Goal: Task Accomplishment & Management: Use online tool/utility

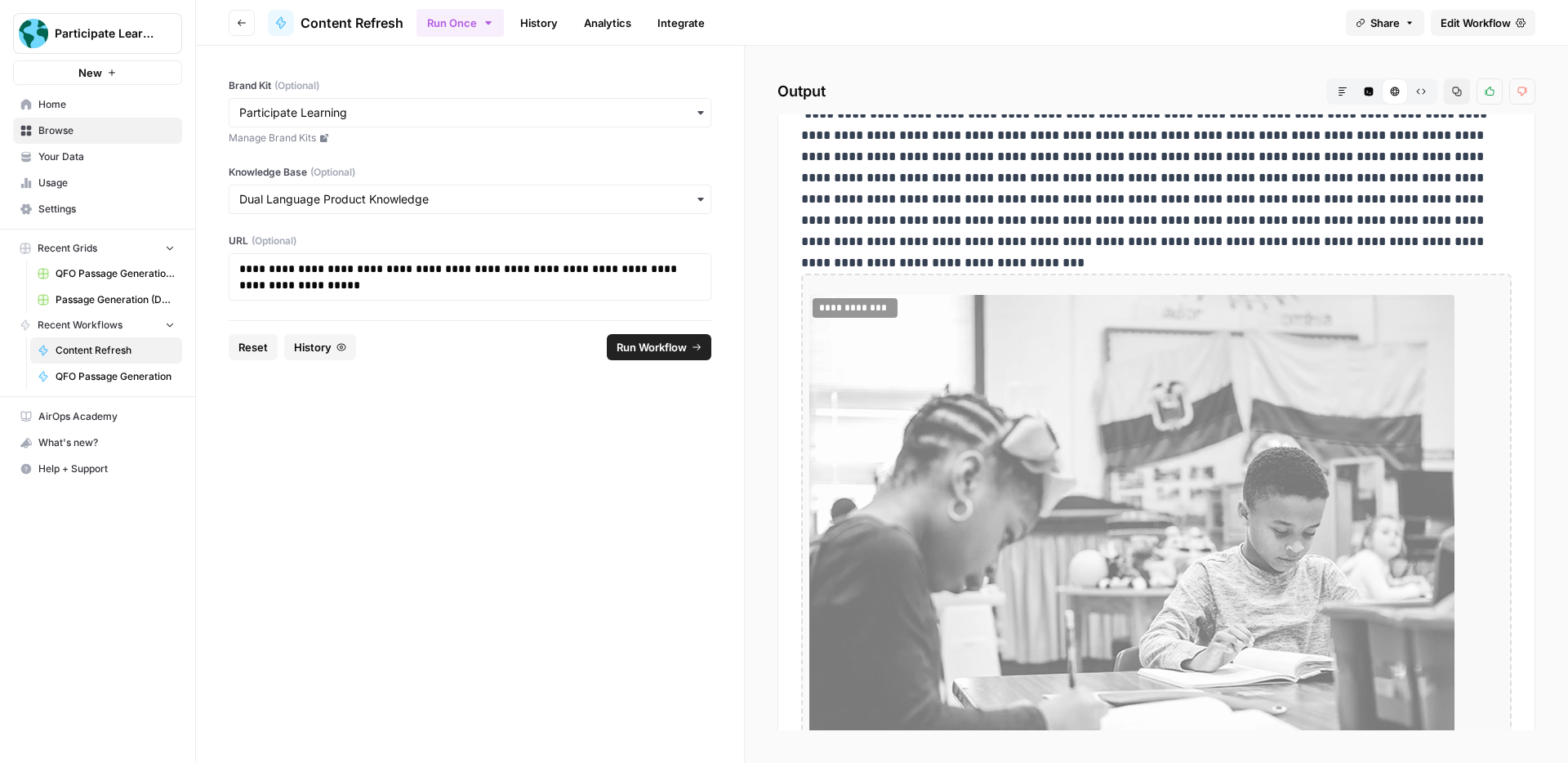
scroll to position [172, 0]
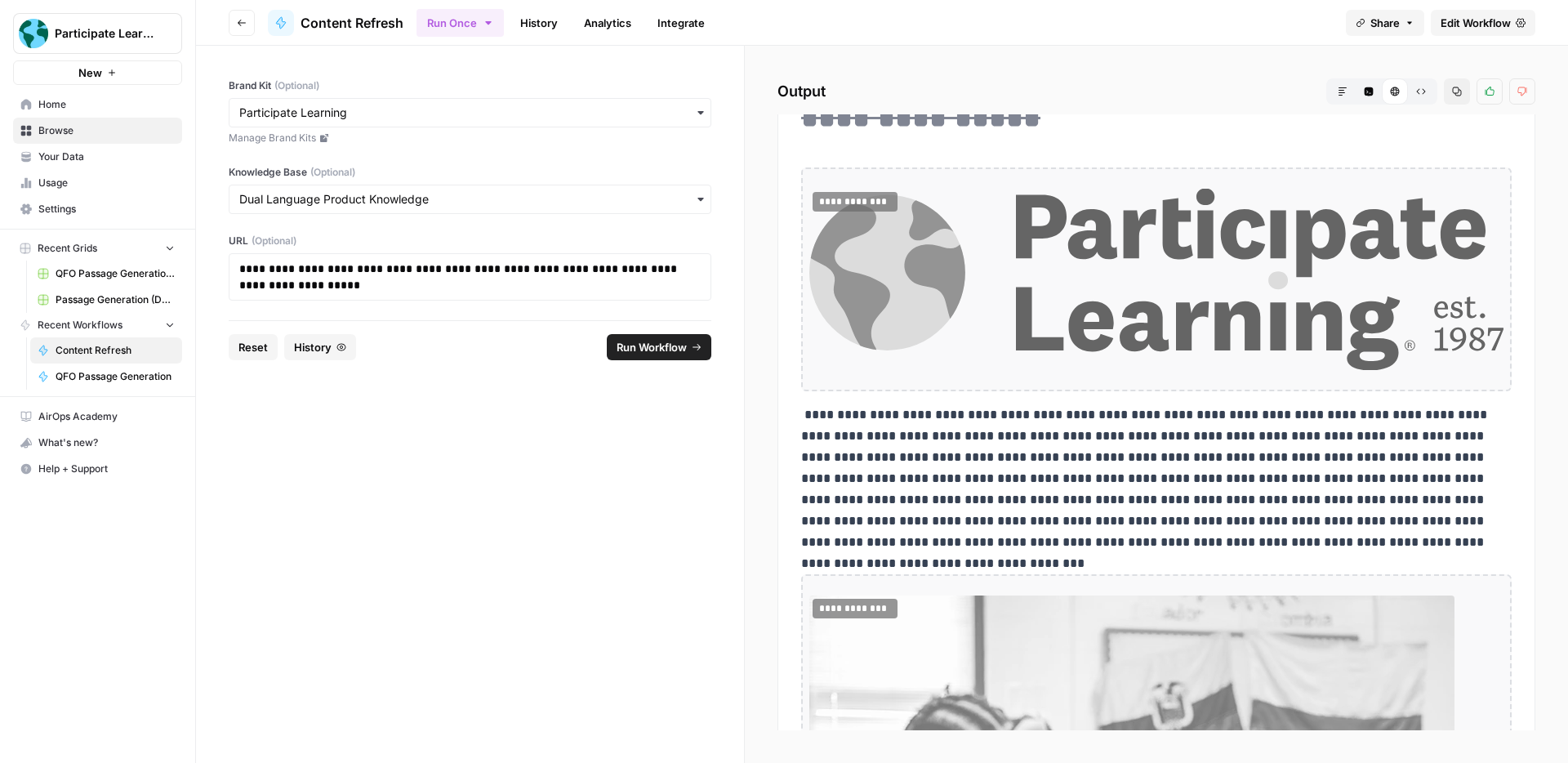
click at [1342, 78] on button "Markdown" at bounding box center [1343, 92] width 26 height 26
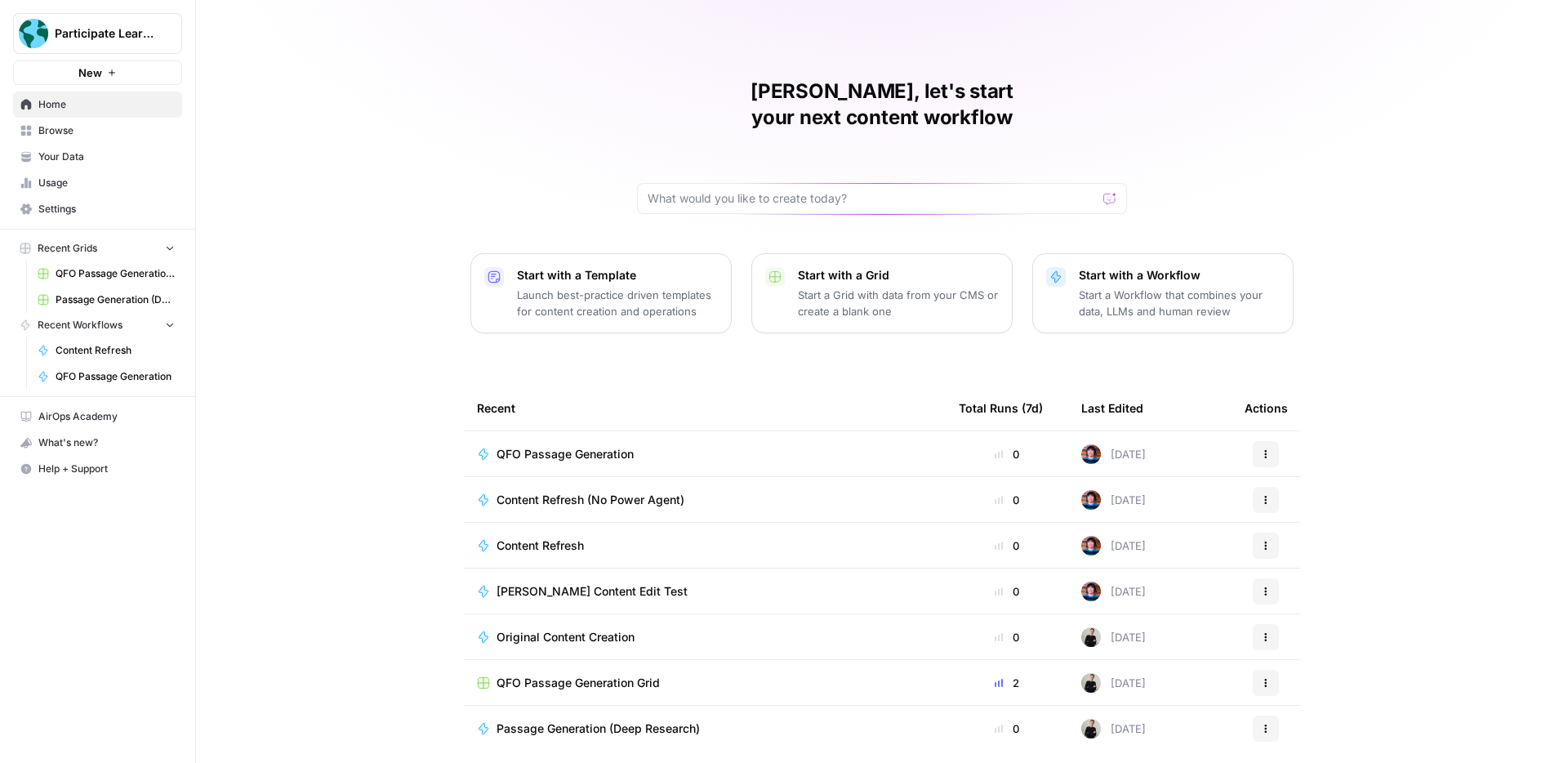
click at [567, 538] on span "Content Refresh" at bounding box center [540, 546] width 87 height 16
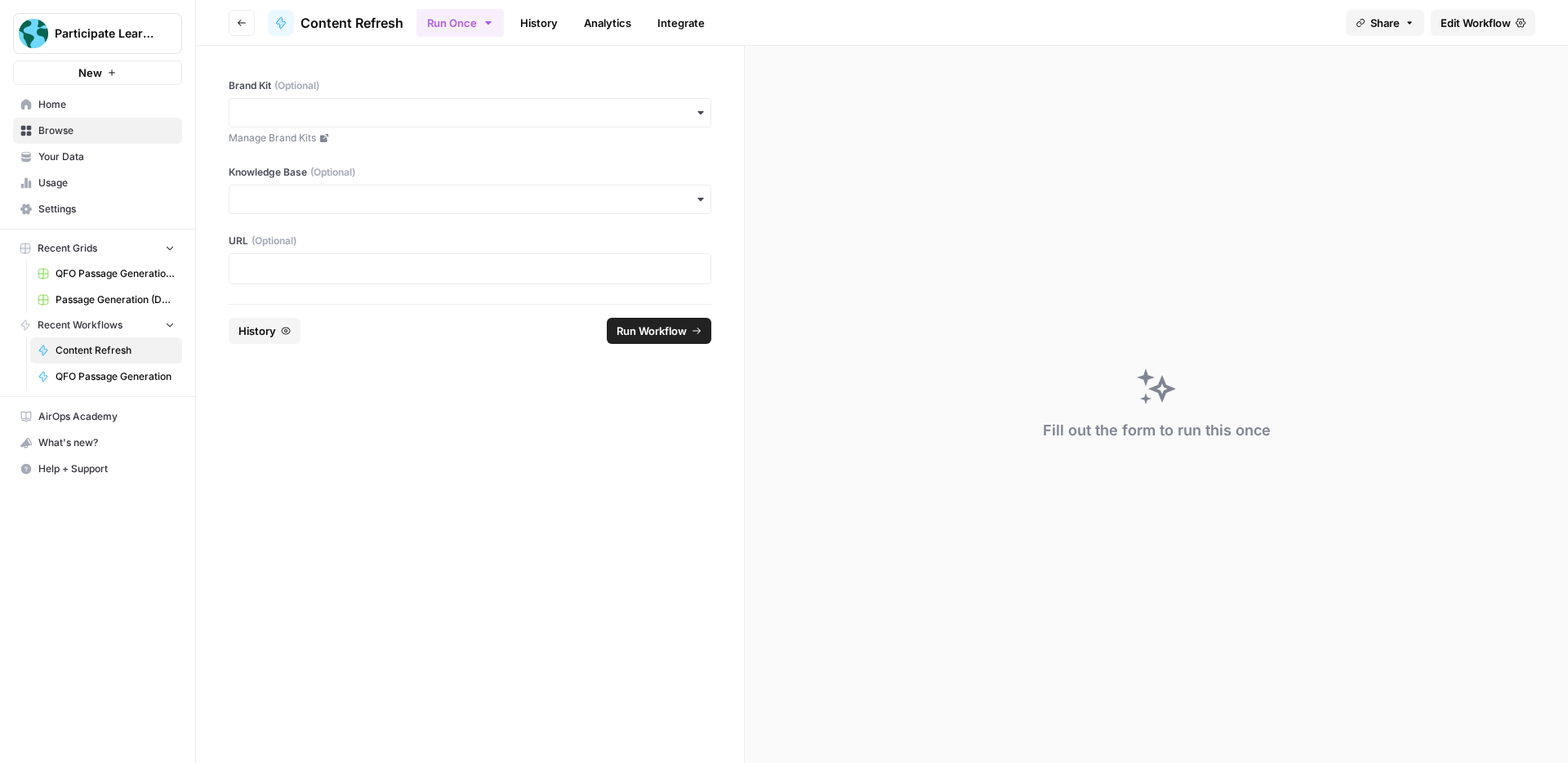
click at [541, 28] on link "History" at bounding box center [538, 23] width 57 height 26
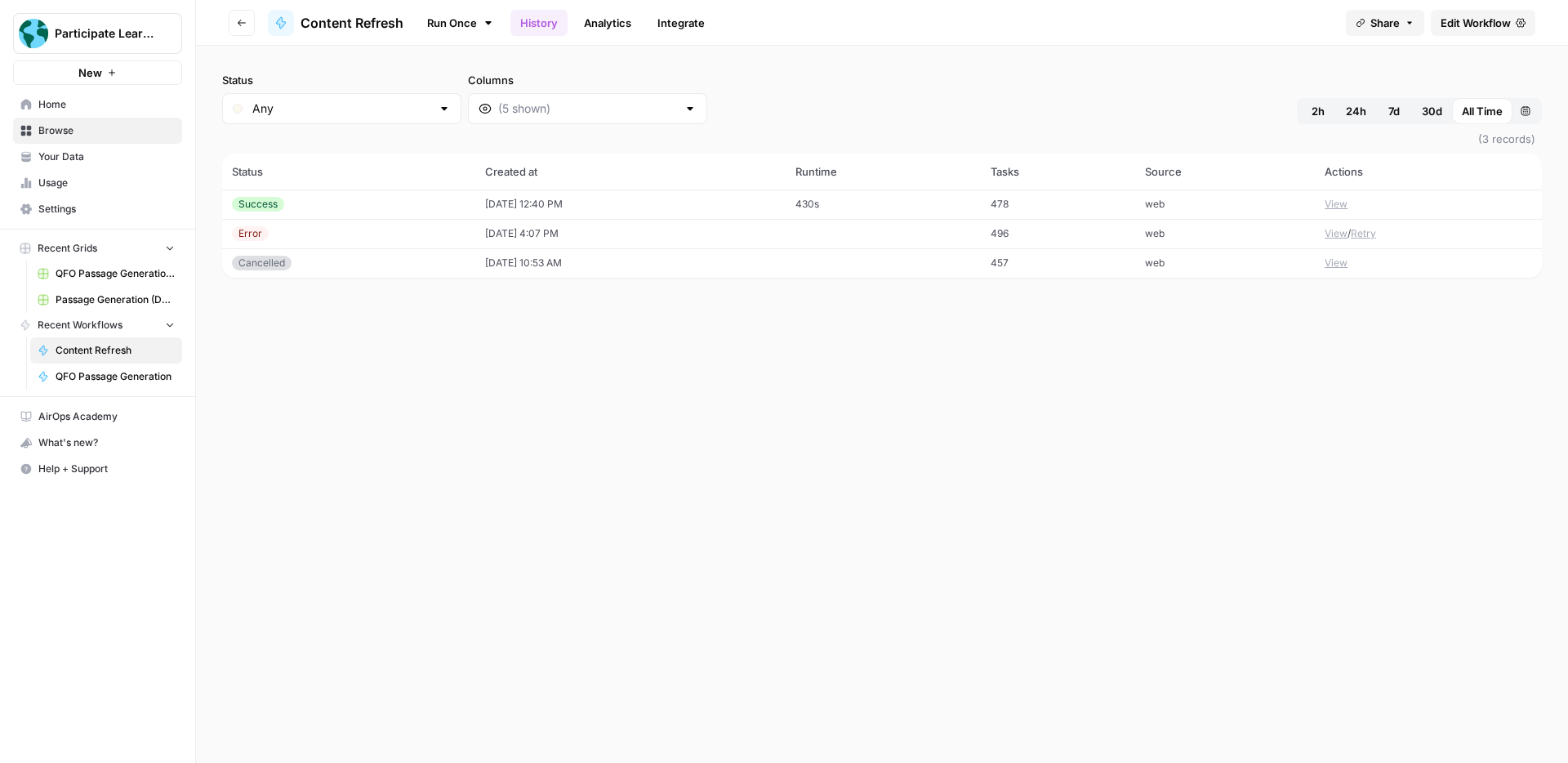
click at [1339, 200] on button "View" at bounding box center [1336, 205] width 23 height 15
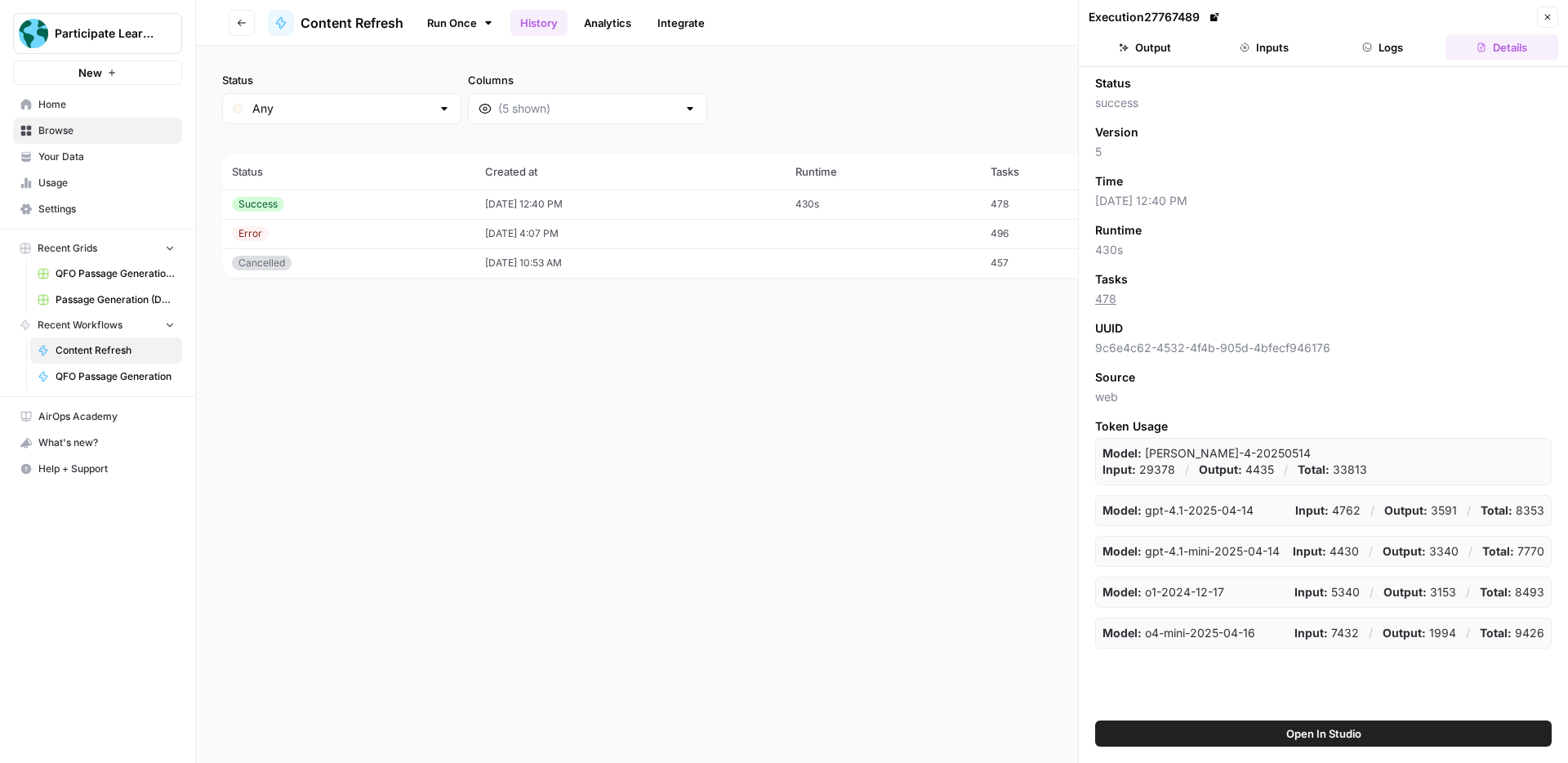
click at [1158, 48] on button "Output" at bounding box center [1145, 48] width 113 height 26
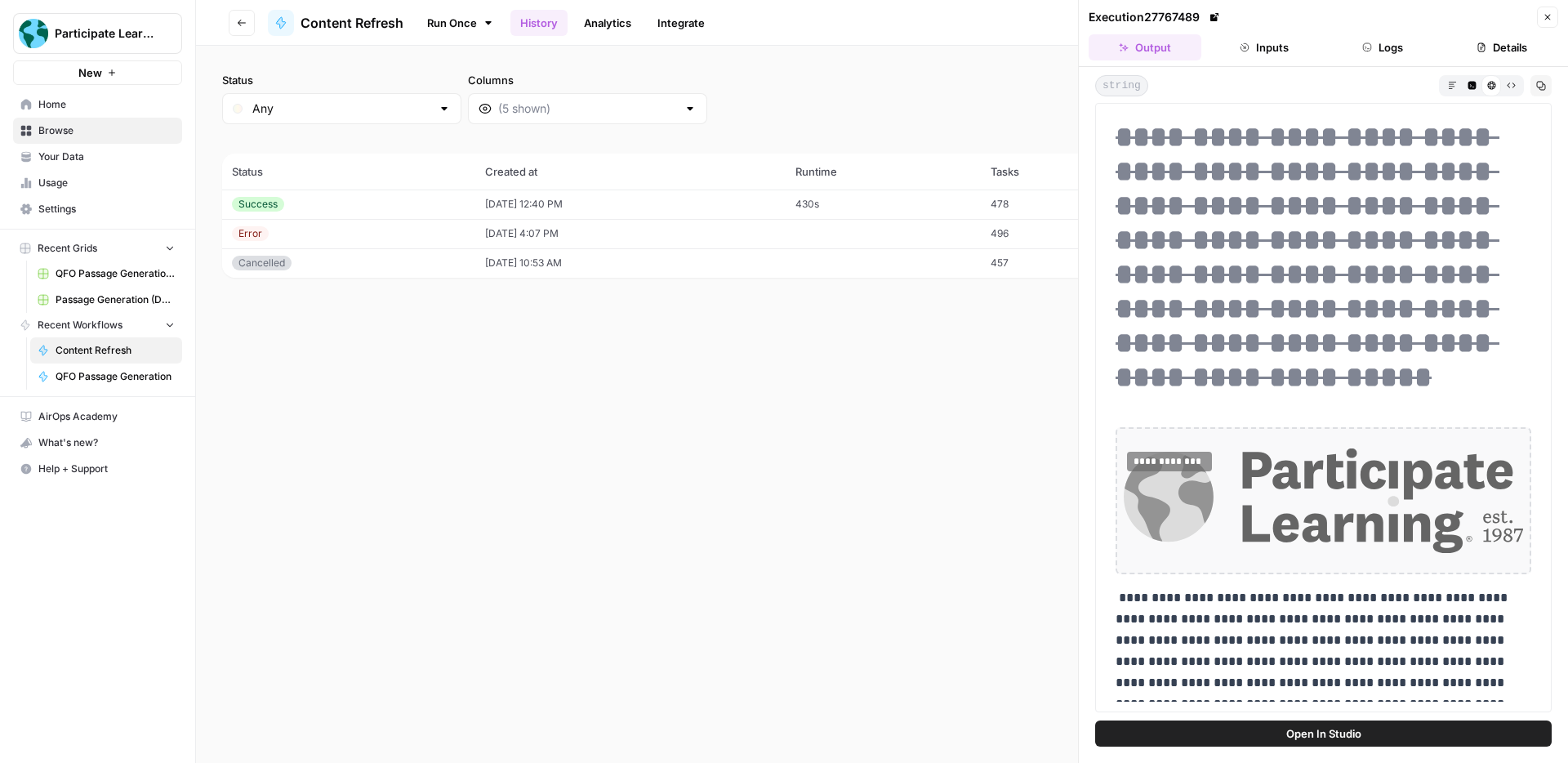
click at [1452, 91] on button "Markdown" at bounding box center [1452, 85] width 20 height 20
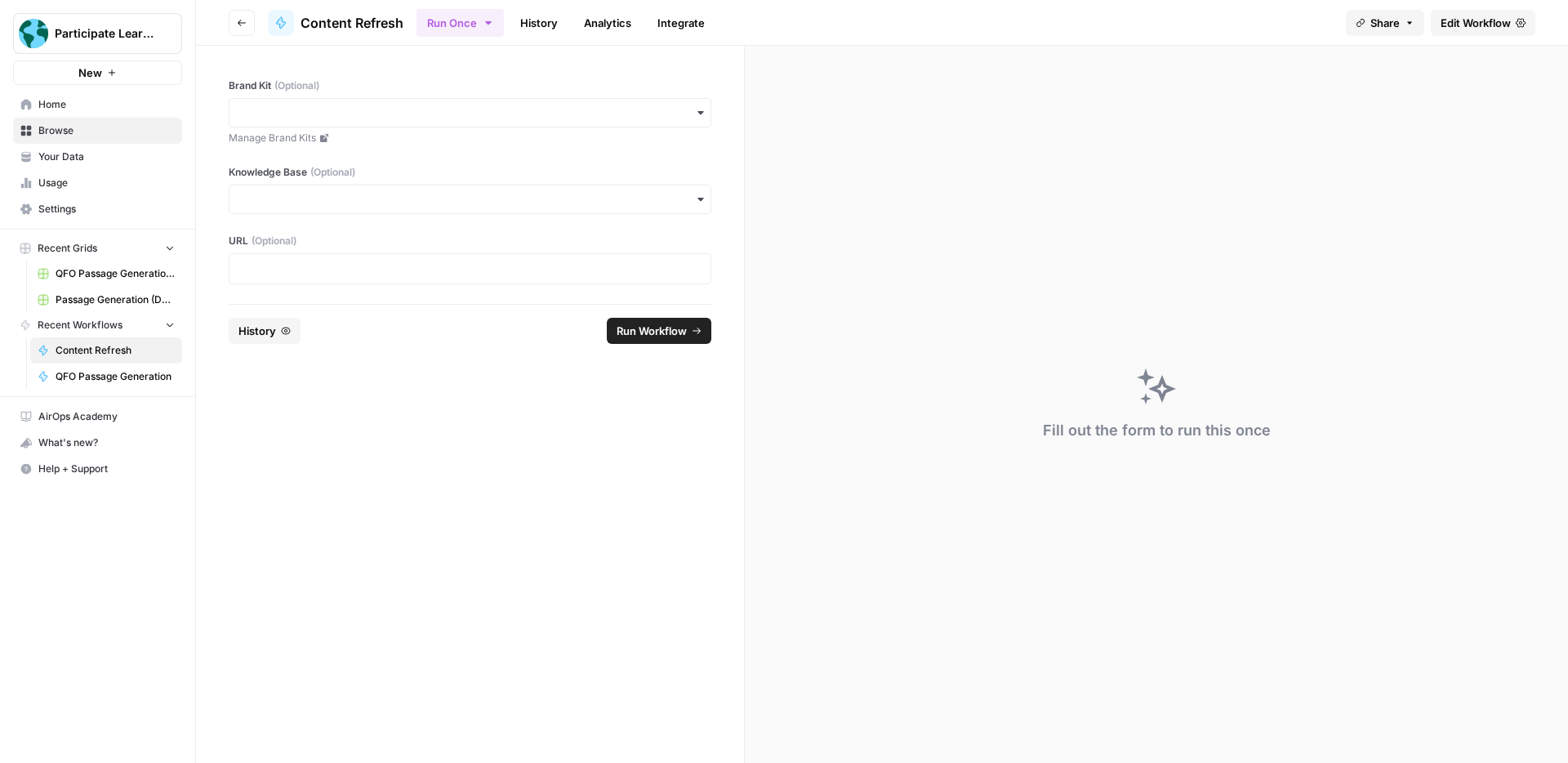
click at [533, 28] on link "History" at bounding box center [538, 23] width 57 height 26
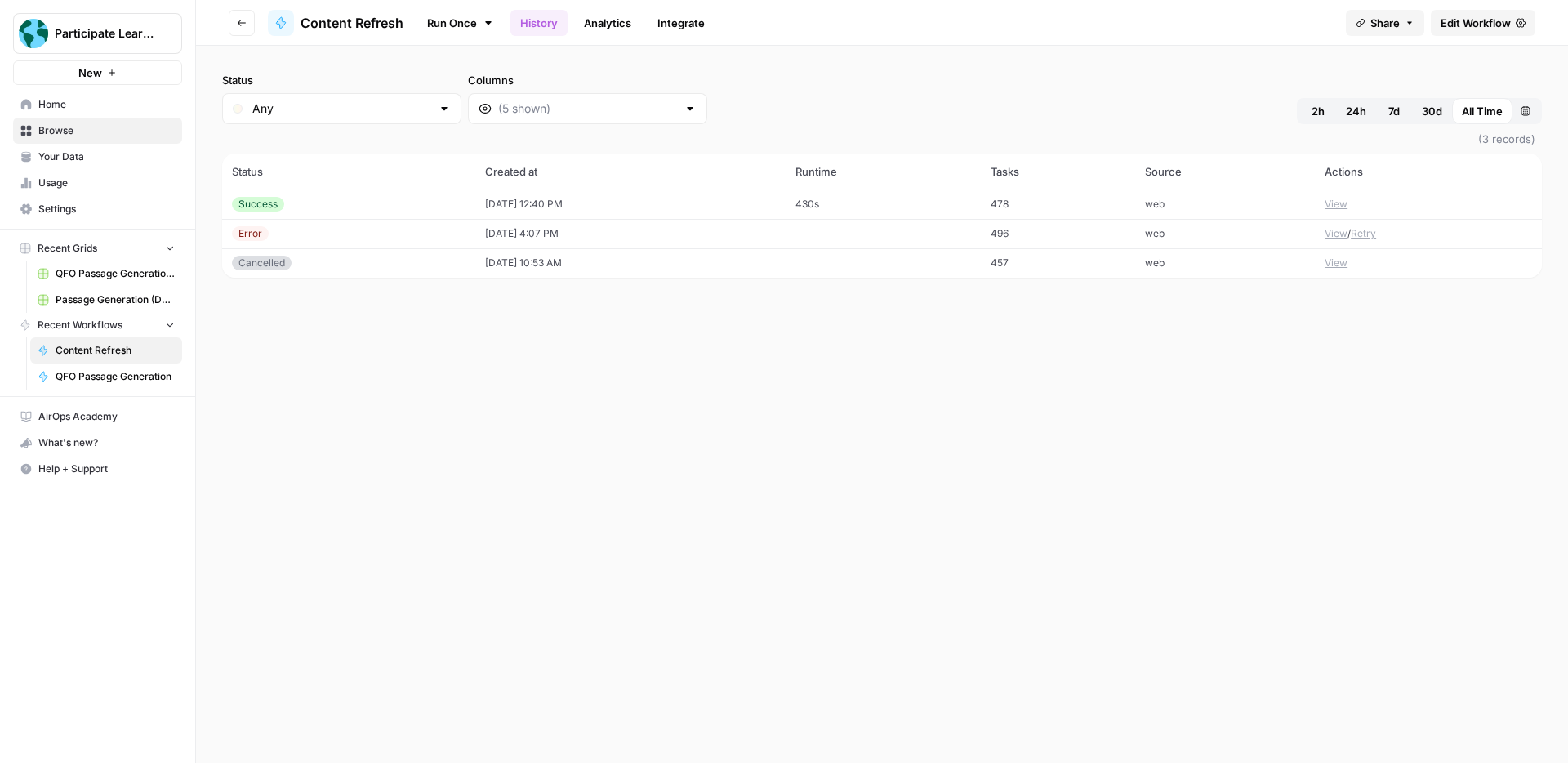
click at [1339, 202] on button "View" at bounding box center [1336, 205] width 23 height 15
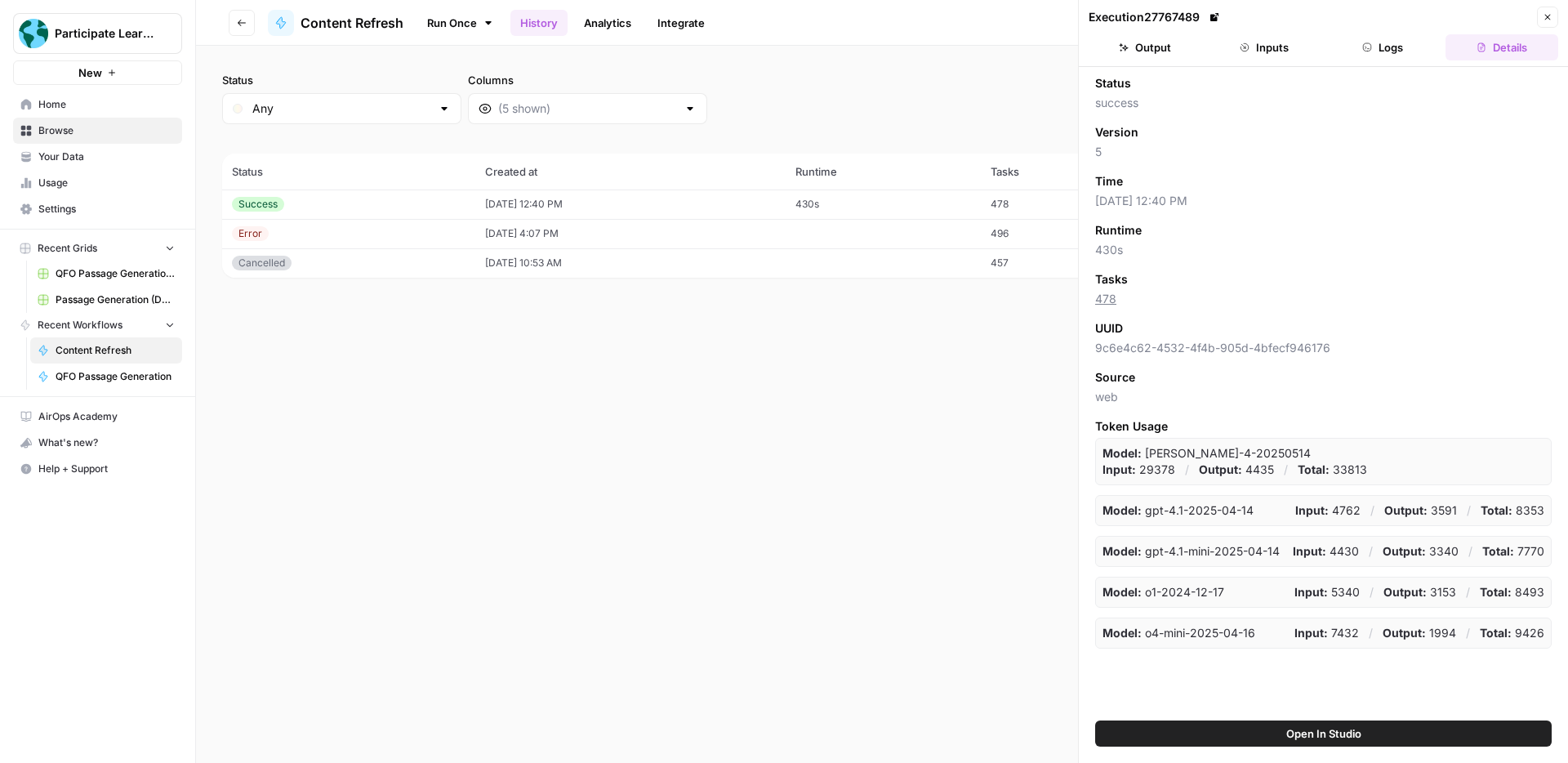
click at [1156, 53] on button "Output" at bounding box center [1145, 48] width 113 height 26
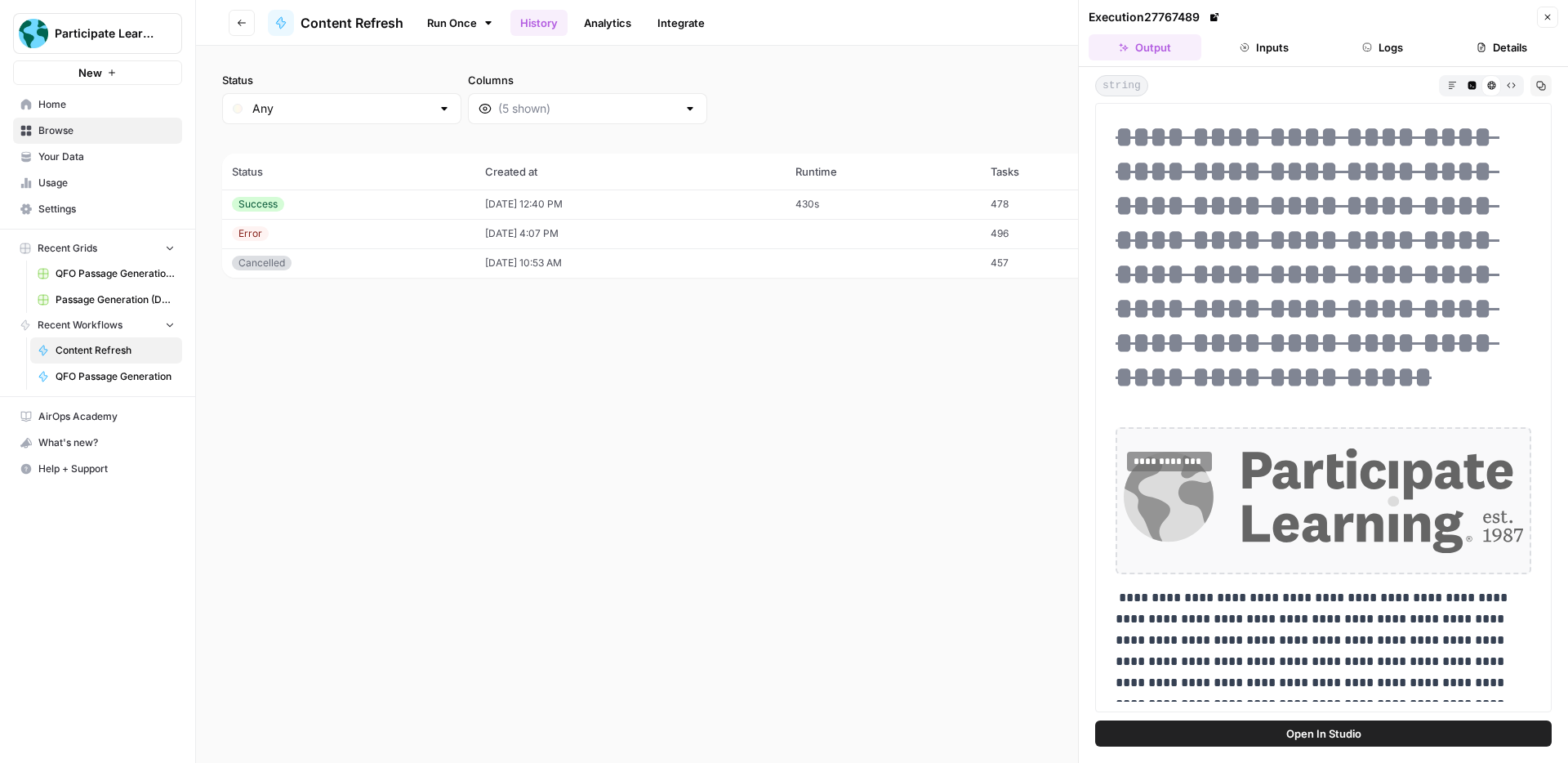
click at [1509, 87] on icon "button" at bounding box center [1511, 85] width 8 height 5
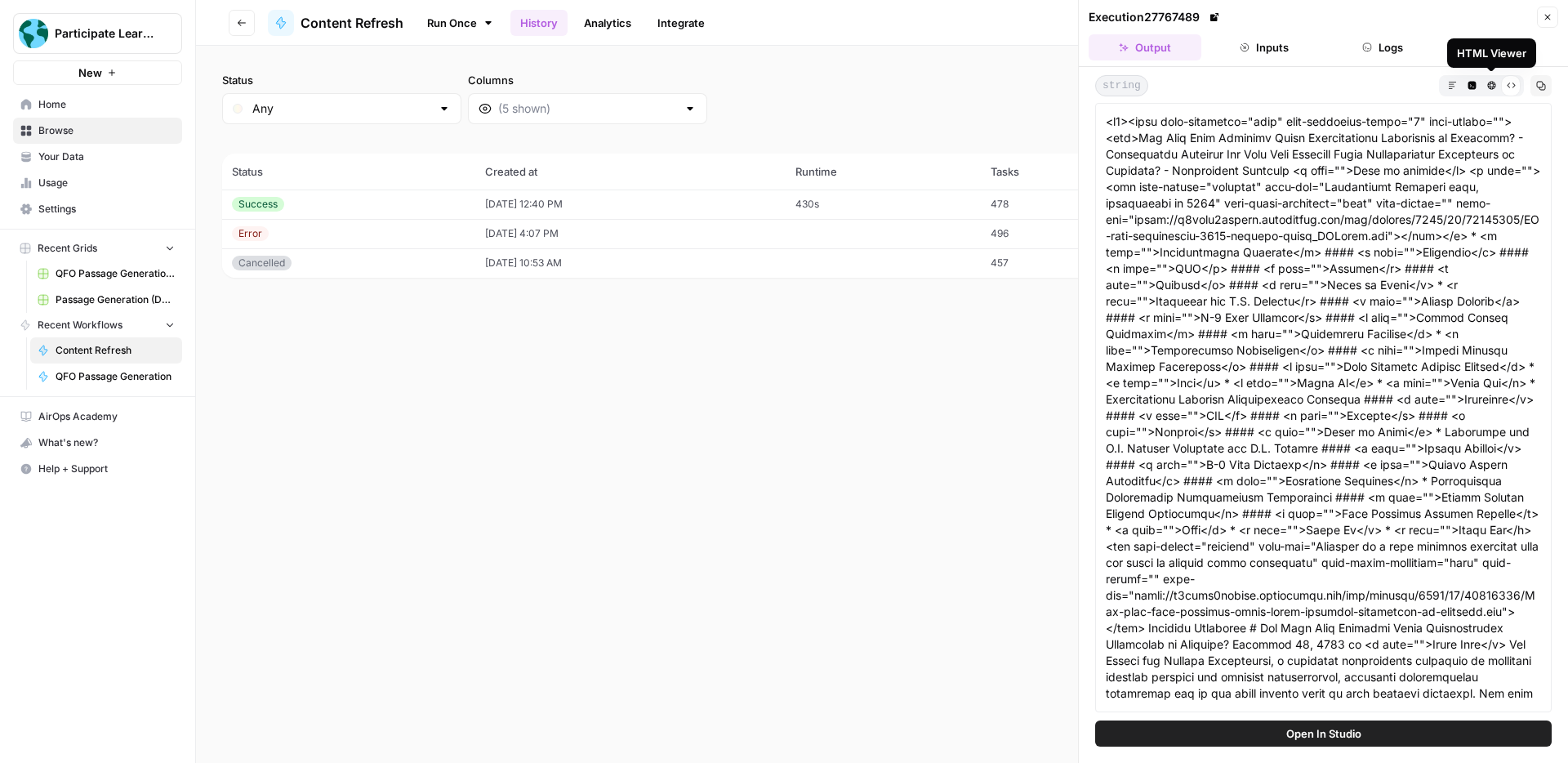
click at [1493, 87] on icon "button" at bounding box center [1491, 85] width 9 height 9
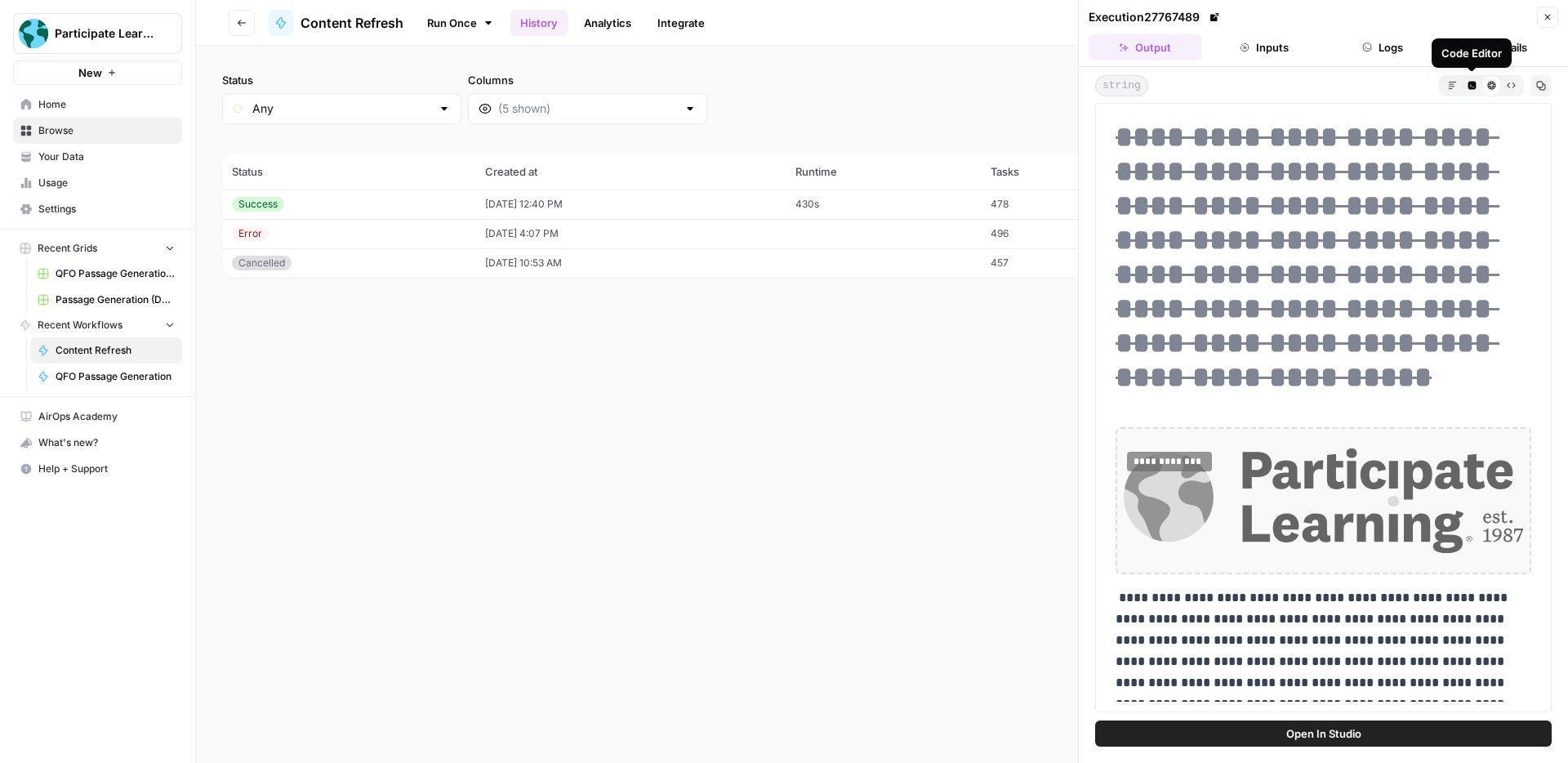
click at [1470, 87] on icon "button" at bounding box center [1472, 85] width 8 height 8
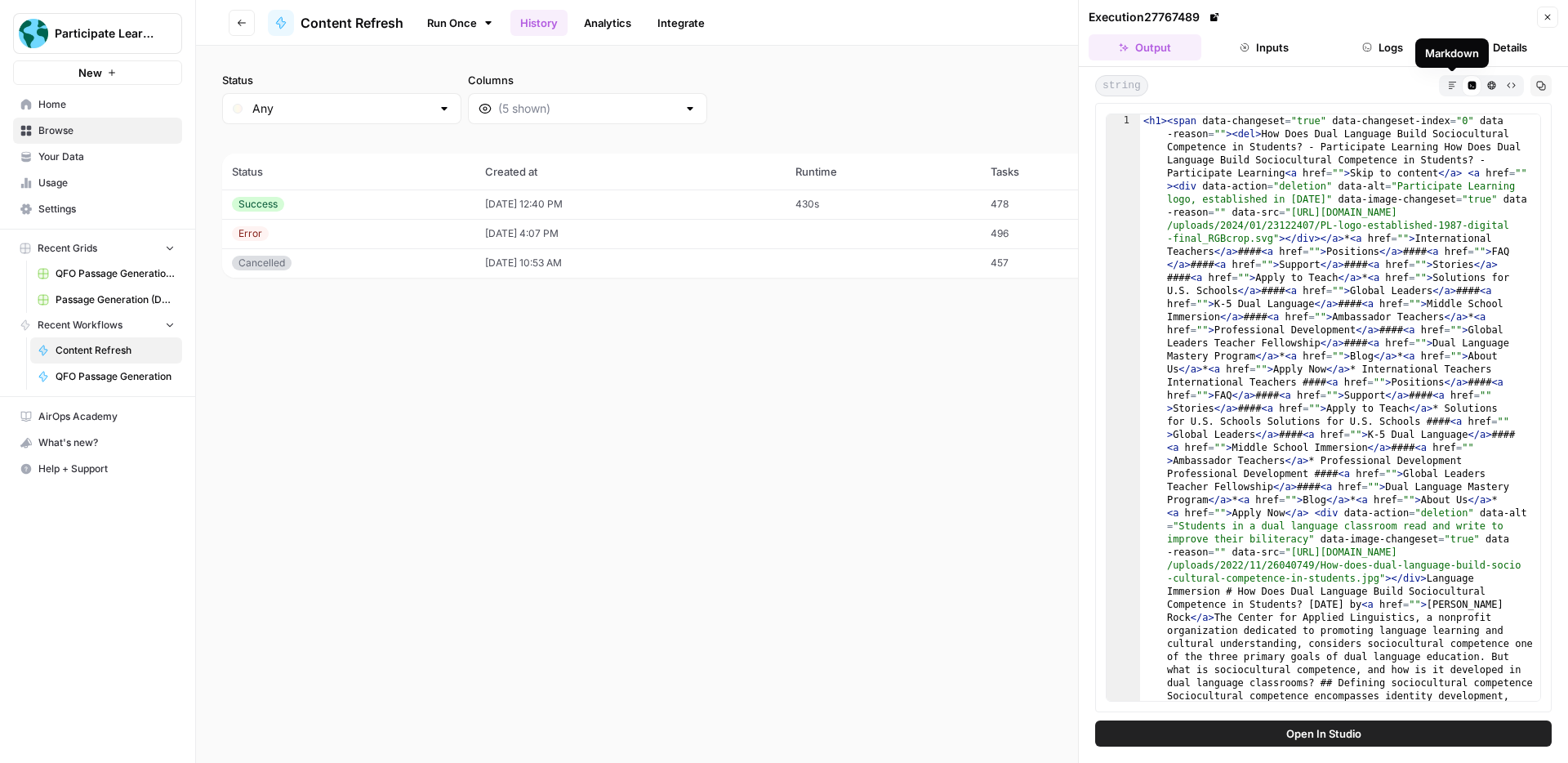
click at [1487, 89] on icon "button" at bounding box center [1491, 85] width 9 height 9
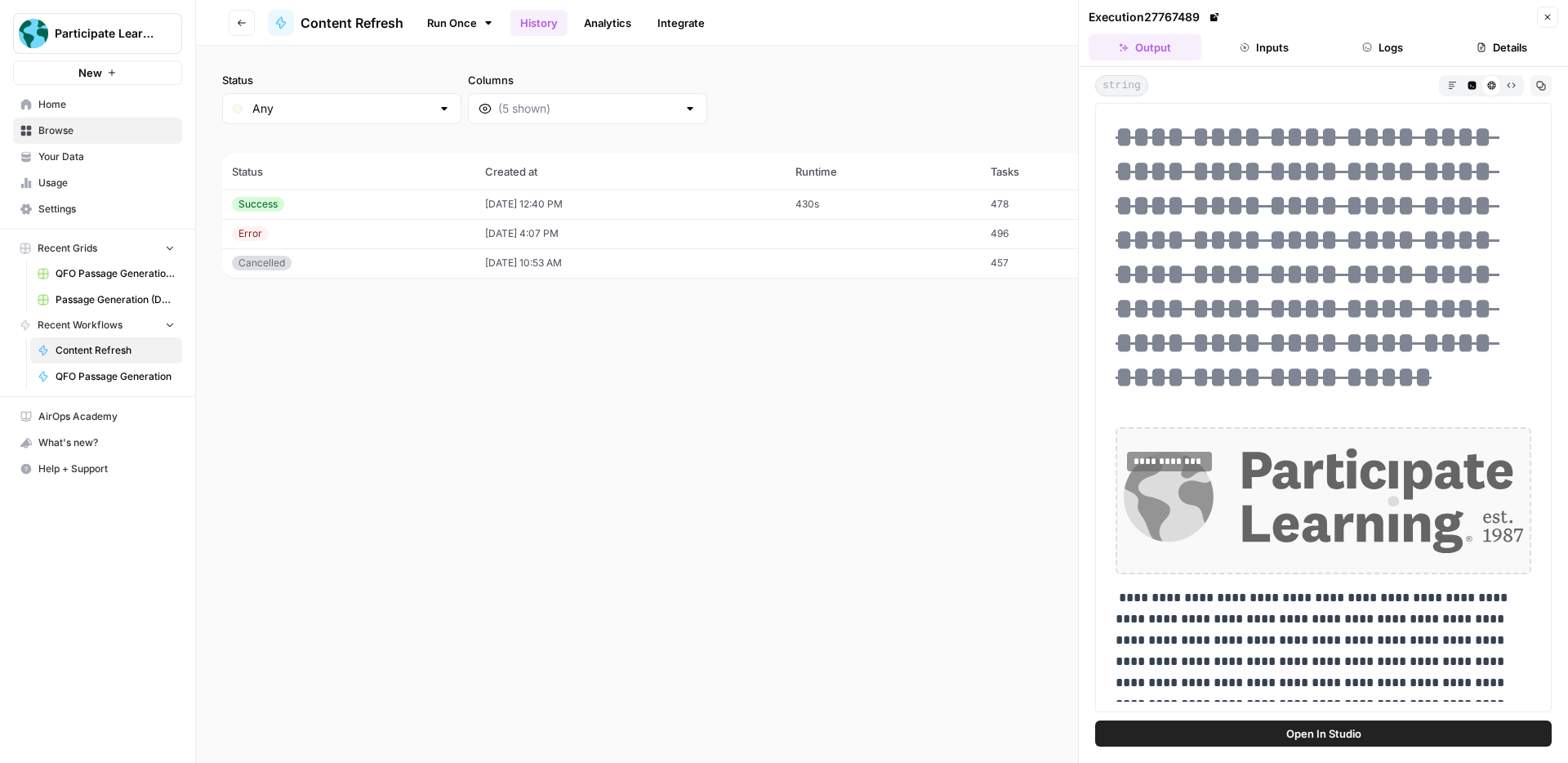
click at [104, 110] on span "Home" at bounding box center [106, 105] width 136 height 15
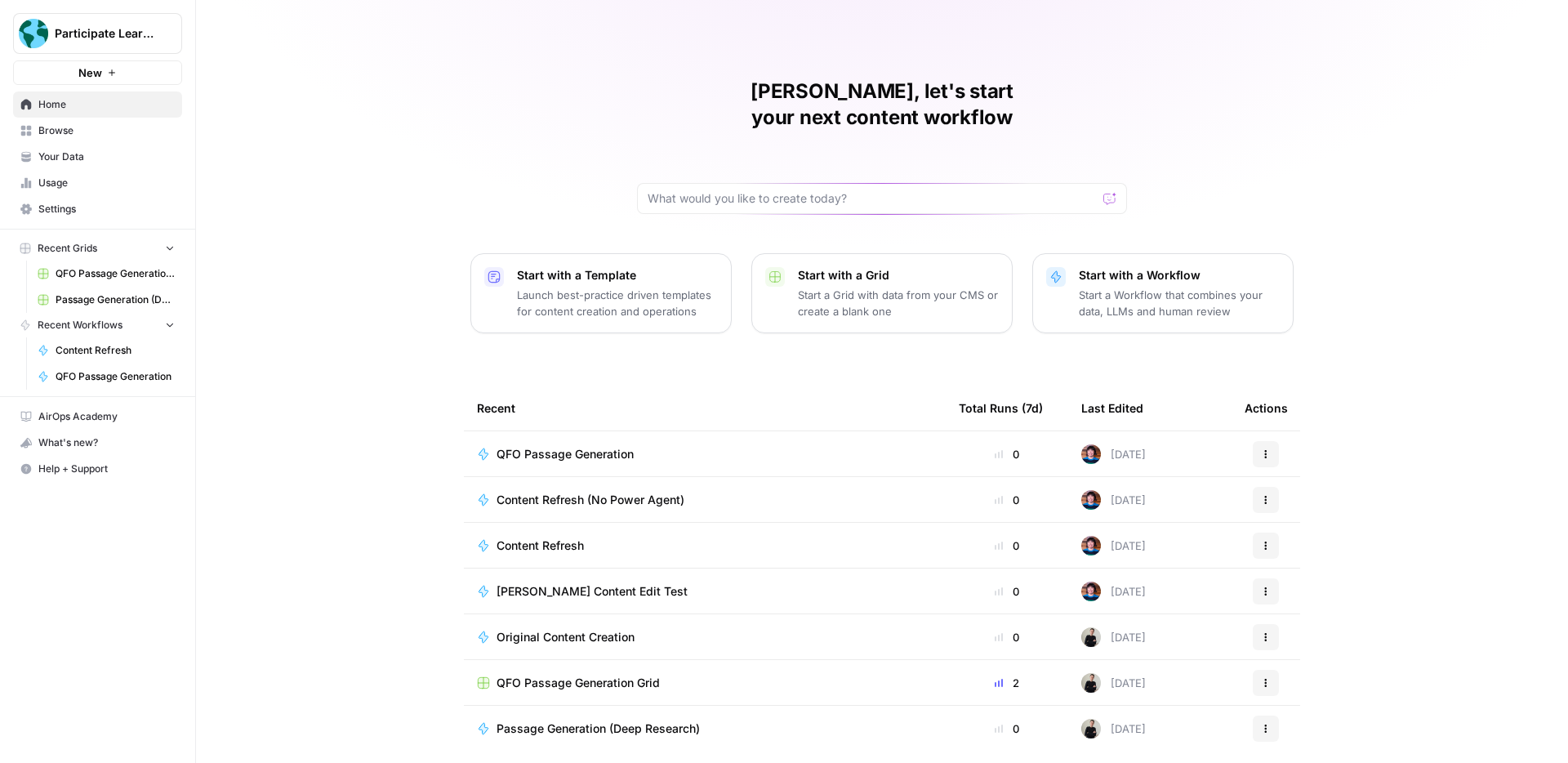
click at [564, 446] on span "QFO Passage Generation" at bounding box center [565, 455] width 137 height 16
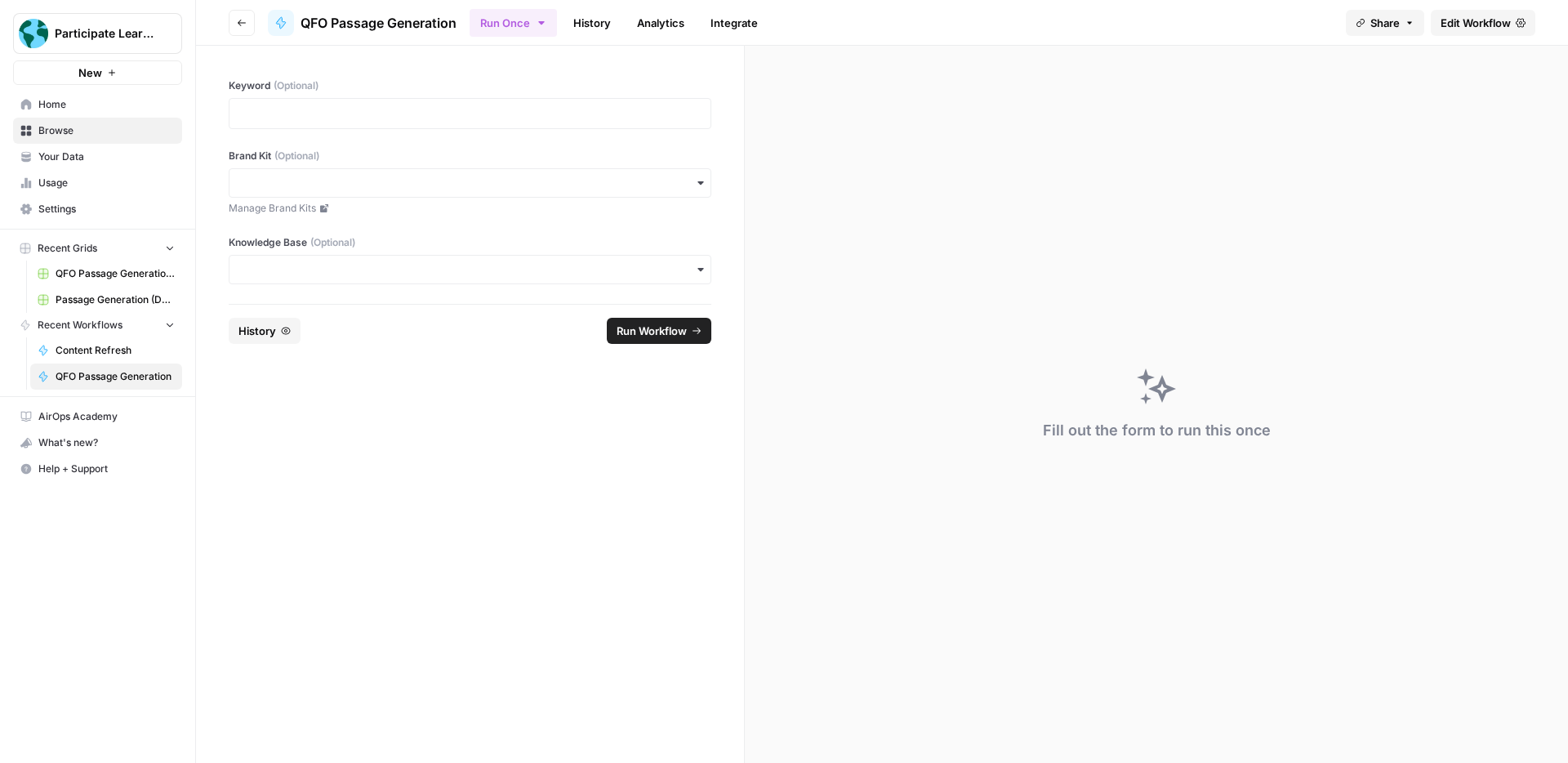
click at [581, 31] on link "History" at bounding box center [592, 23] width 57 height 26
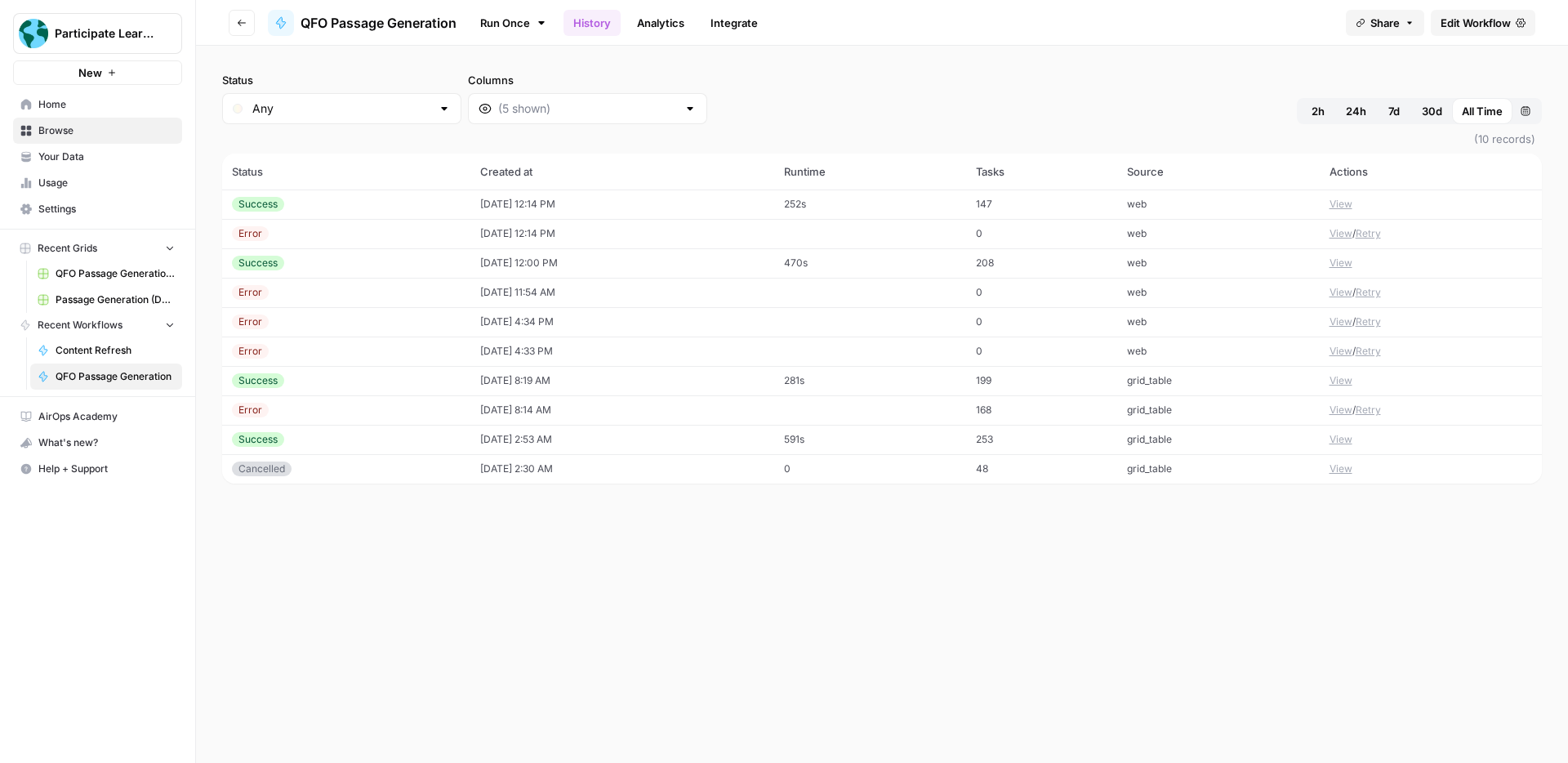
click at [1340, 201] on button "View" at bounding box center [1341, 205] width 23 height 15
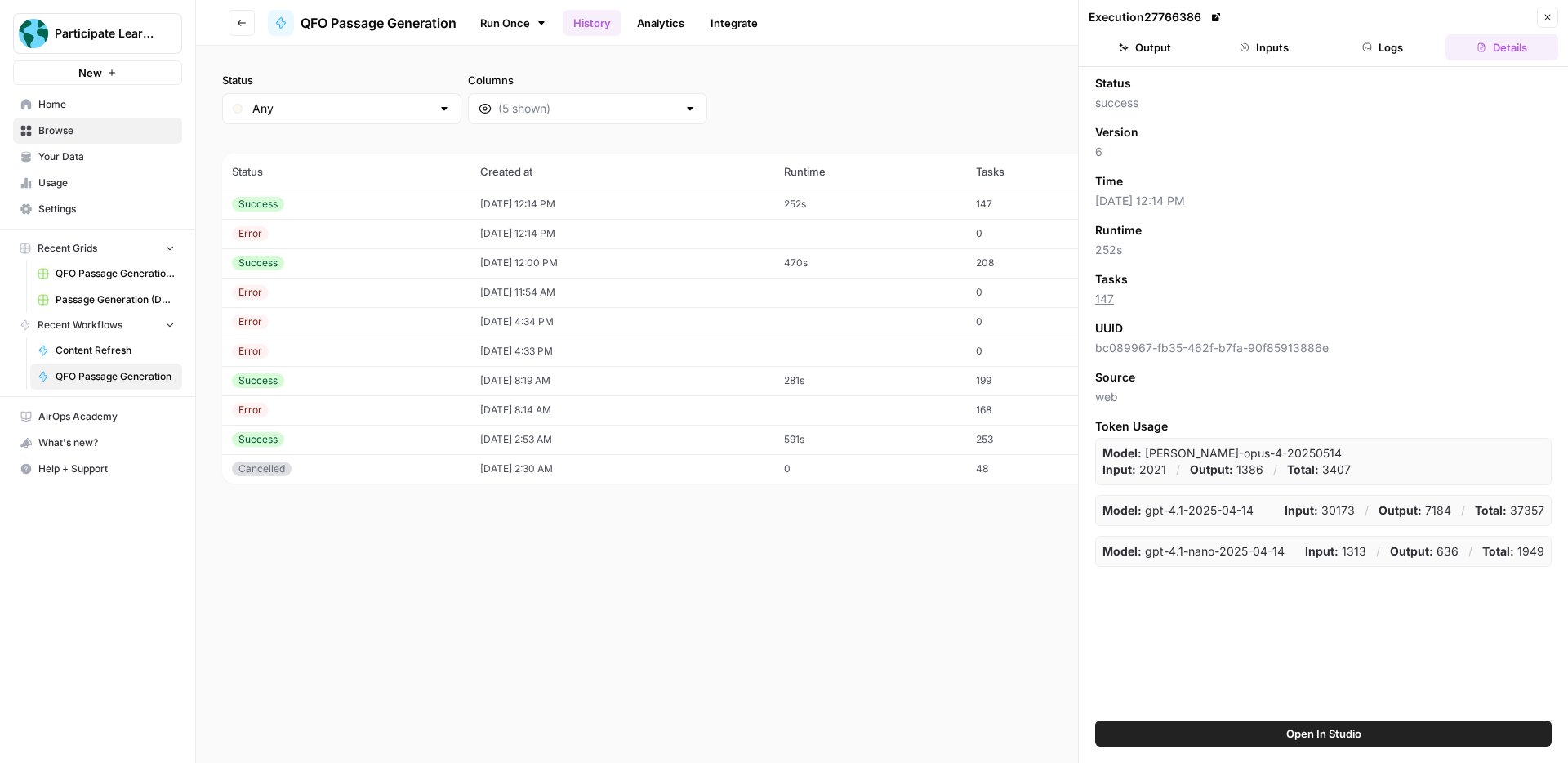
click at [1167, 47] on button "Output" at bounding box center [1145, 48] width 113 height 26
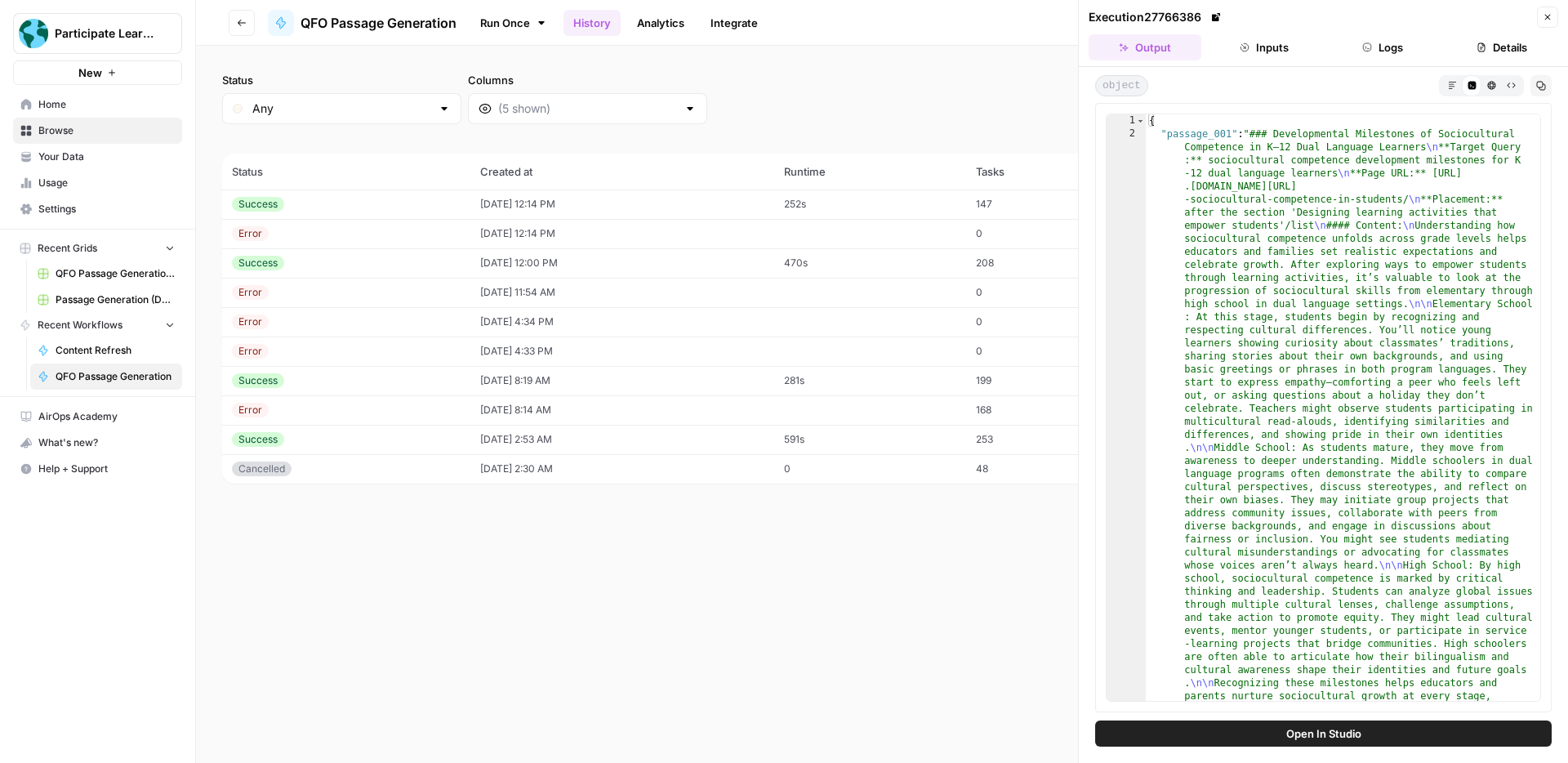
click at [1454, 86] on icon "button" at bounding box center [1452, 85] width 9 height 9
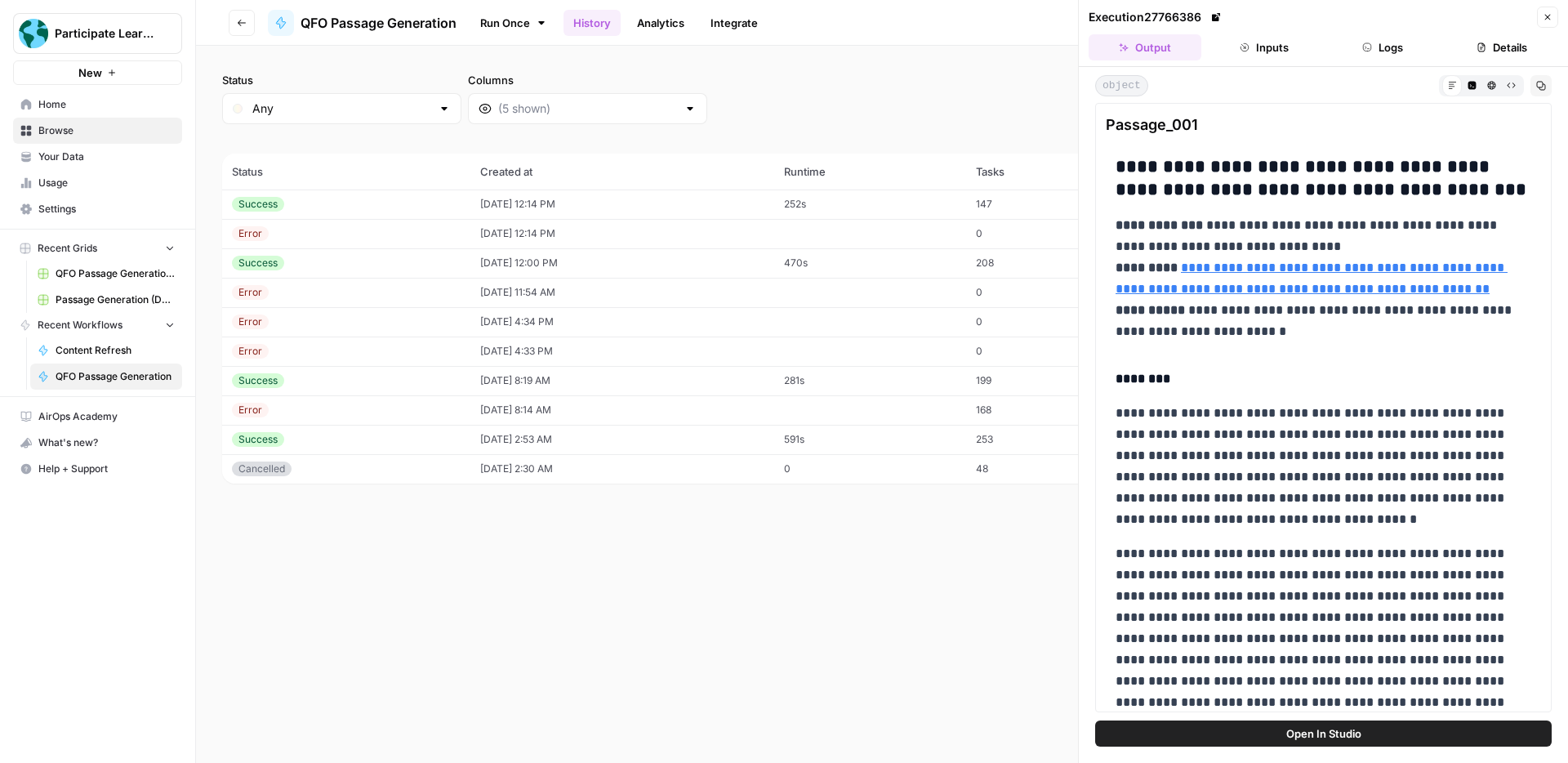
click at [247, 26] on button "Go back" at bounding box center [242, 23] width 26 height 26
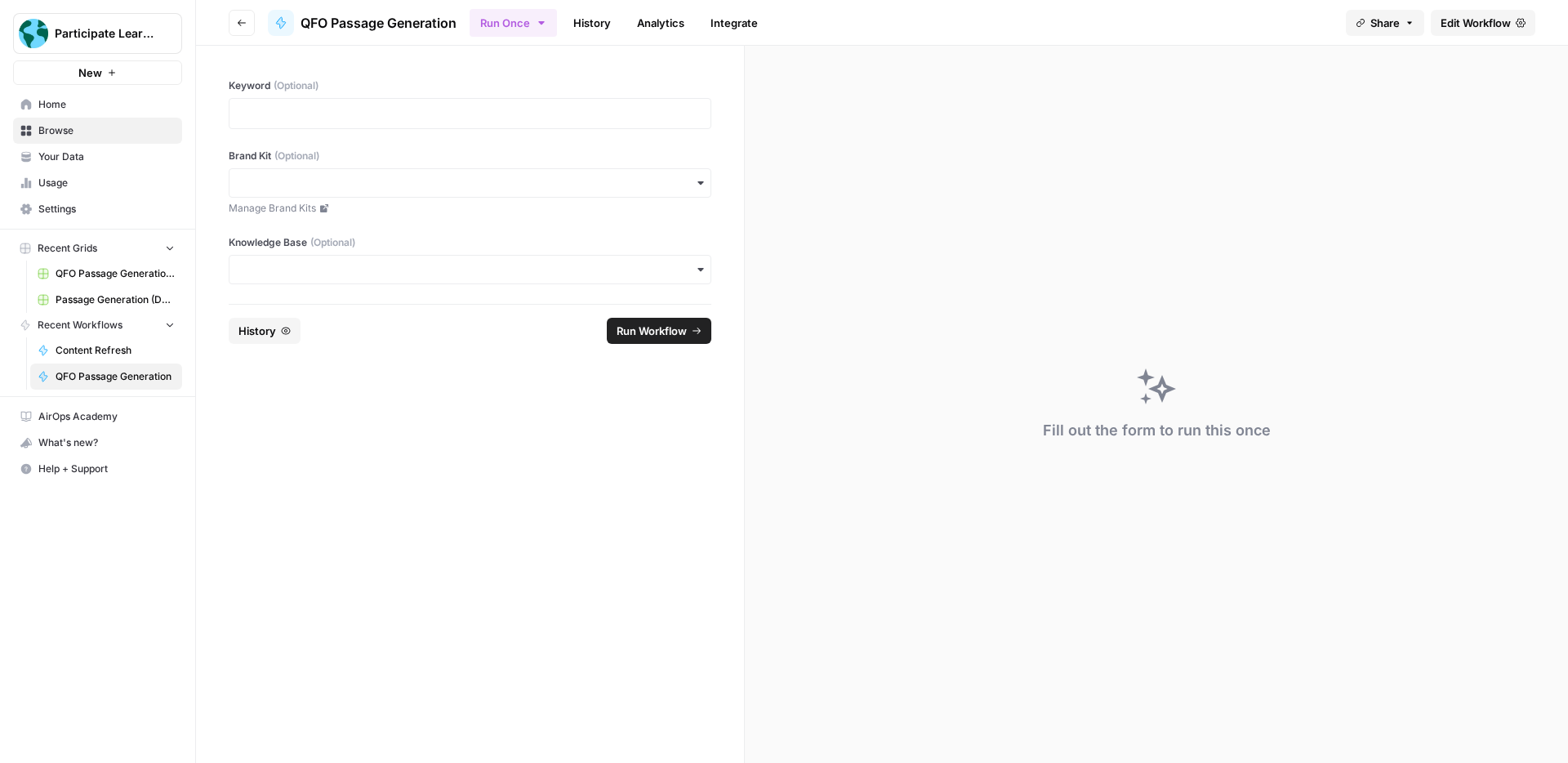
click at [97, 133] on span "Browse" at bounding box center [106, 131] width 136 height 15
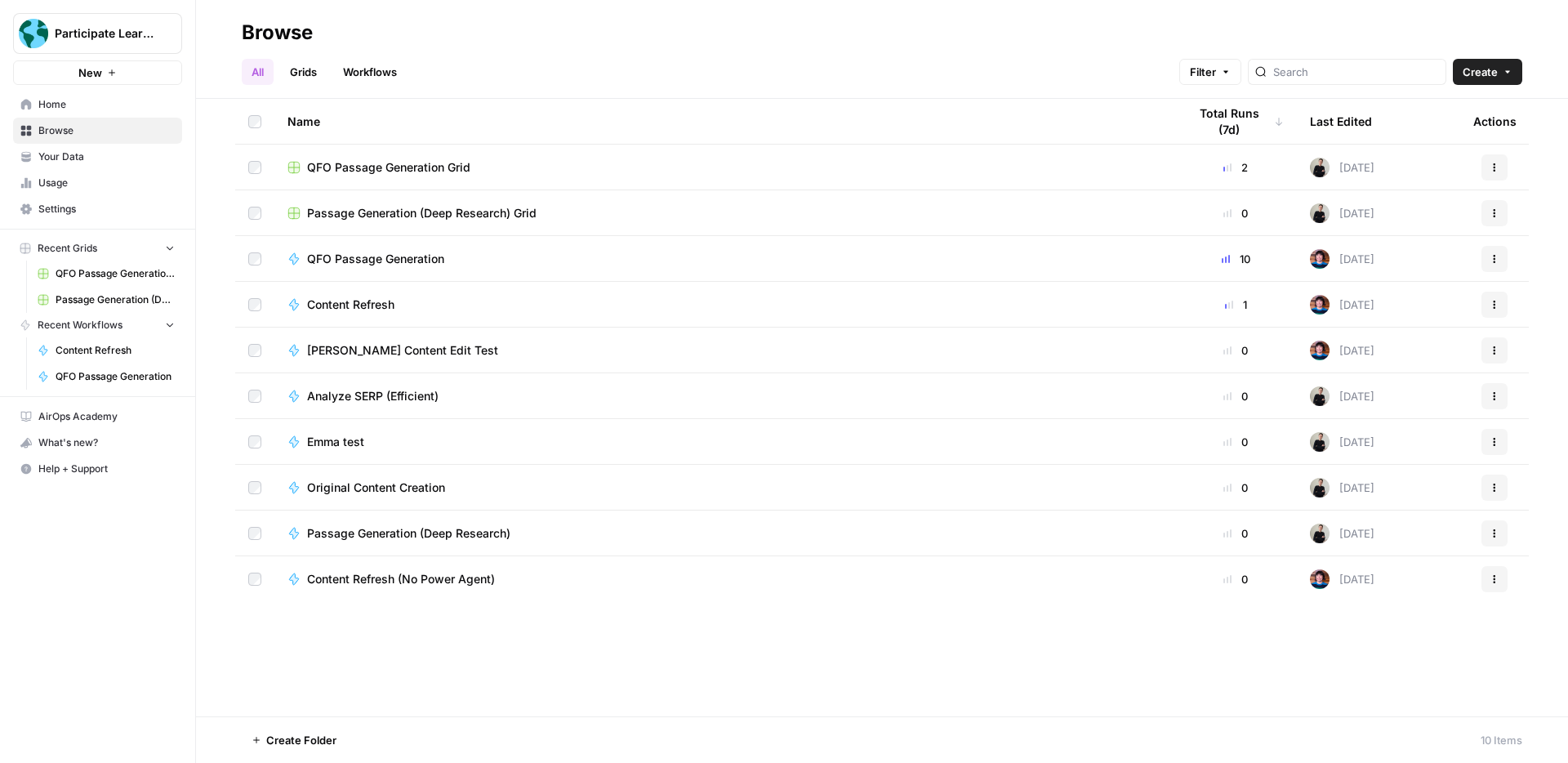
click at [397, 258] on span "QFO Passage Generation" at bounding box center [375, 259] width 137 height 16
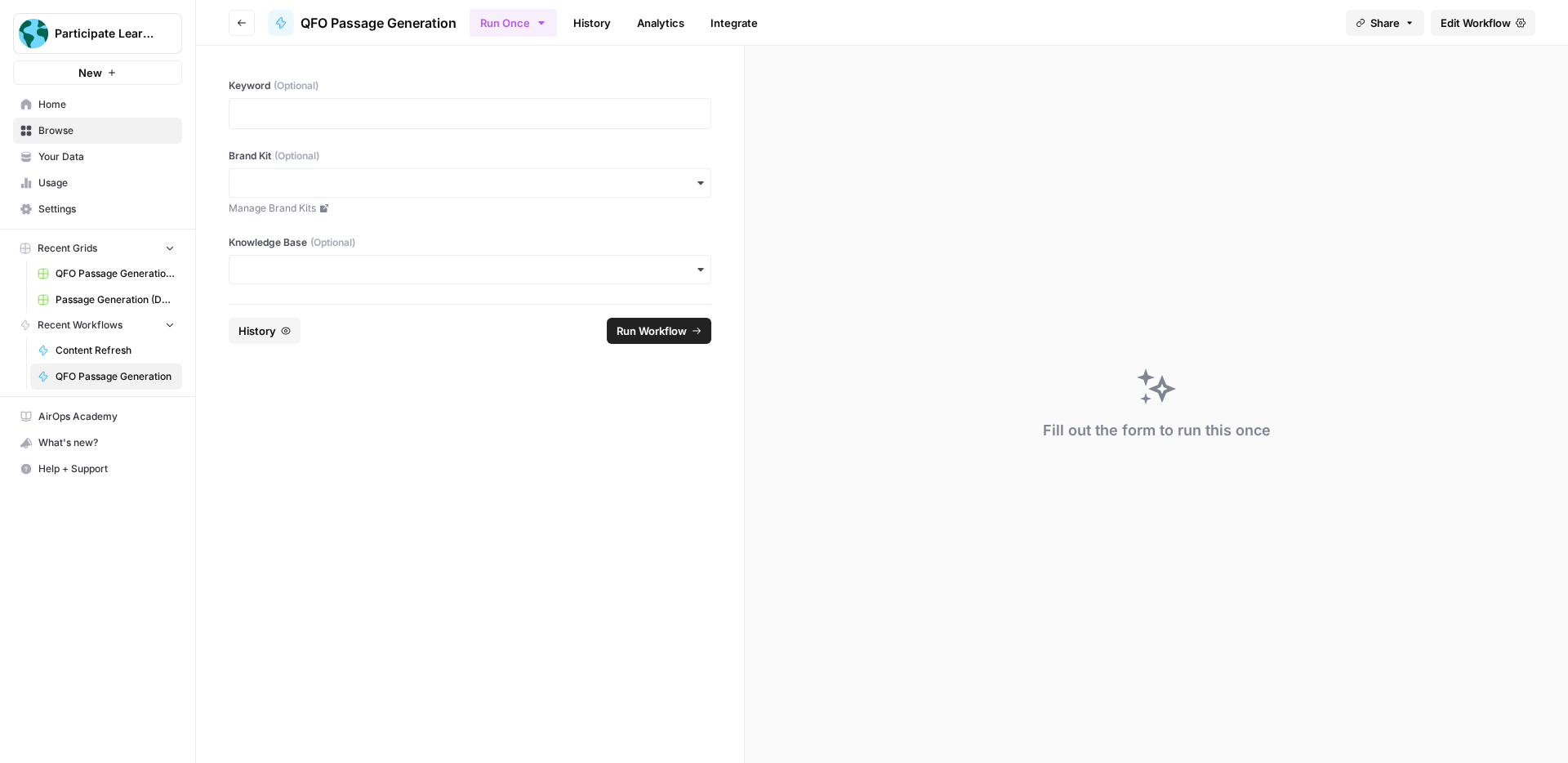
click at [603, 34] on link "History" at bounding box center [592, 23] width 57 height 26
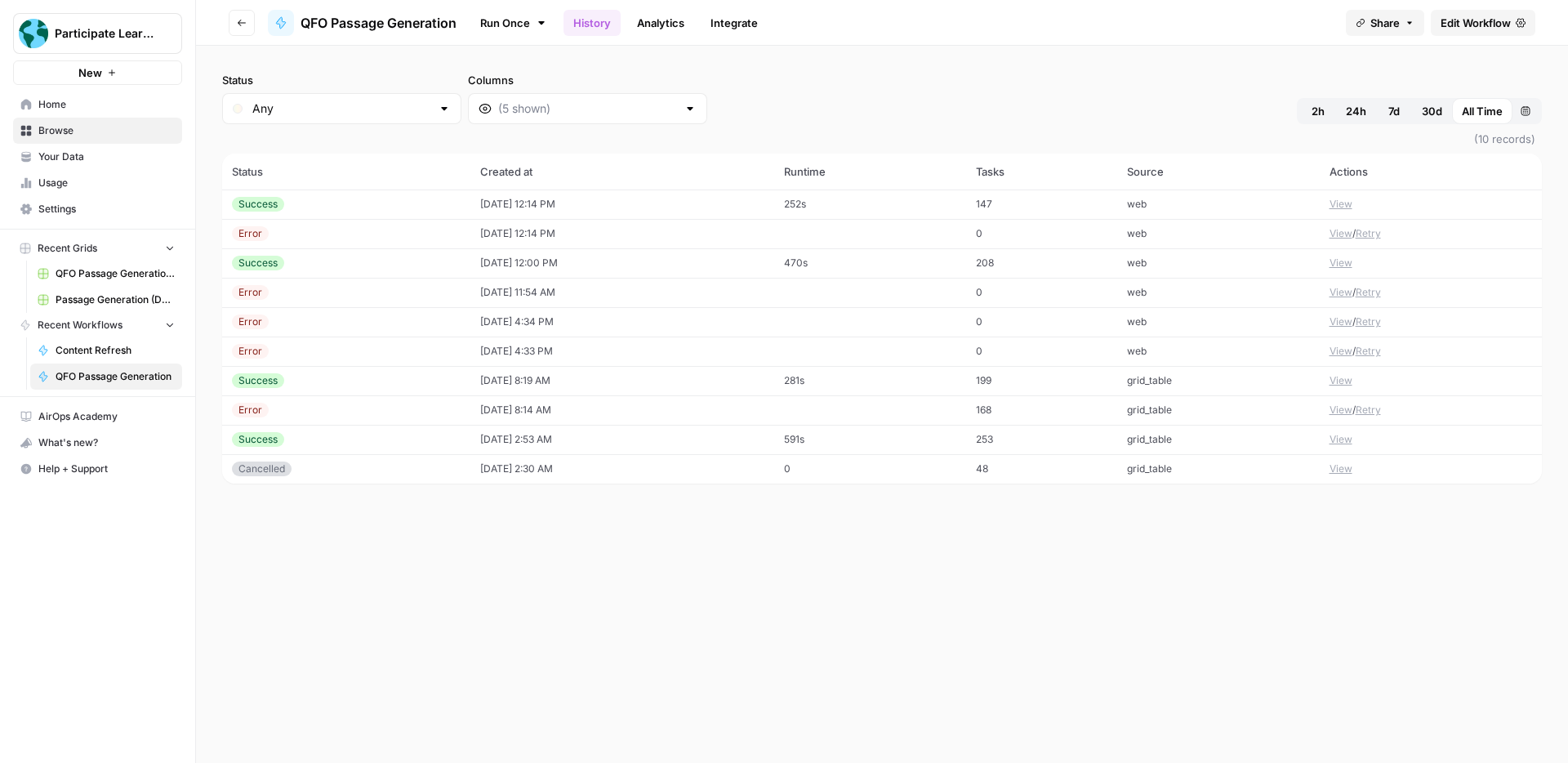
click at [248, 21] on button "Go back" at bounding box center [242, 23] width 26 height 26
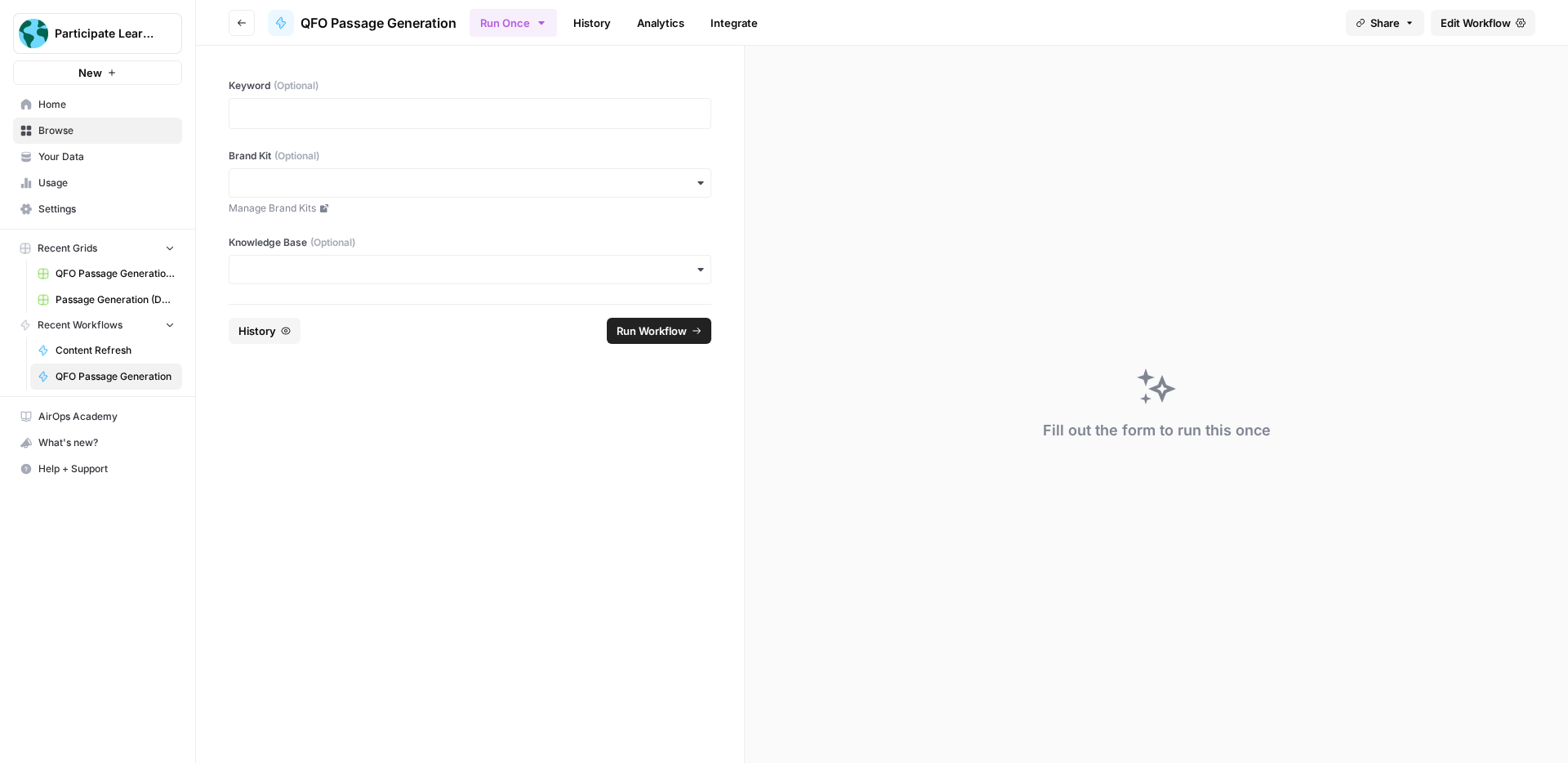
click at [247, 28] on button "Go back" at bounding box center [242, 23] width 26 height 26
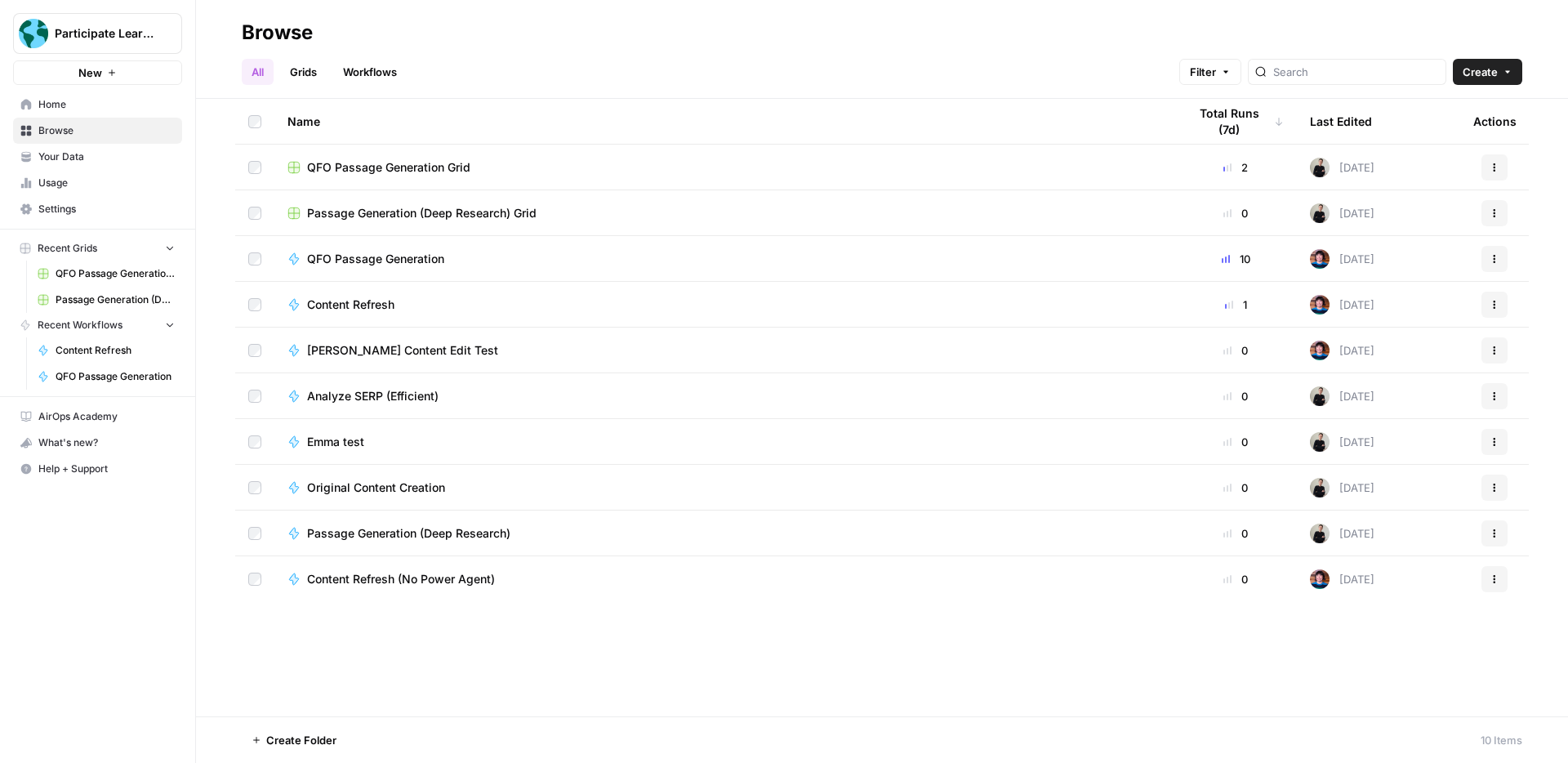
click at [368, 300] on span "Content Refresh" at bounding box center [350, 305] width 87 height 16
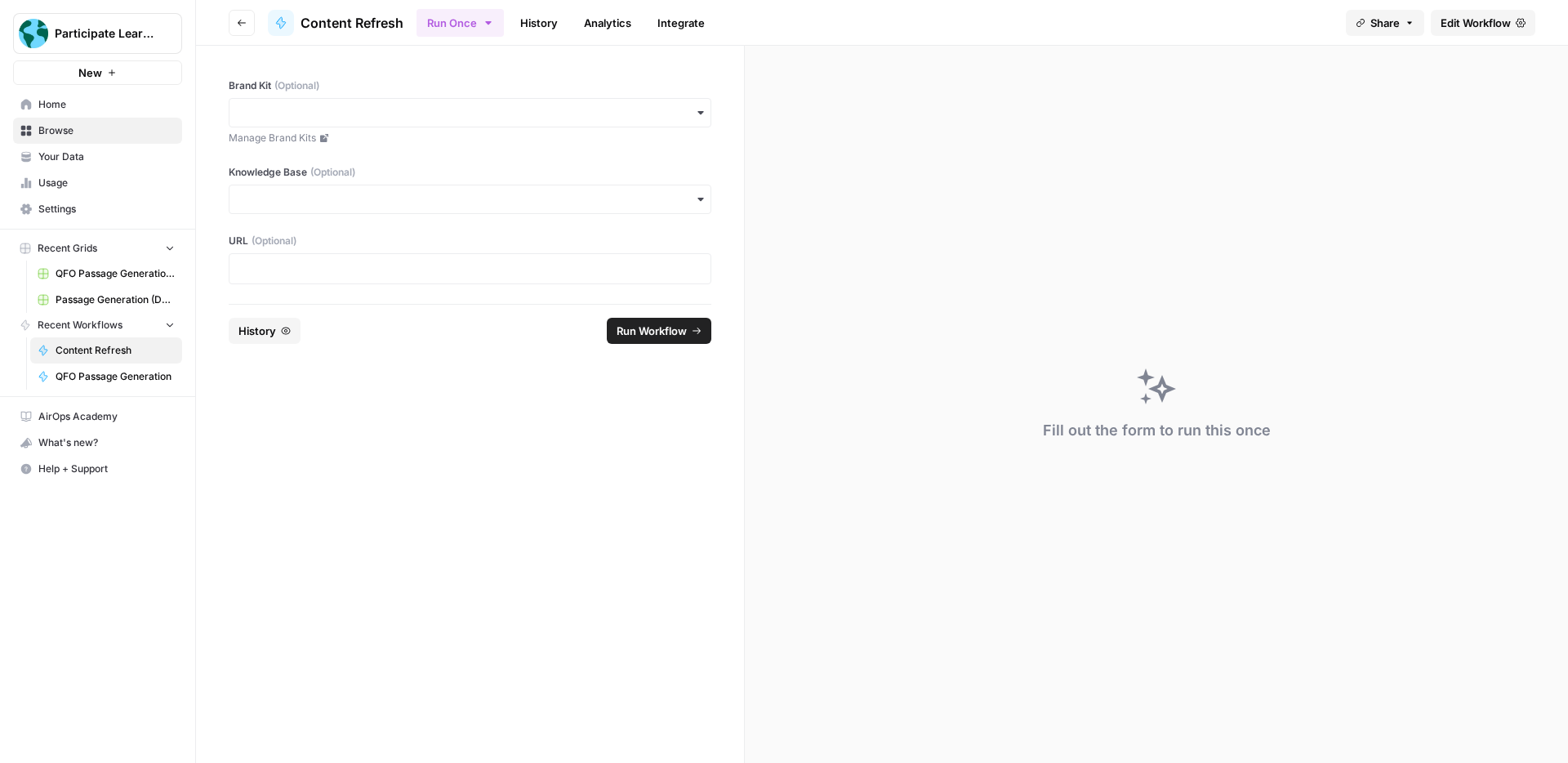
click at [553, 24] on link "History" at bounding box center [538, 23] width 57 height 26
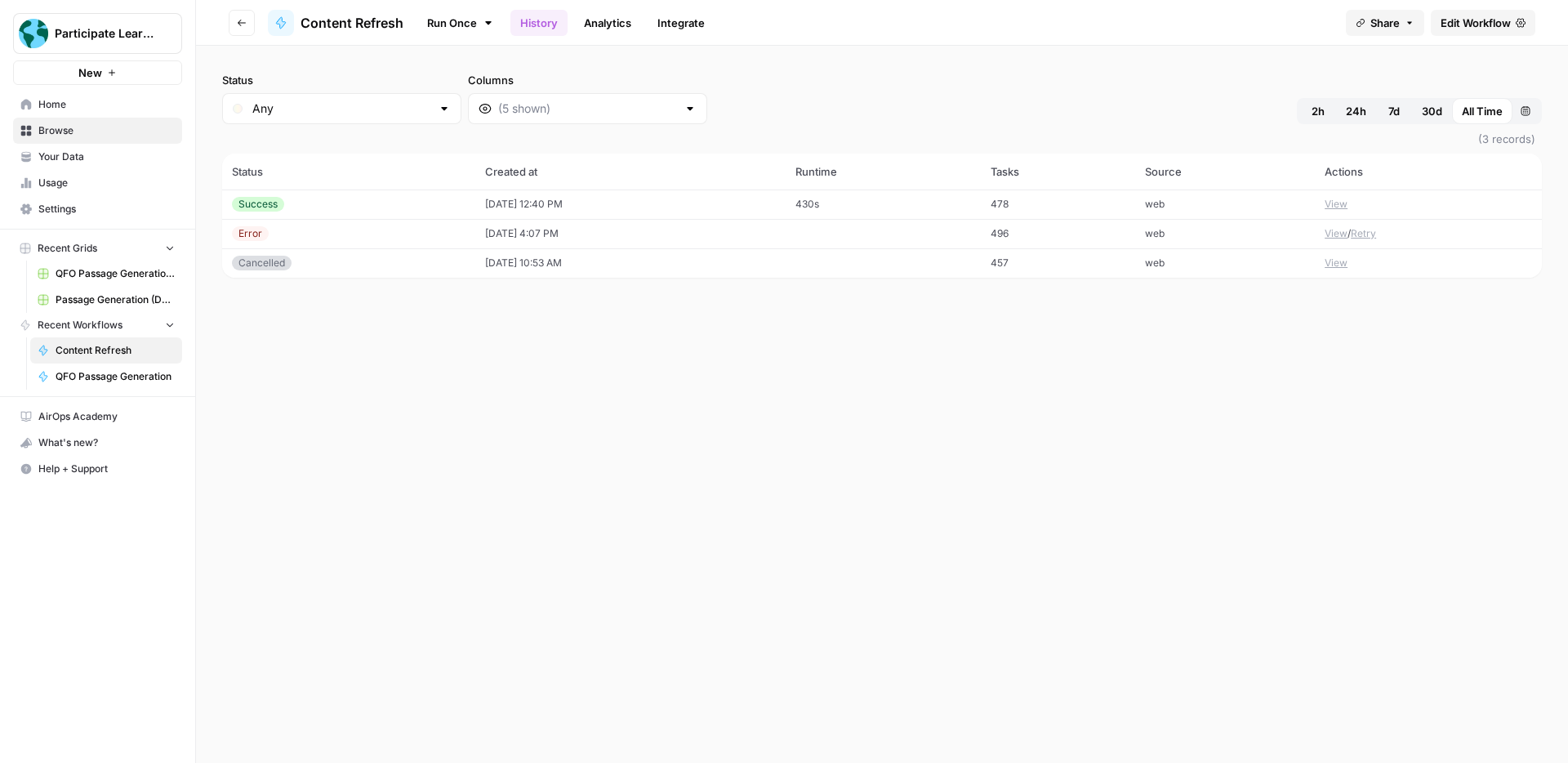
click at [1335, 205] on button "View" at bounding box center [1336, 205] width 23 height 15
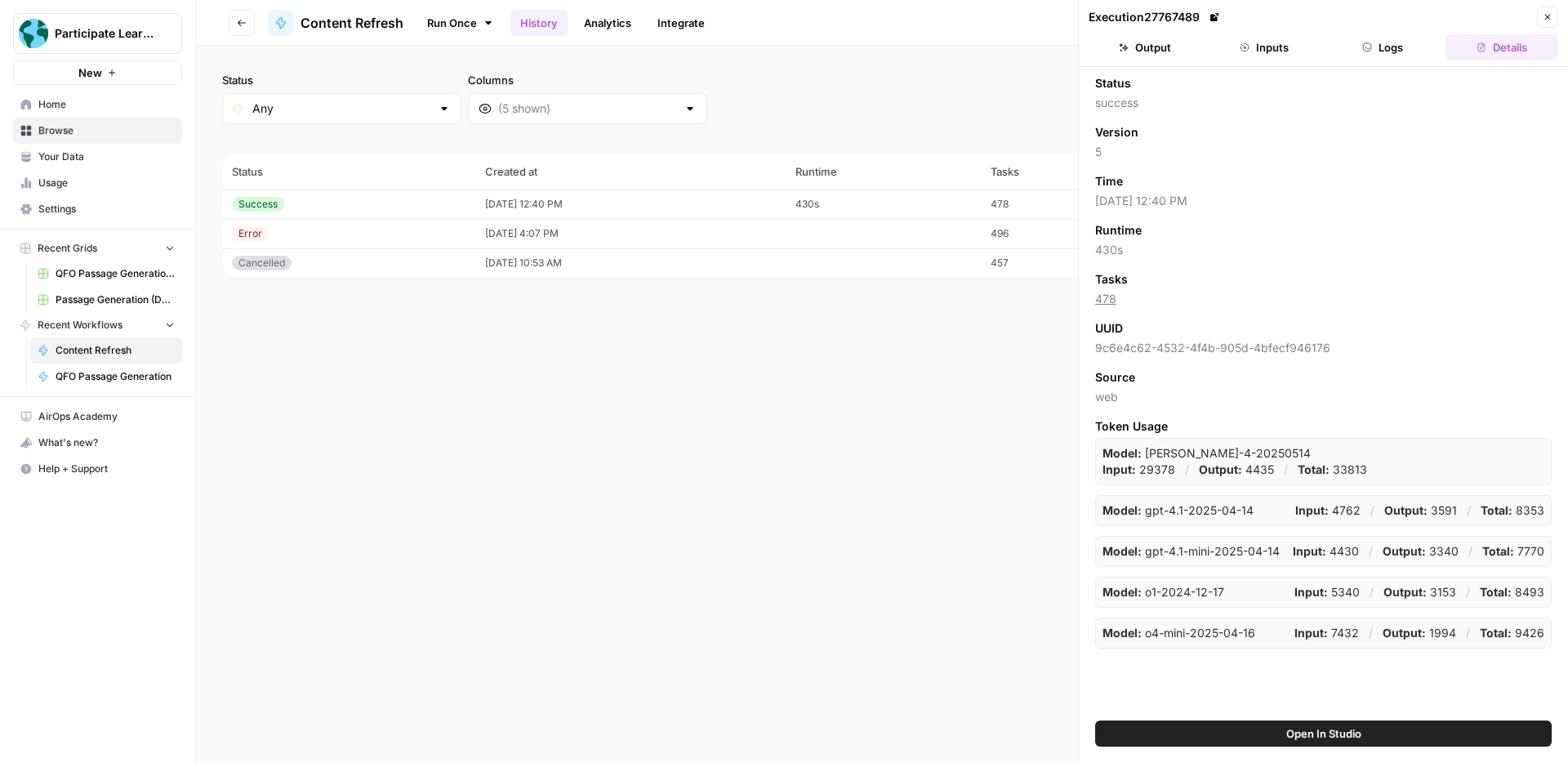
click at [1162, 47] on button "Output" at bounding box center [1145, 48] width 113 height 26
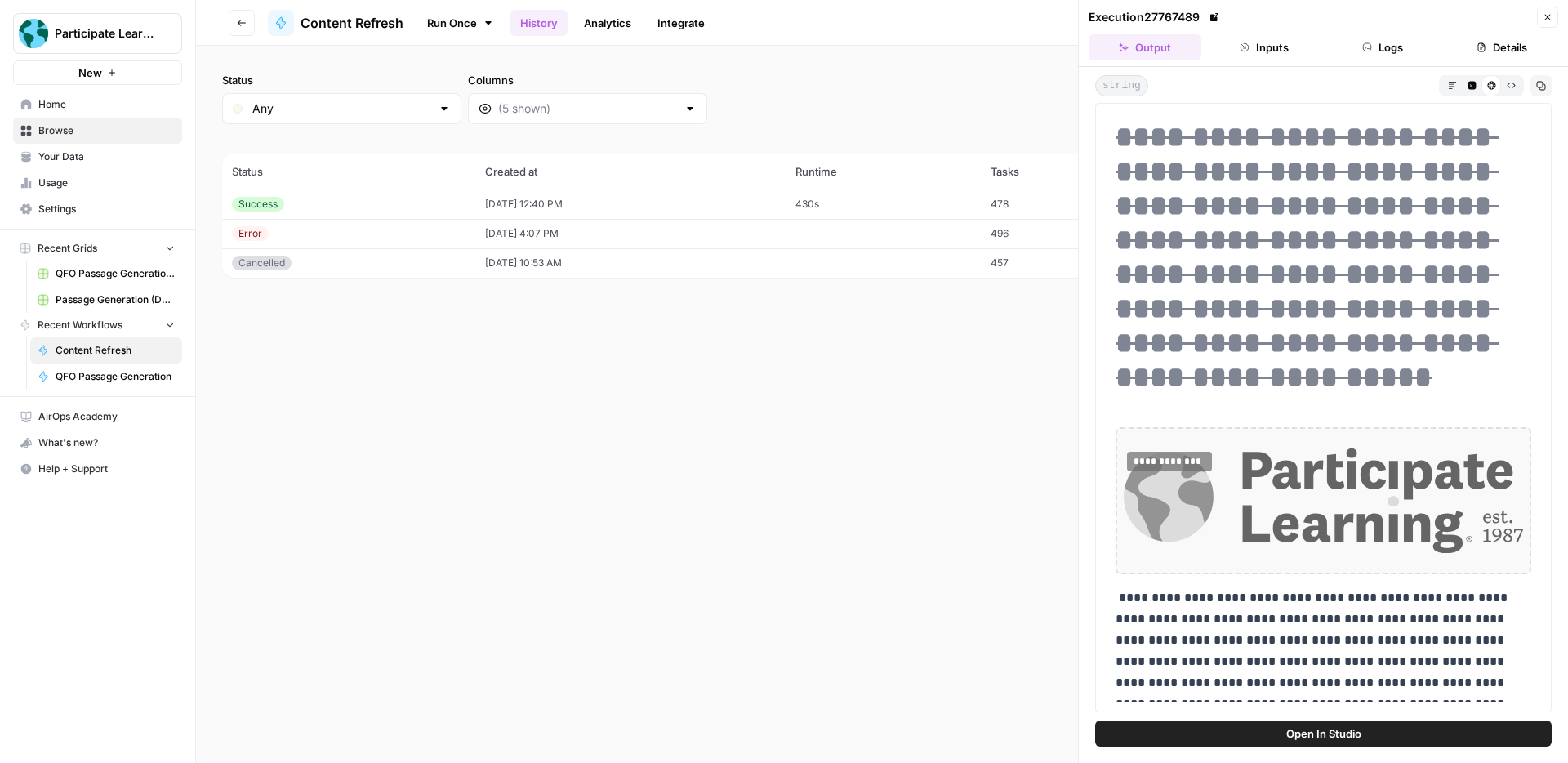
click at [1364, 735] on button "Open In Studio" at bounding box center [1323, 734] width 457 height 26
click at [1360, 49] on button "Logs" at bounding box center [1383, 48] width 113 height 26
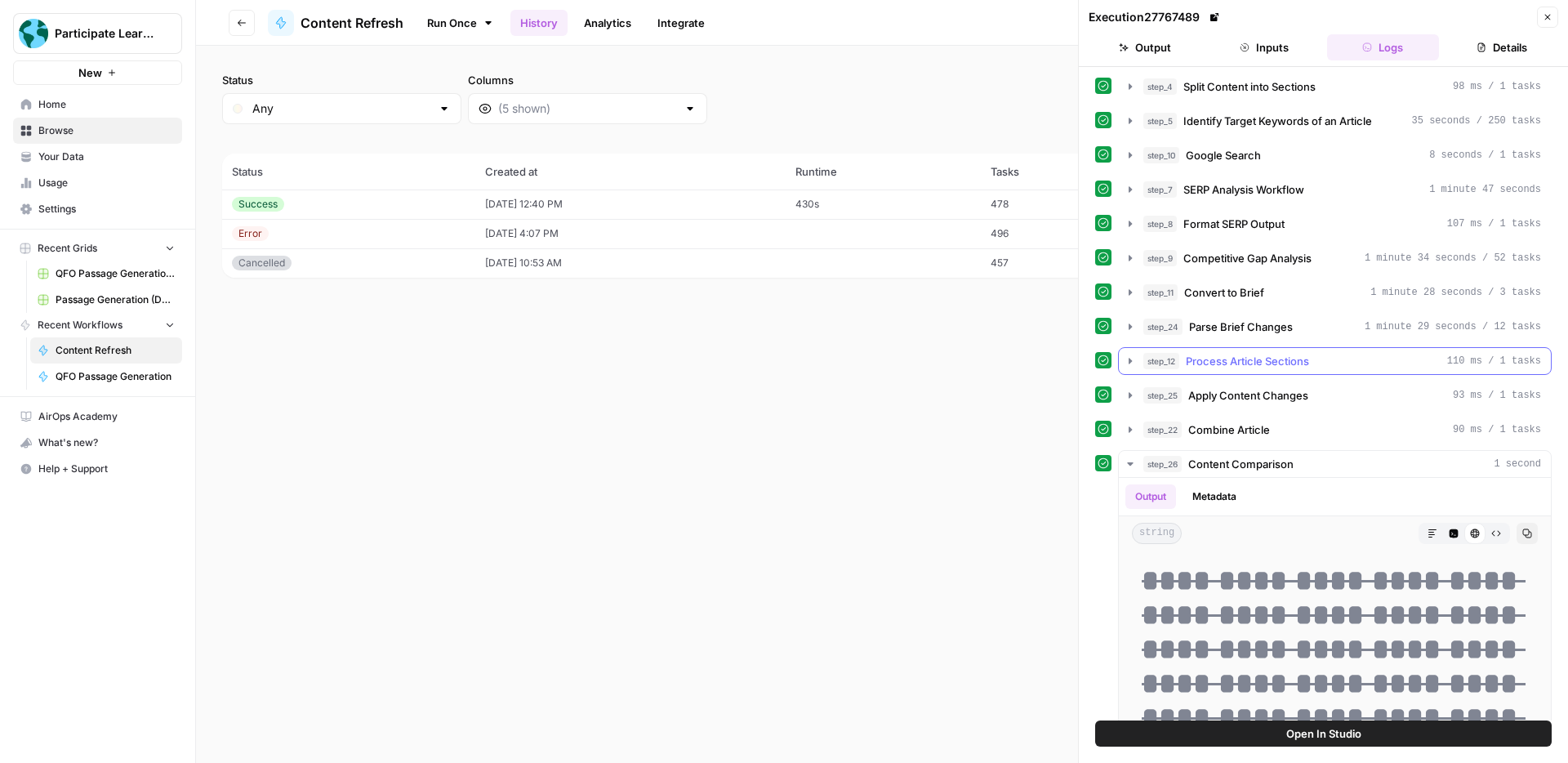
scroll to position [199, 0]
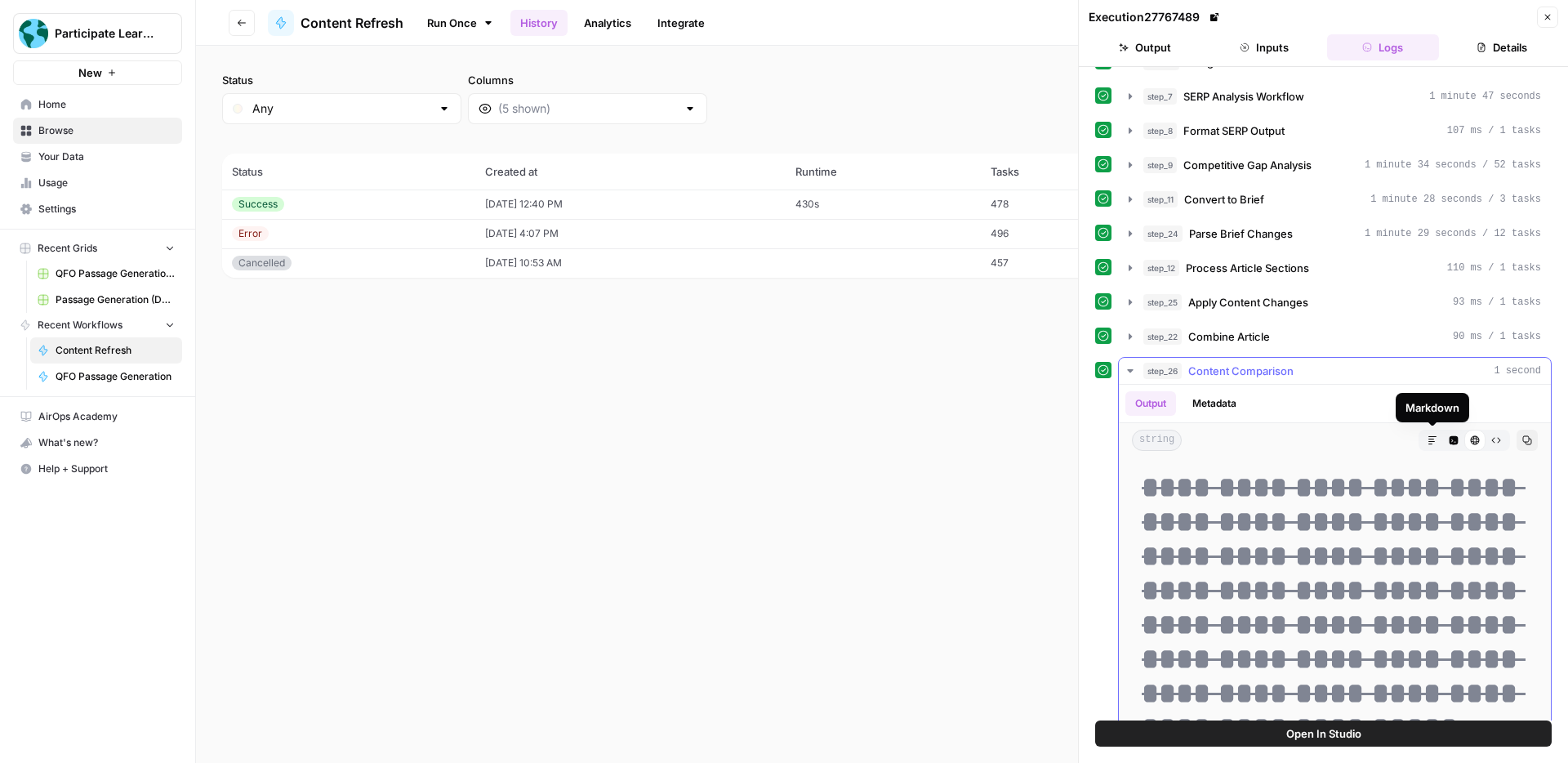
click at [1428, 440] on icon "button" at bounding box center [1433, 440] width 10 height 10
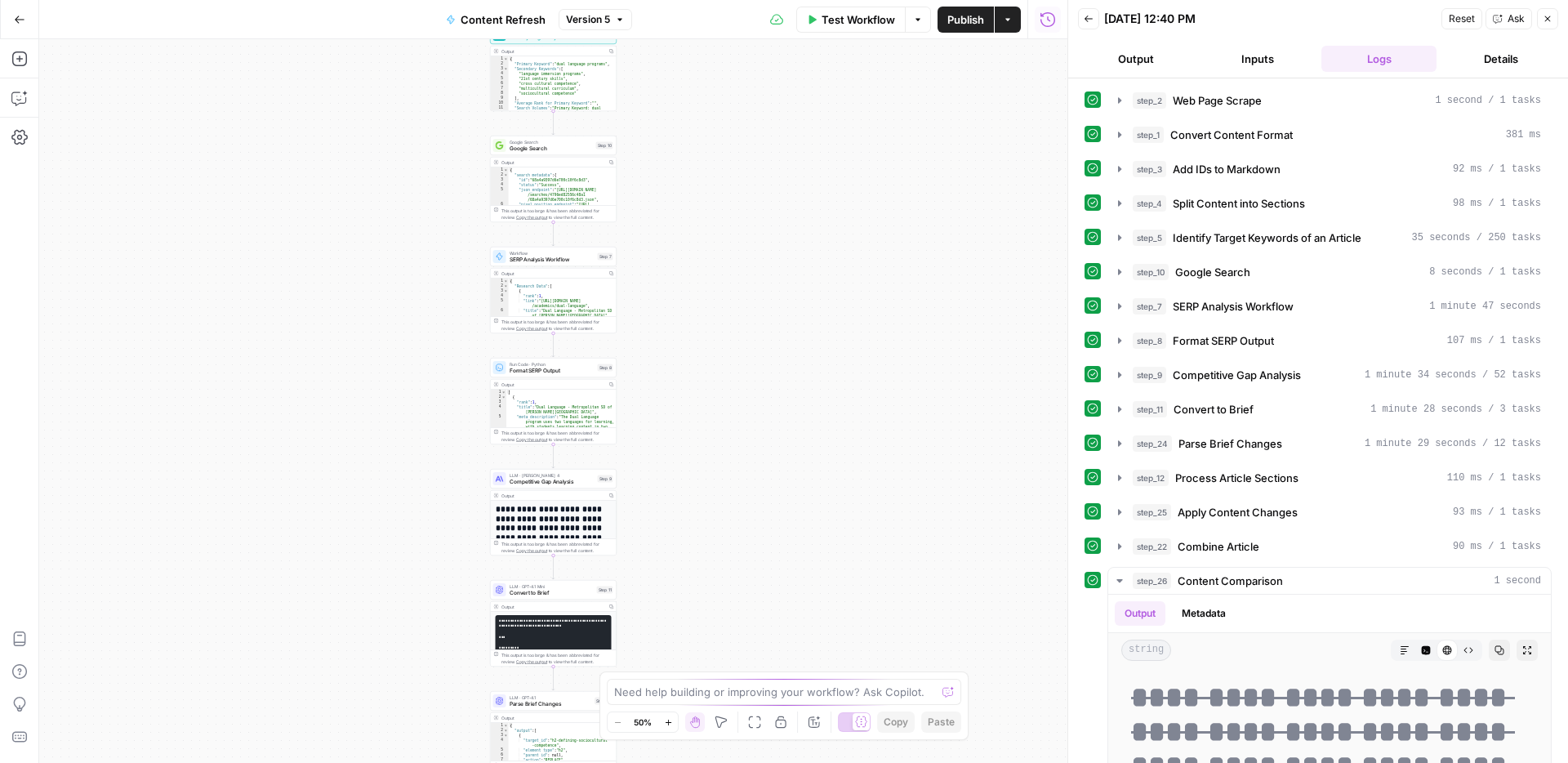
click at [1143, 59] on button "Output" at bounding box center [1136, 59] width 115 height 26
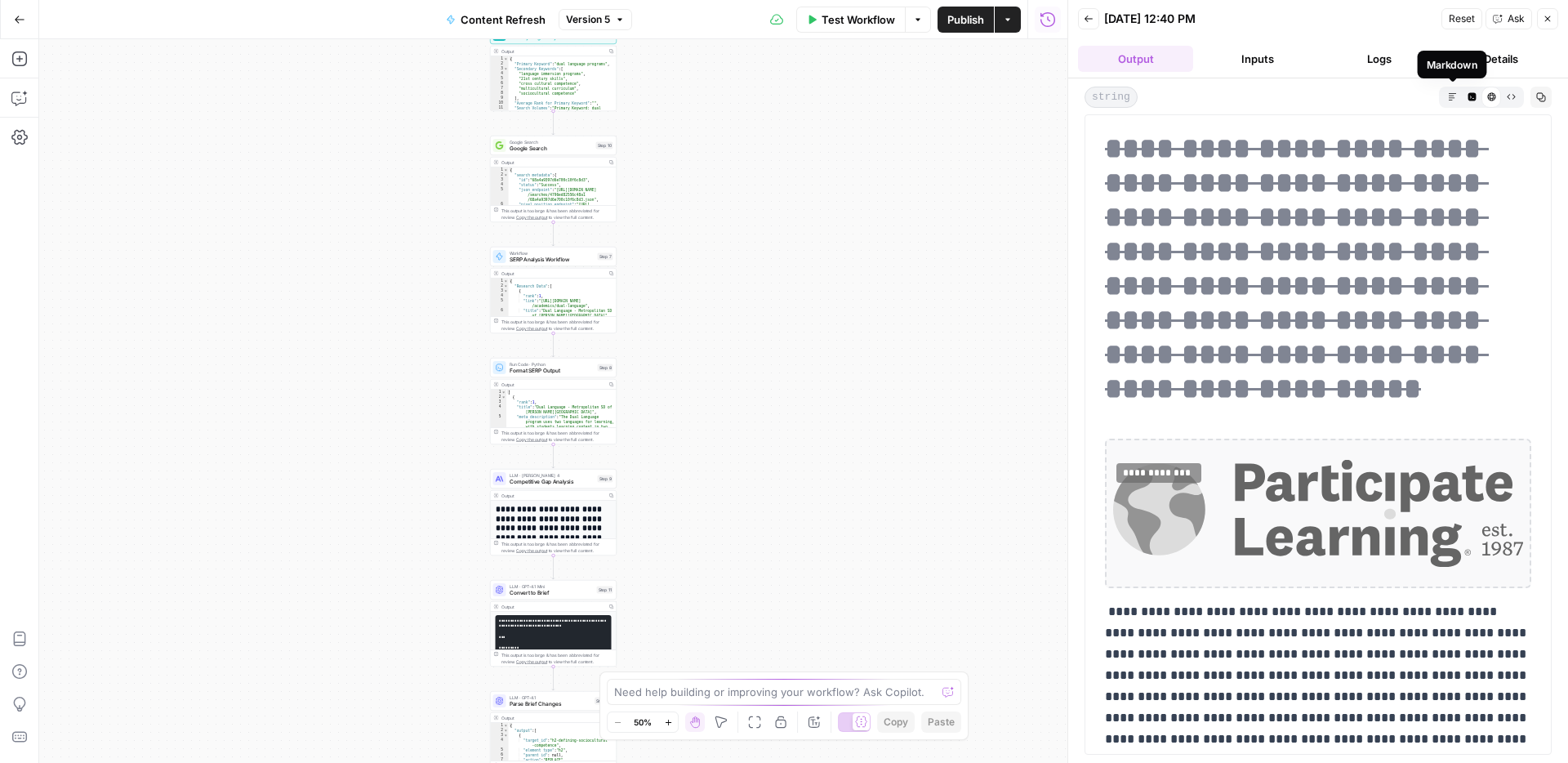
click at [1445, 101] on button "Markdown" at bounding box center [1452, 97] width 20 height 20
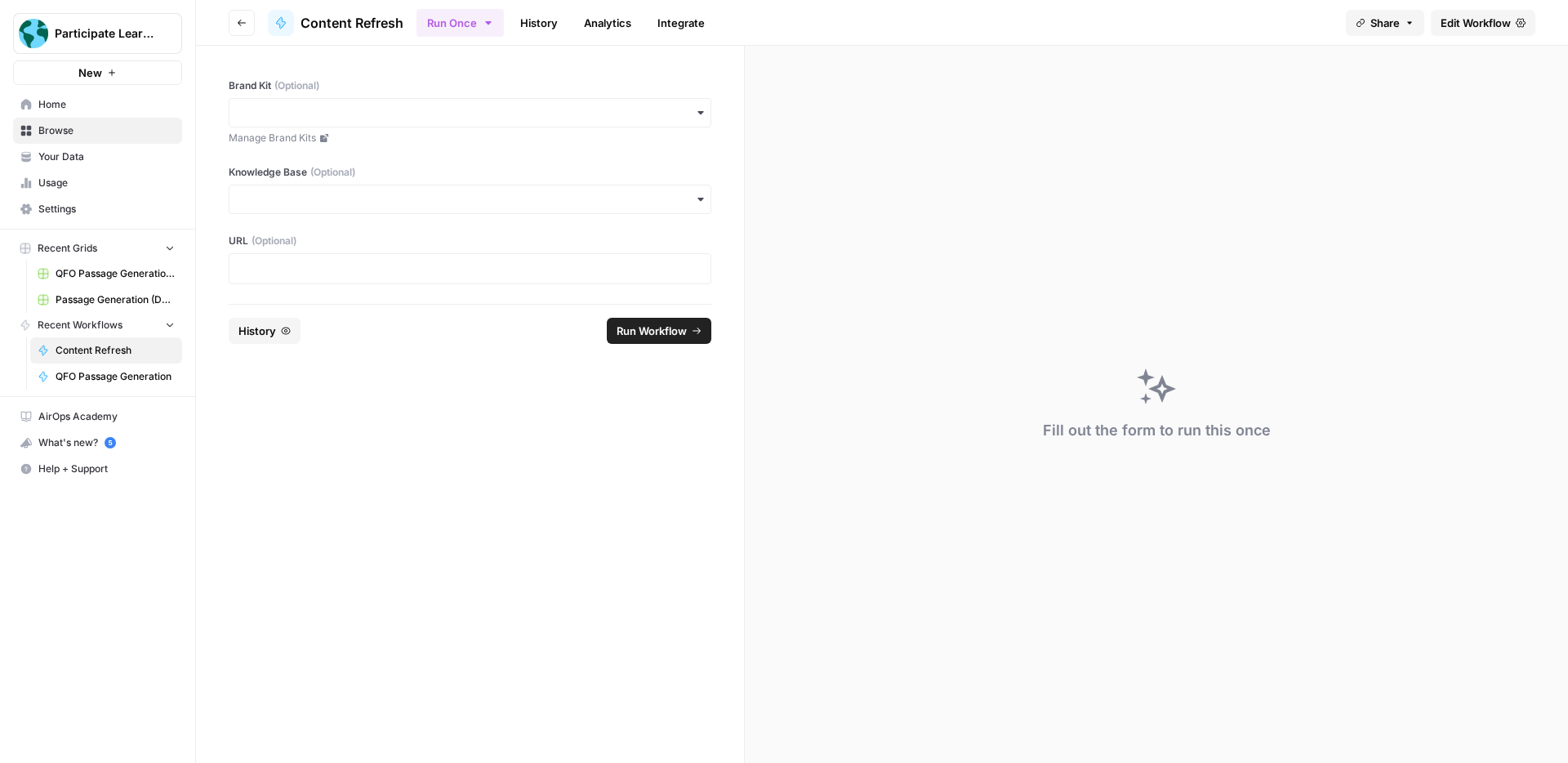
click at [551, 22] on link "History" at bounding box center [538, 23] width 57 height 26
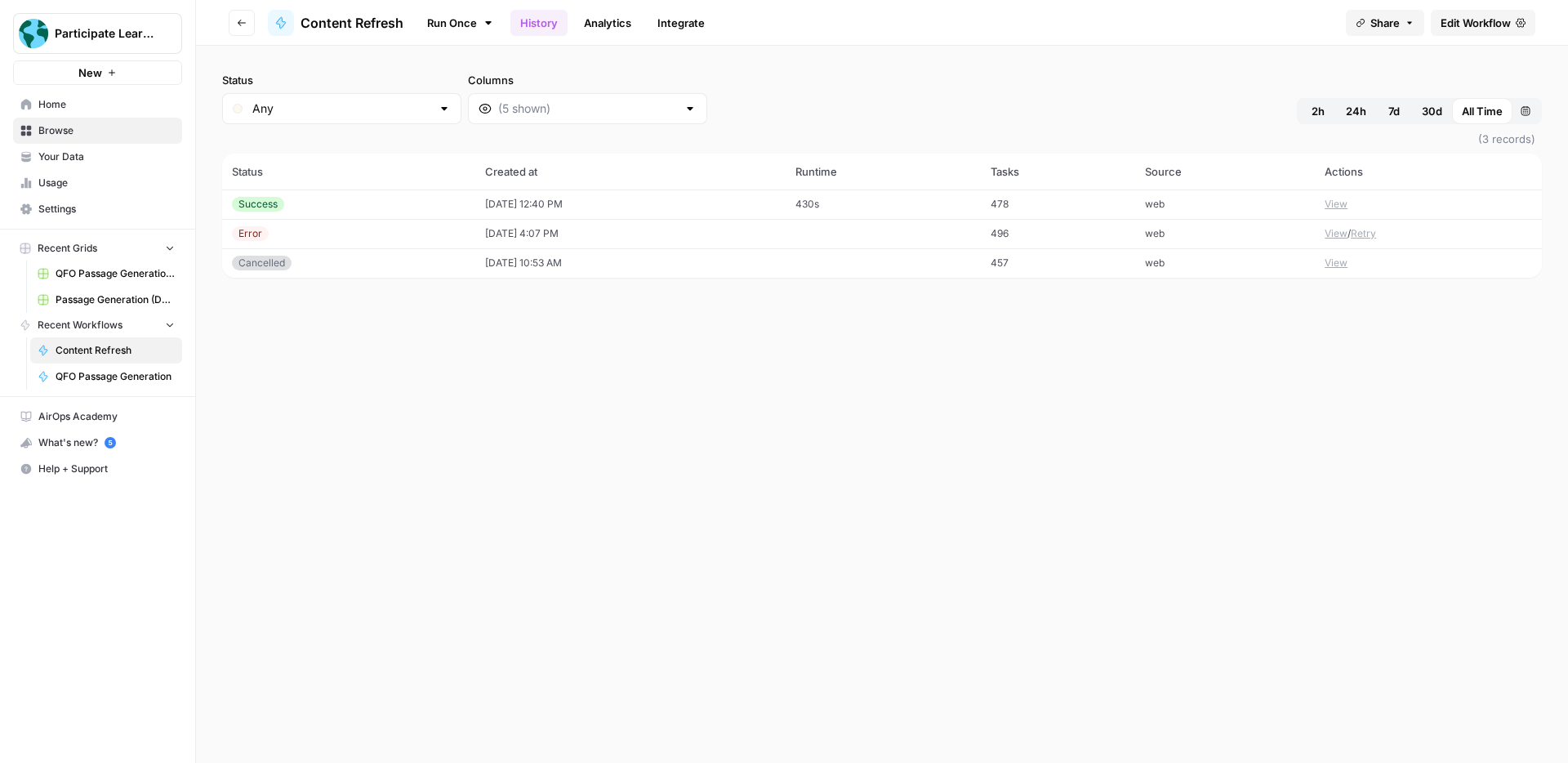
click at [1341, 204] on button "View" at bounding box center [1336, 205] width 23 height 15
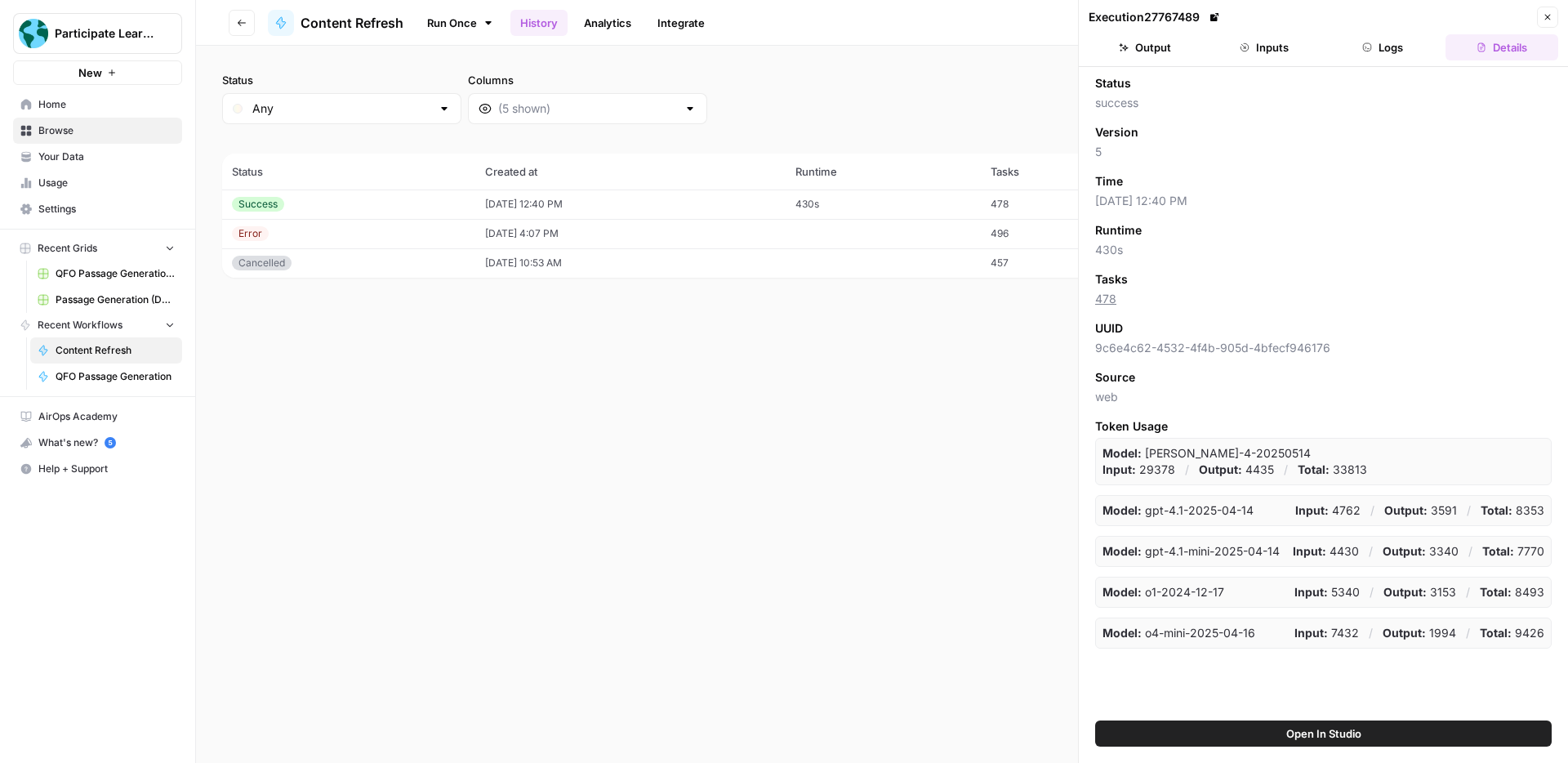
click at [1260, 58] on button "Inputs" at bounding box center [1264, 48] width 113 height 26
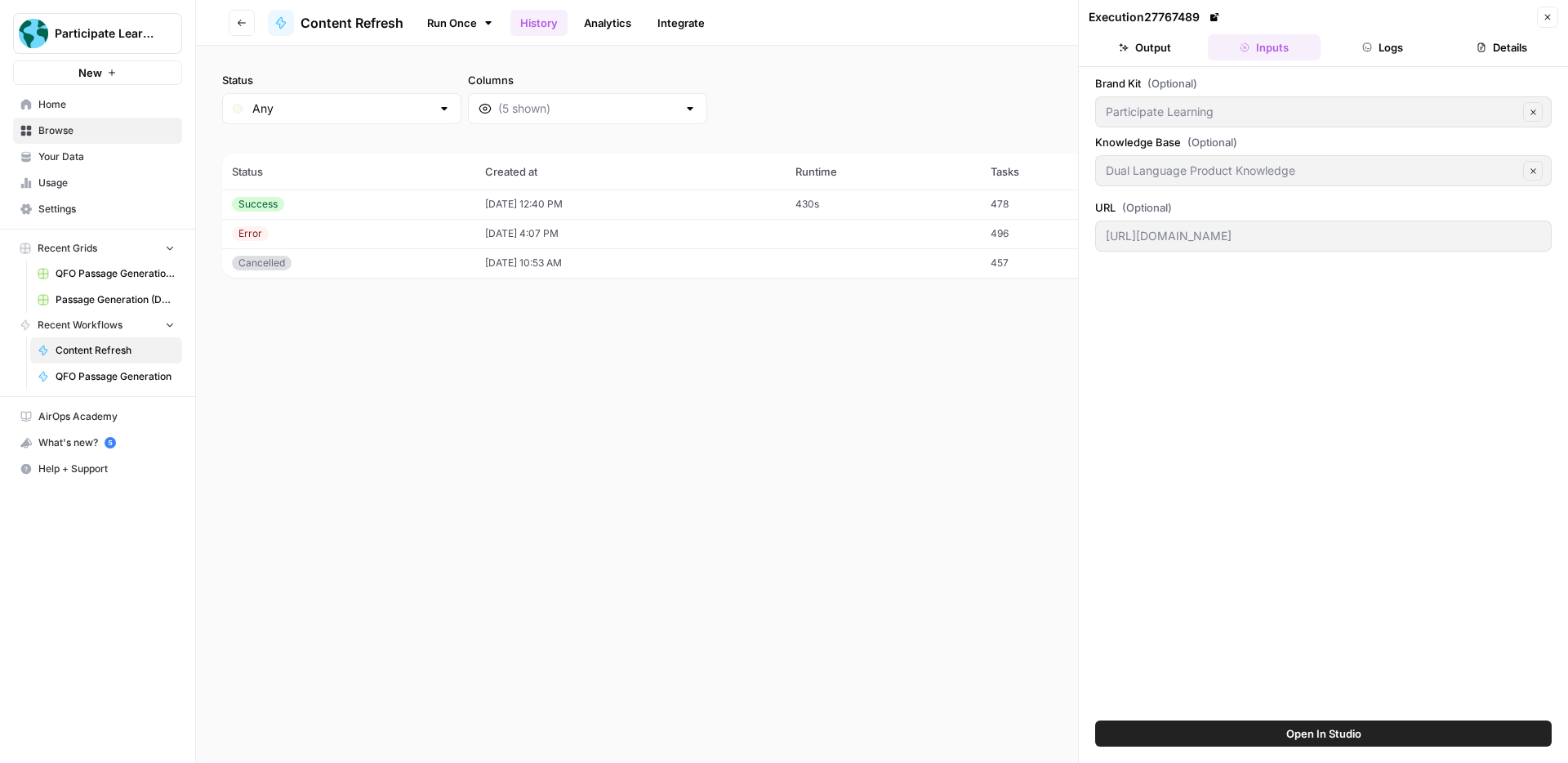
click at [1369, 58] on button "Logs" at bounding box center [1383, 48] width 113 height 26
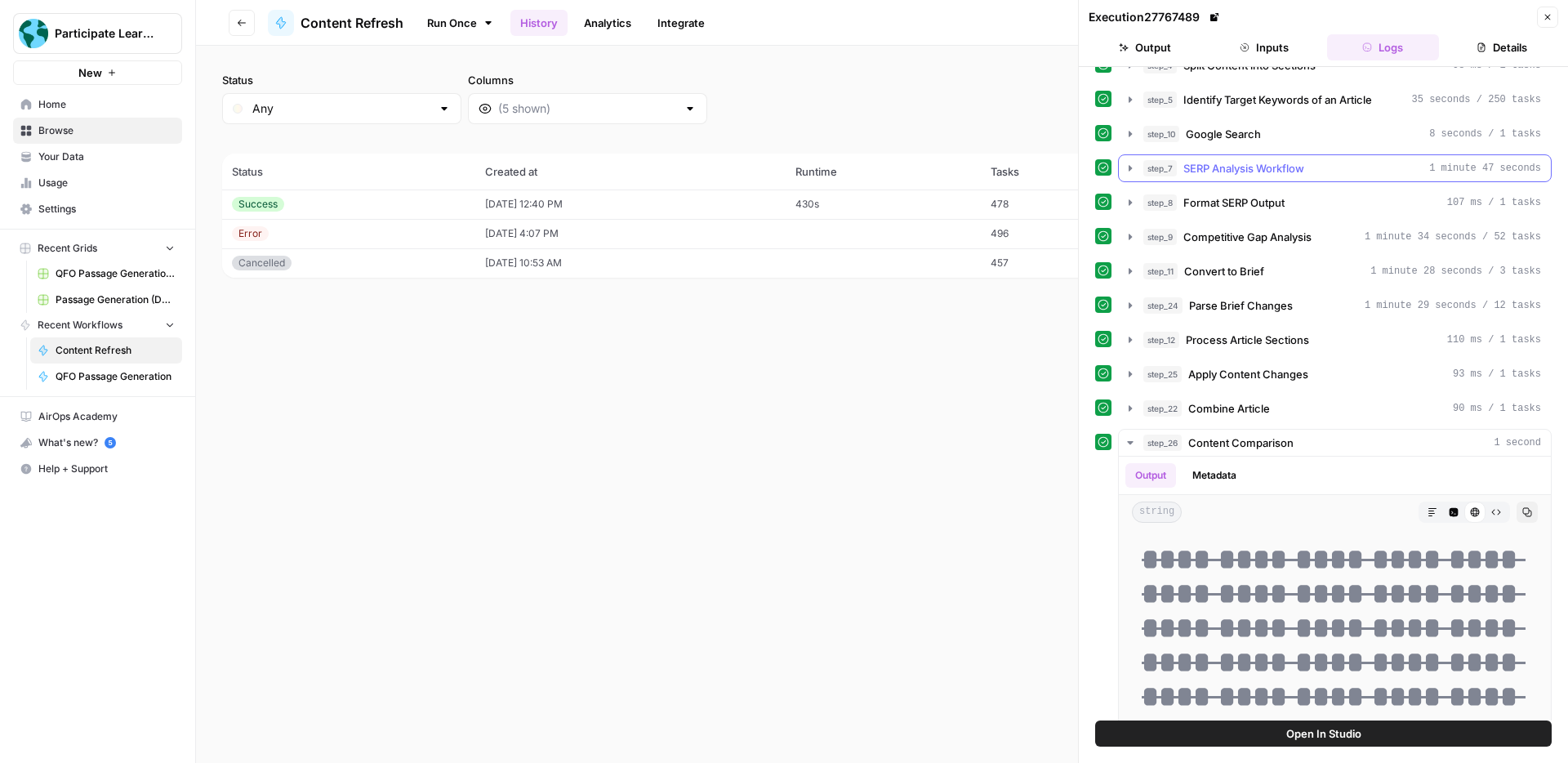
scroll to position [131, 0]
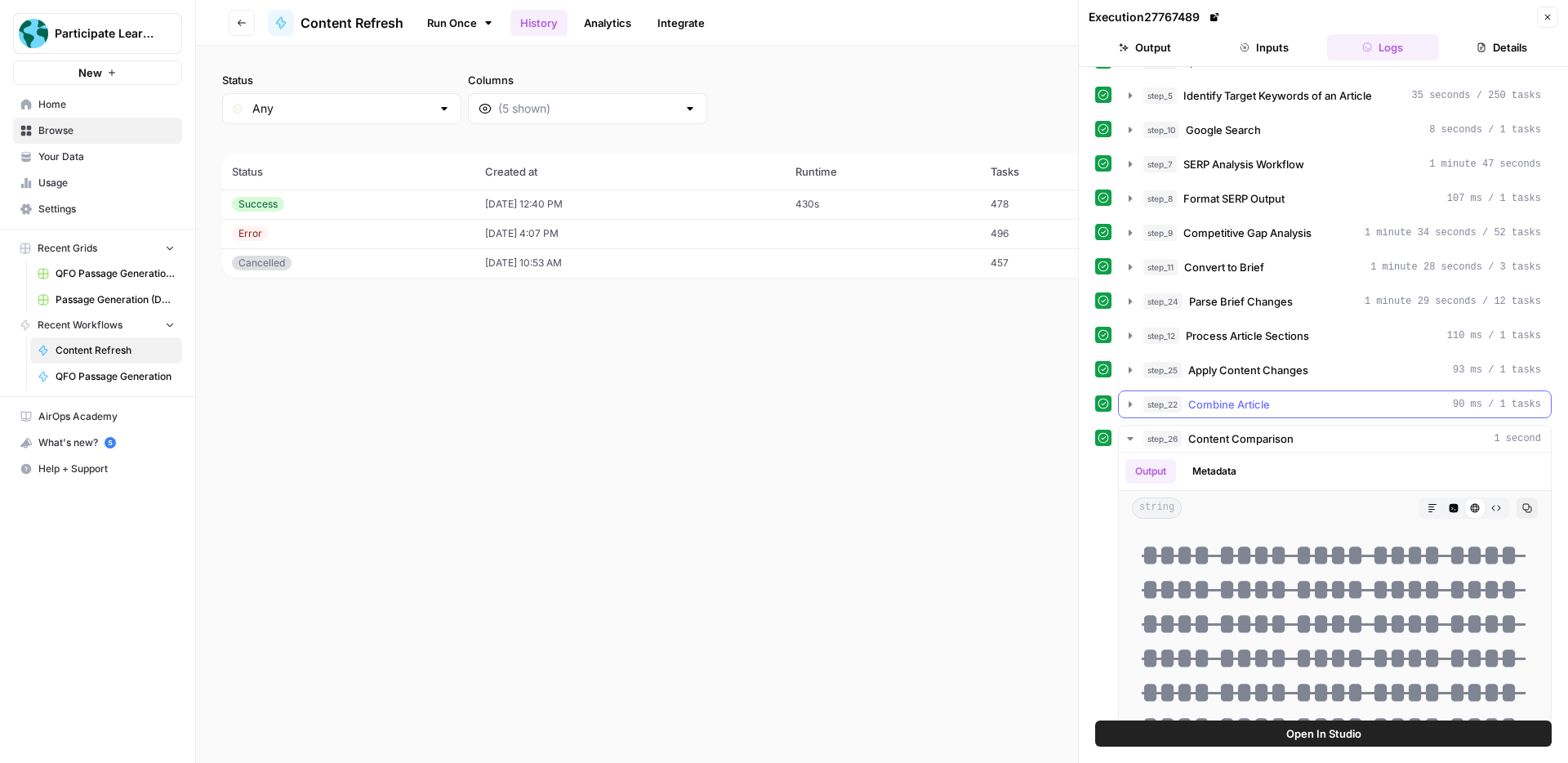
click at [1316, 410] on div "step_22 Combine Article 90 ms / 1 tasks" at bounding box center [1342, 404] width 397 height 16
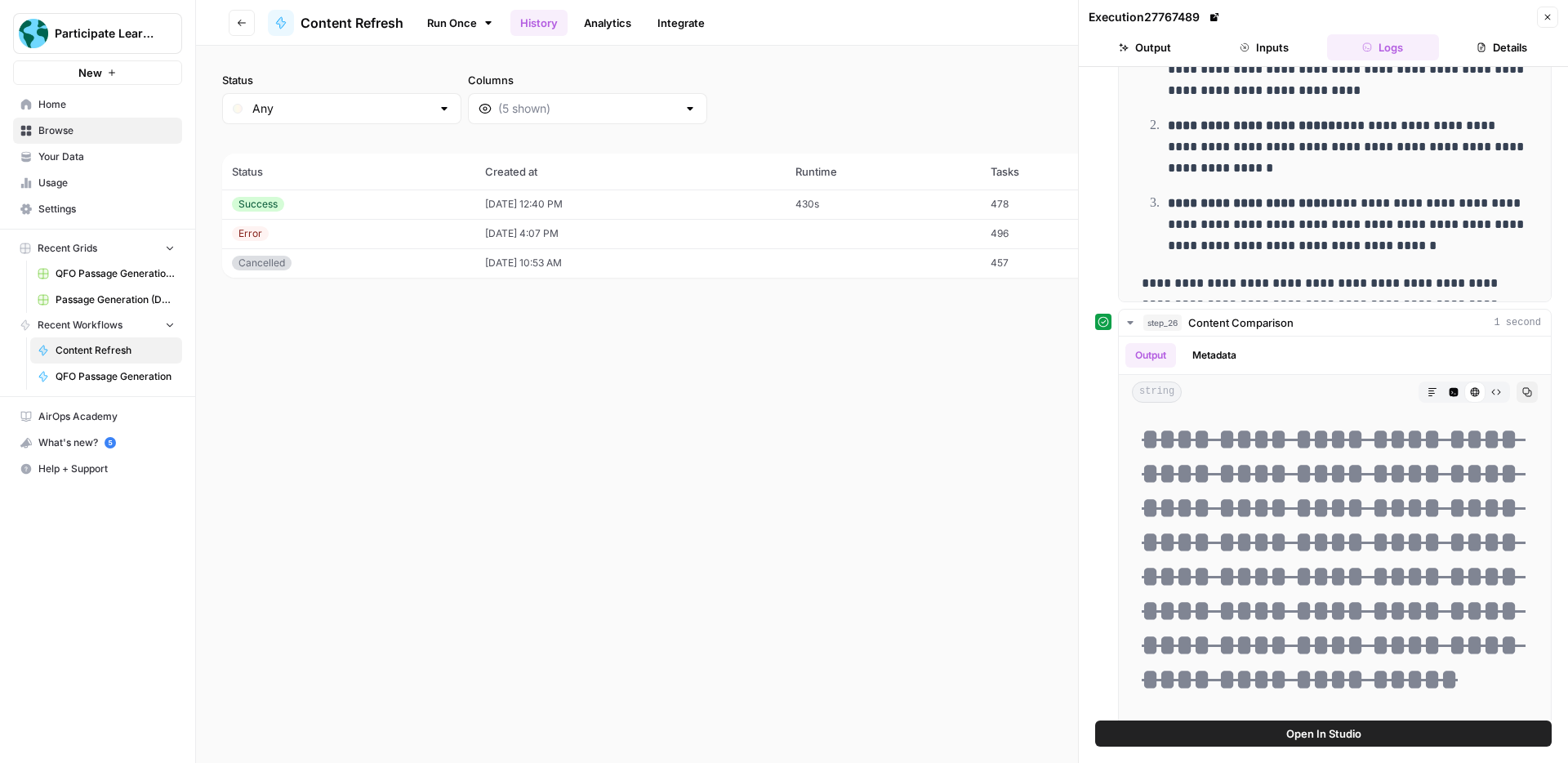
scroll to position [690, 0]
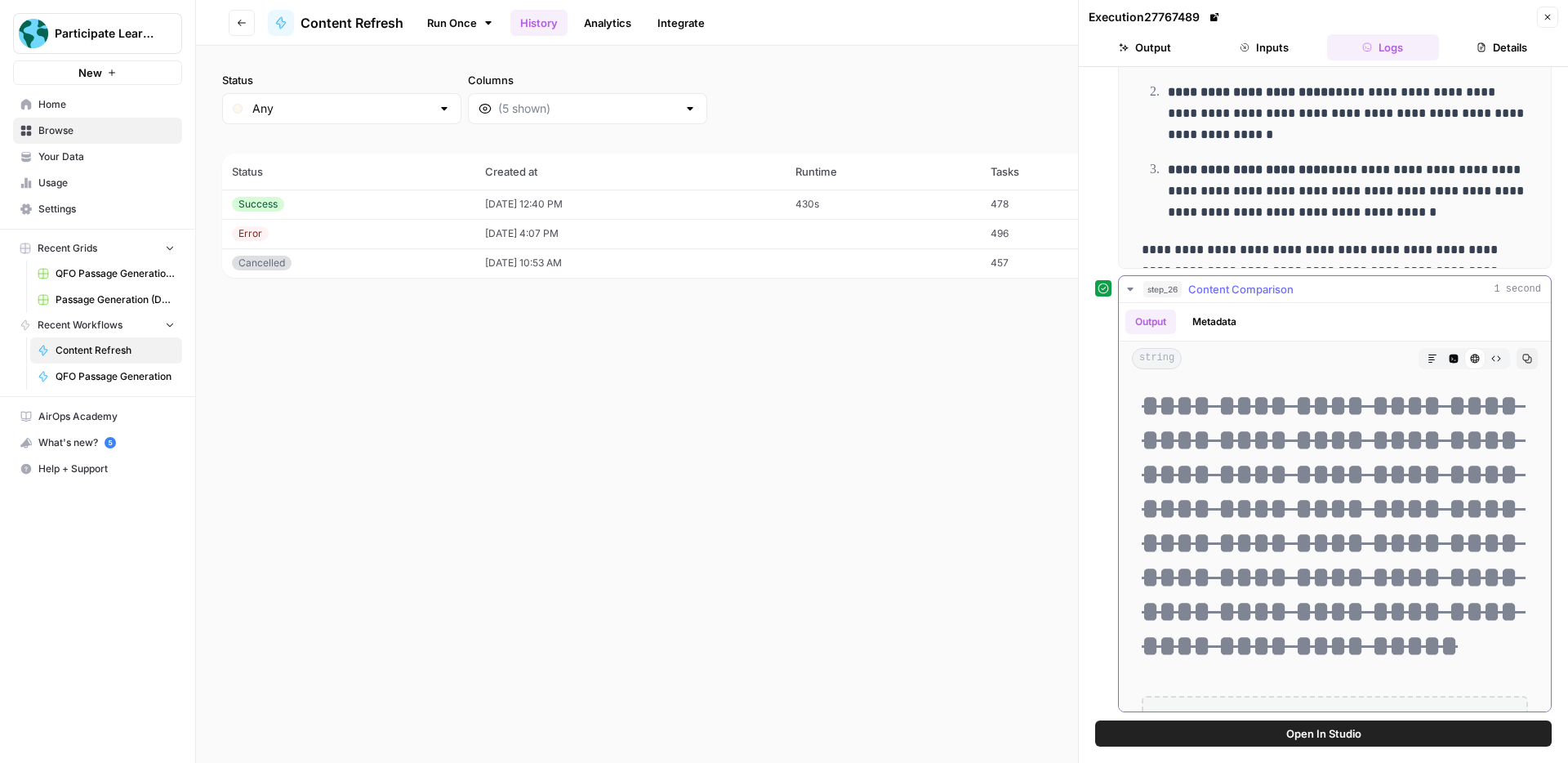
click at [1312, 284] on div "step_26 Content Comparison 1 second" at bounding box center [1342, 290] width 397 height 16
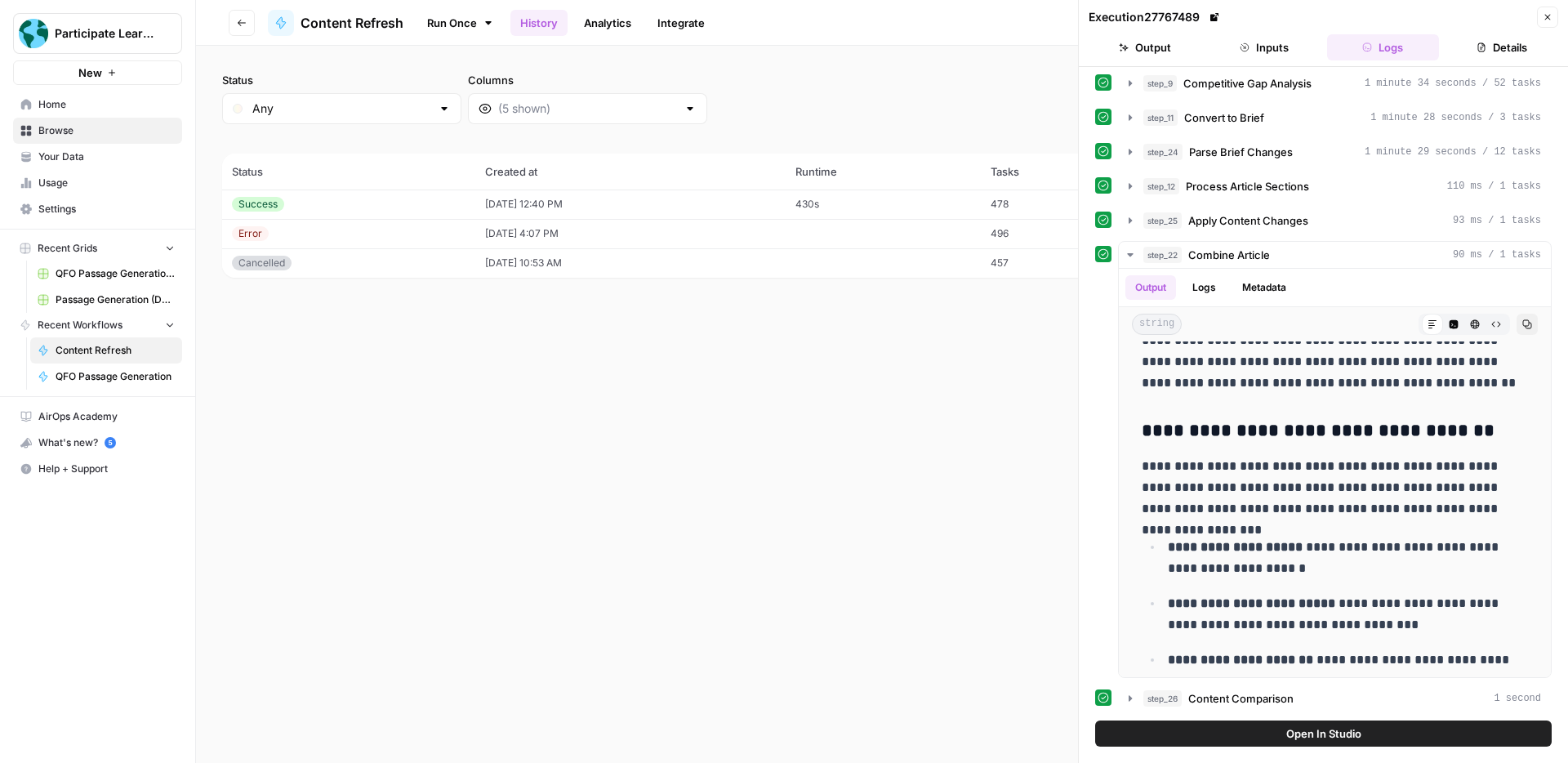
scroll to position [2357, 0]
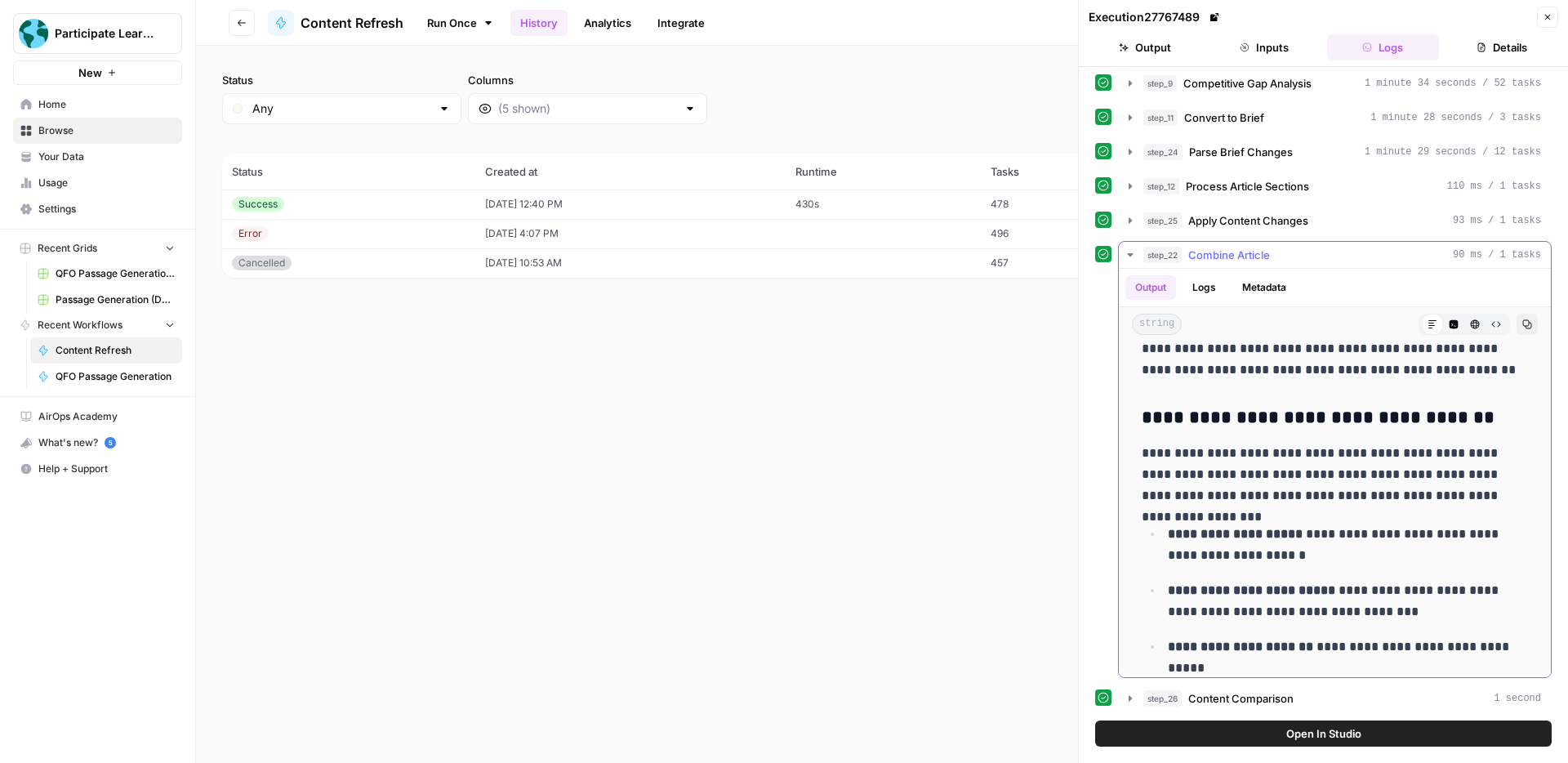
click at [1132, 256] on icon "button" at bounding box center [1130, 255] width 13 height 13
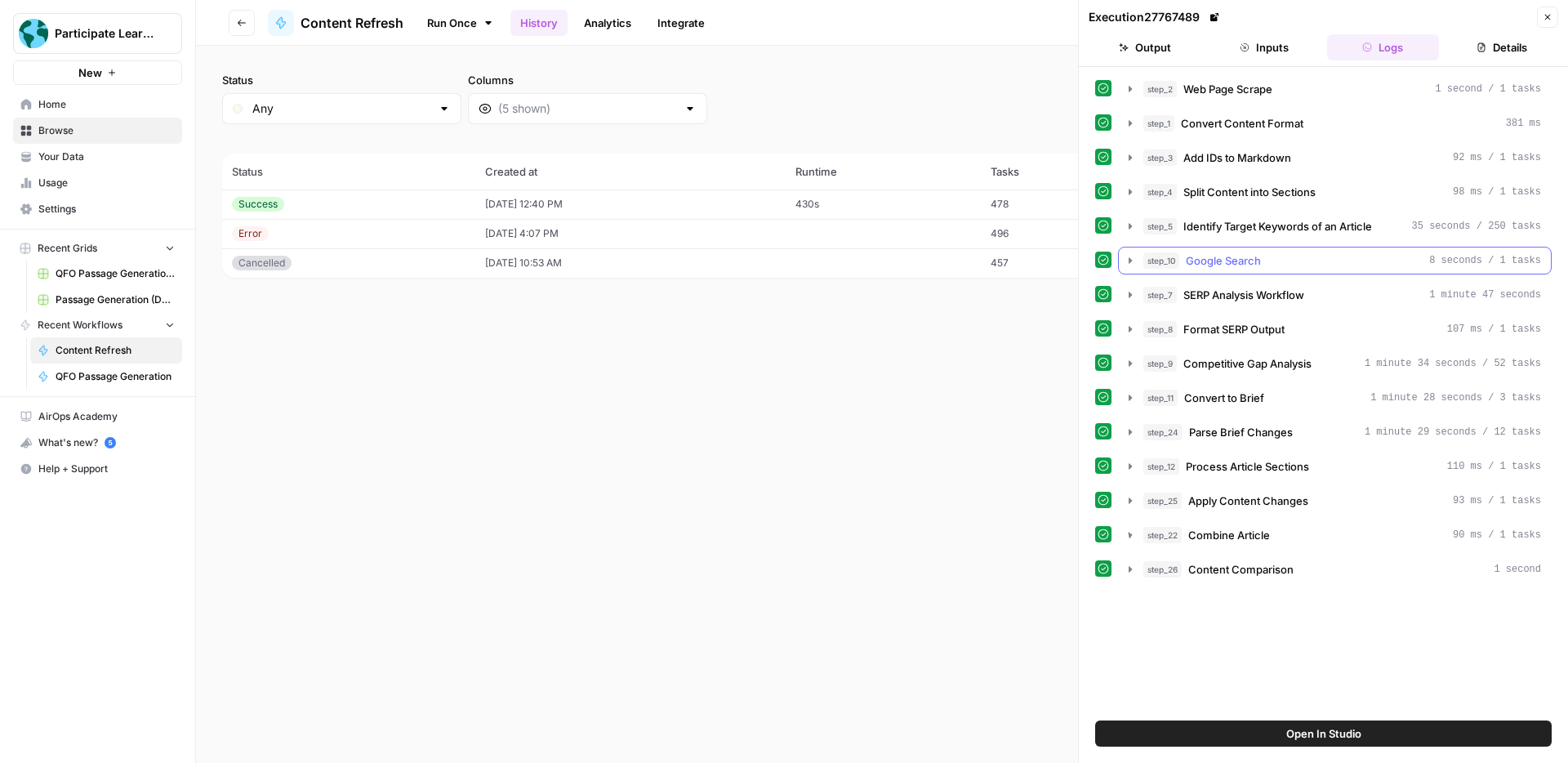
scroll to position [0, 0]
click at [1132, 568] on icon "button" at bounding box center [1130, 570] width 13 height 13
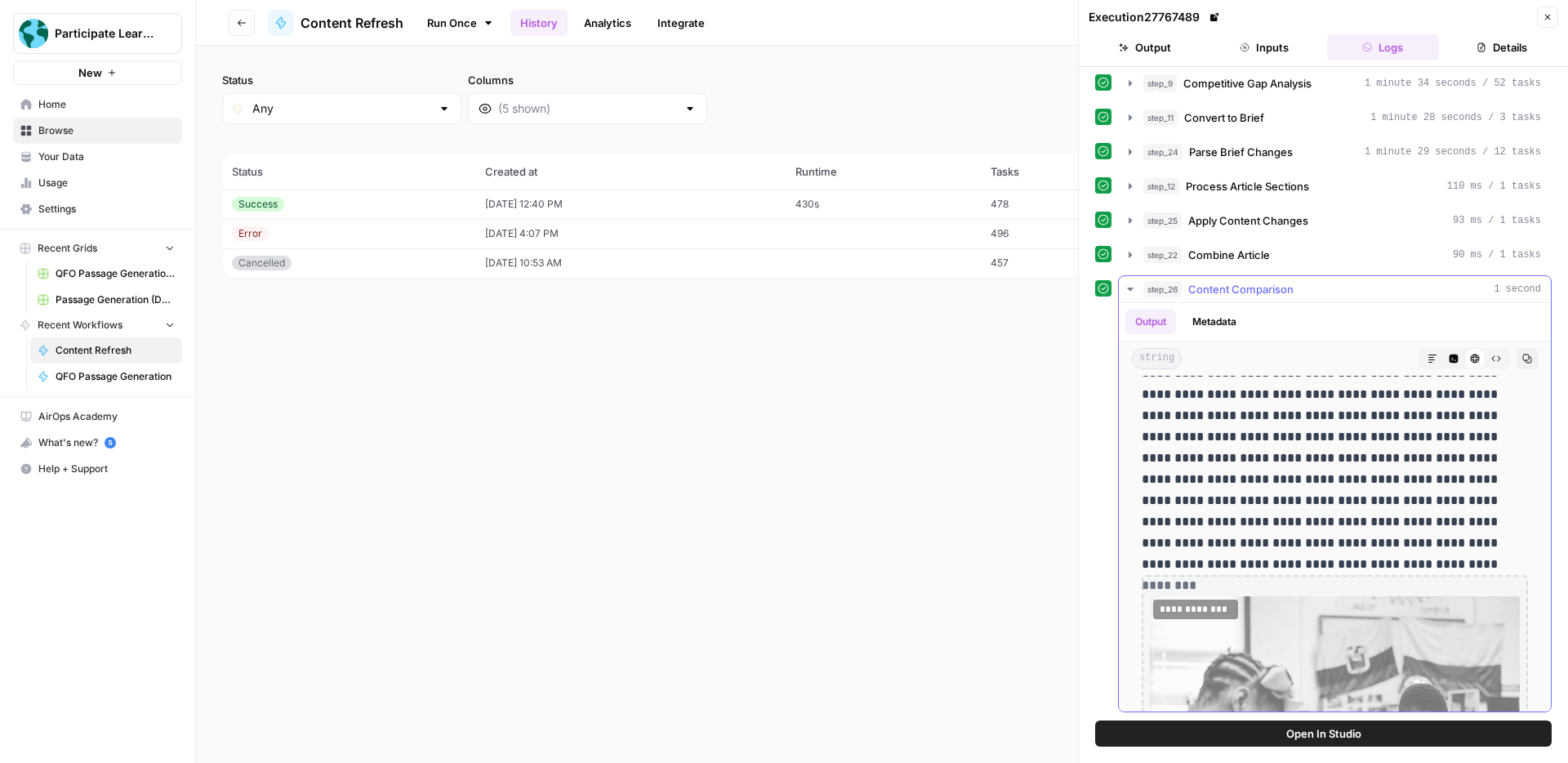
scroll to position [582, 0]
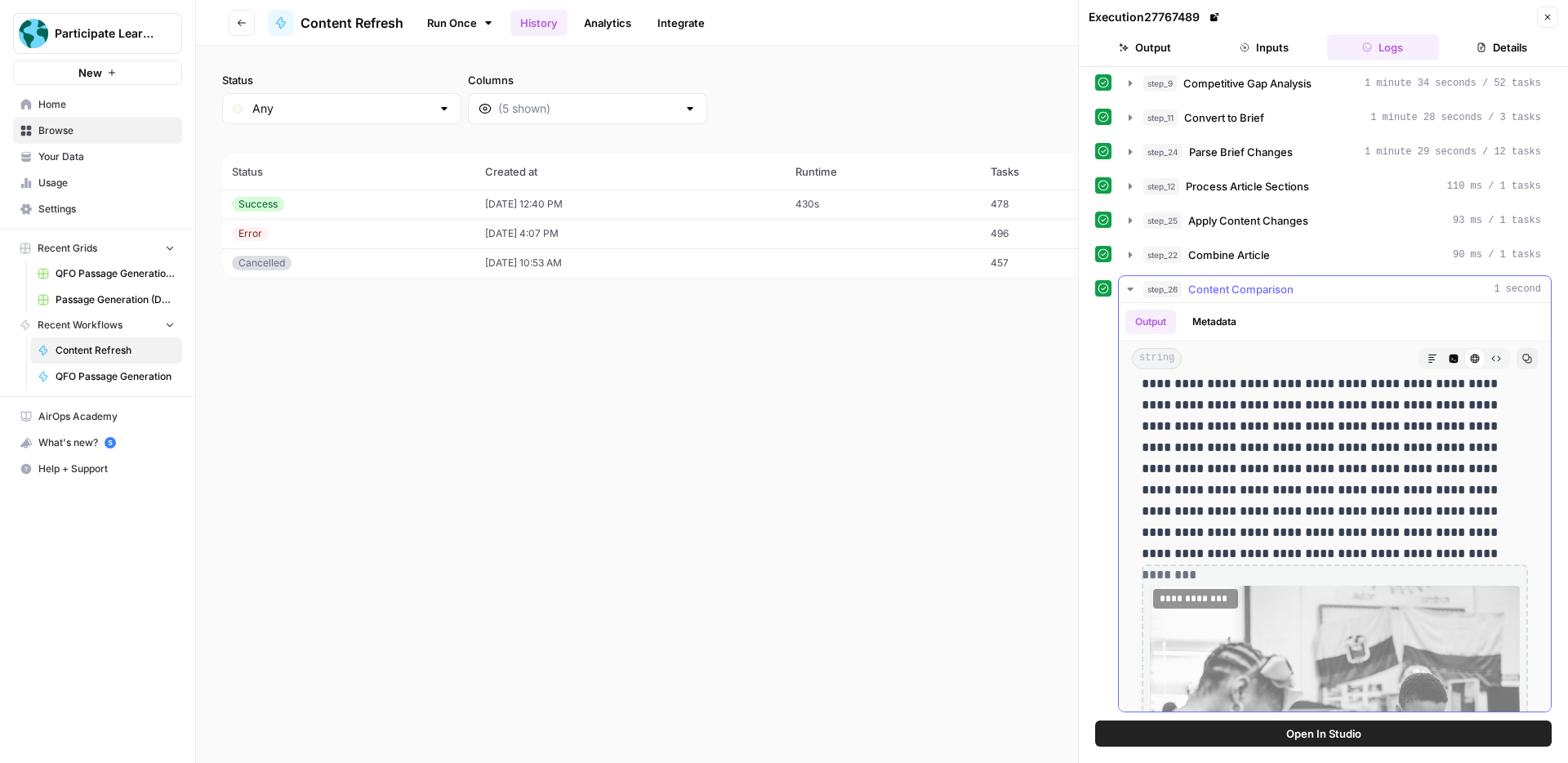
click at [1223, 318] on button "Metadata" at bounding box center [1214, 322] width 63 height 25
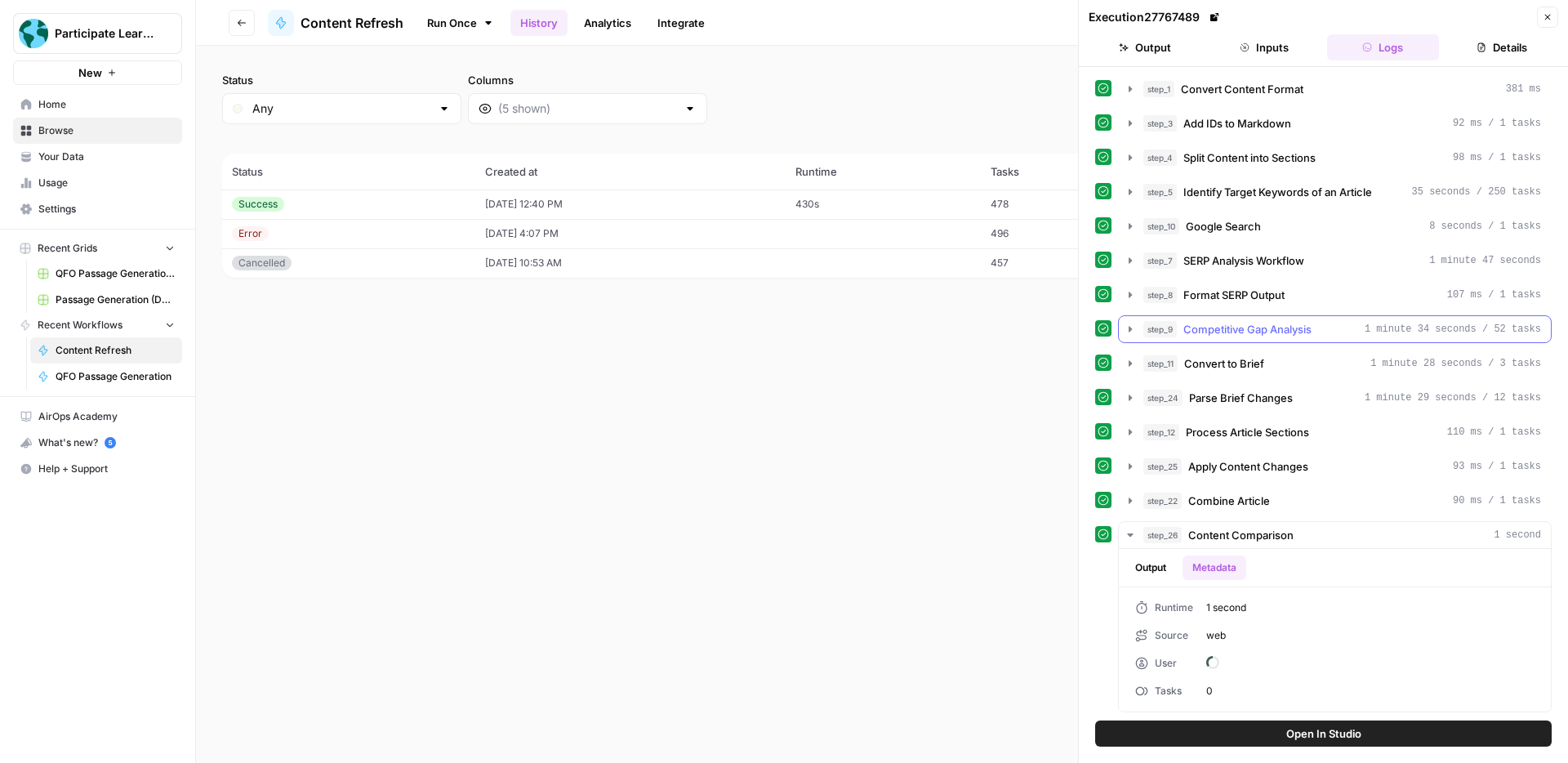
scroll to position [35, 0]
click at [1166, 566] on button "Output" at bounding box center [1150, 568] width 50 height 25
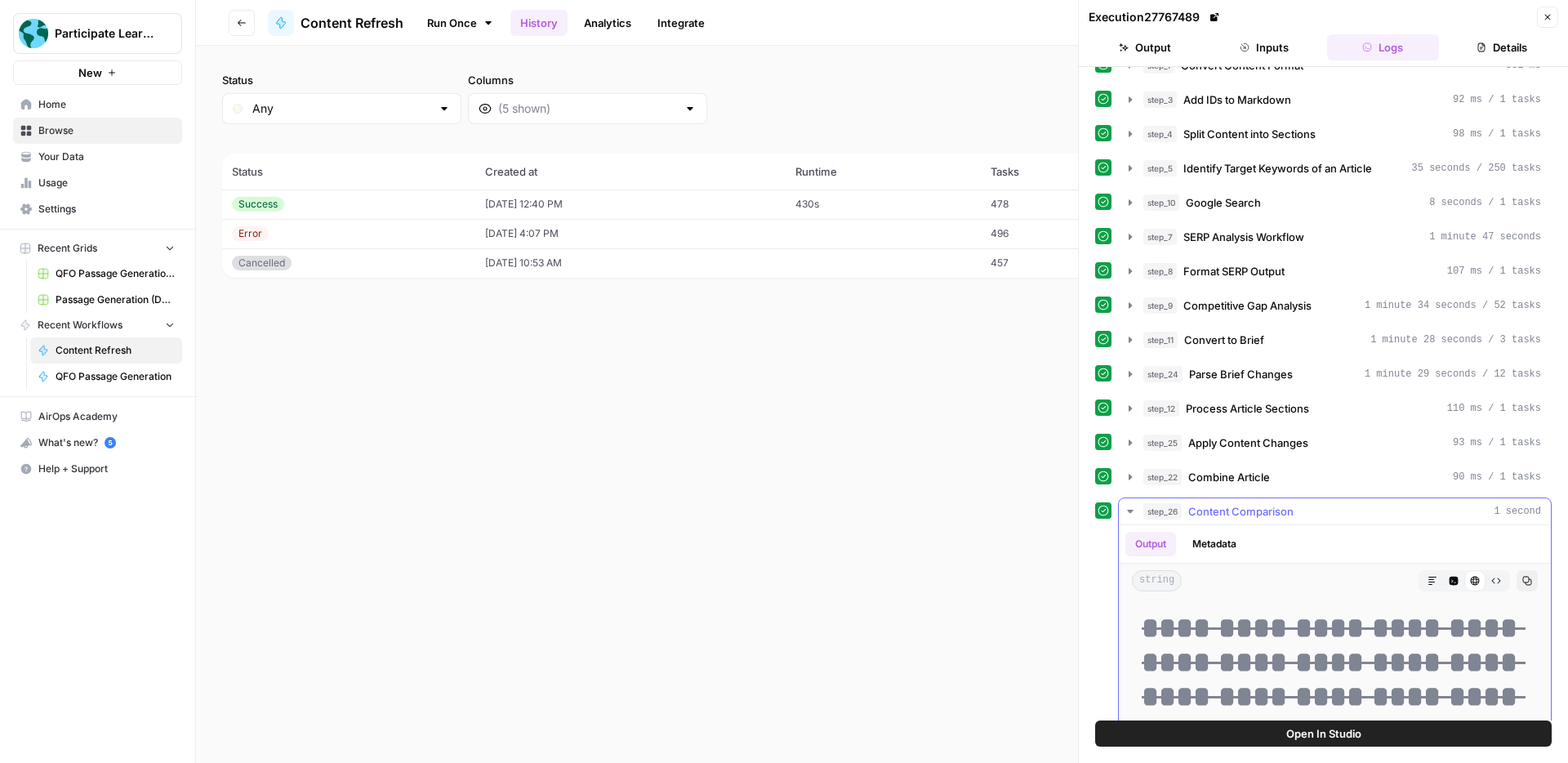
scroll to position [0, 0]
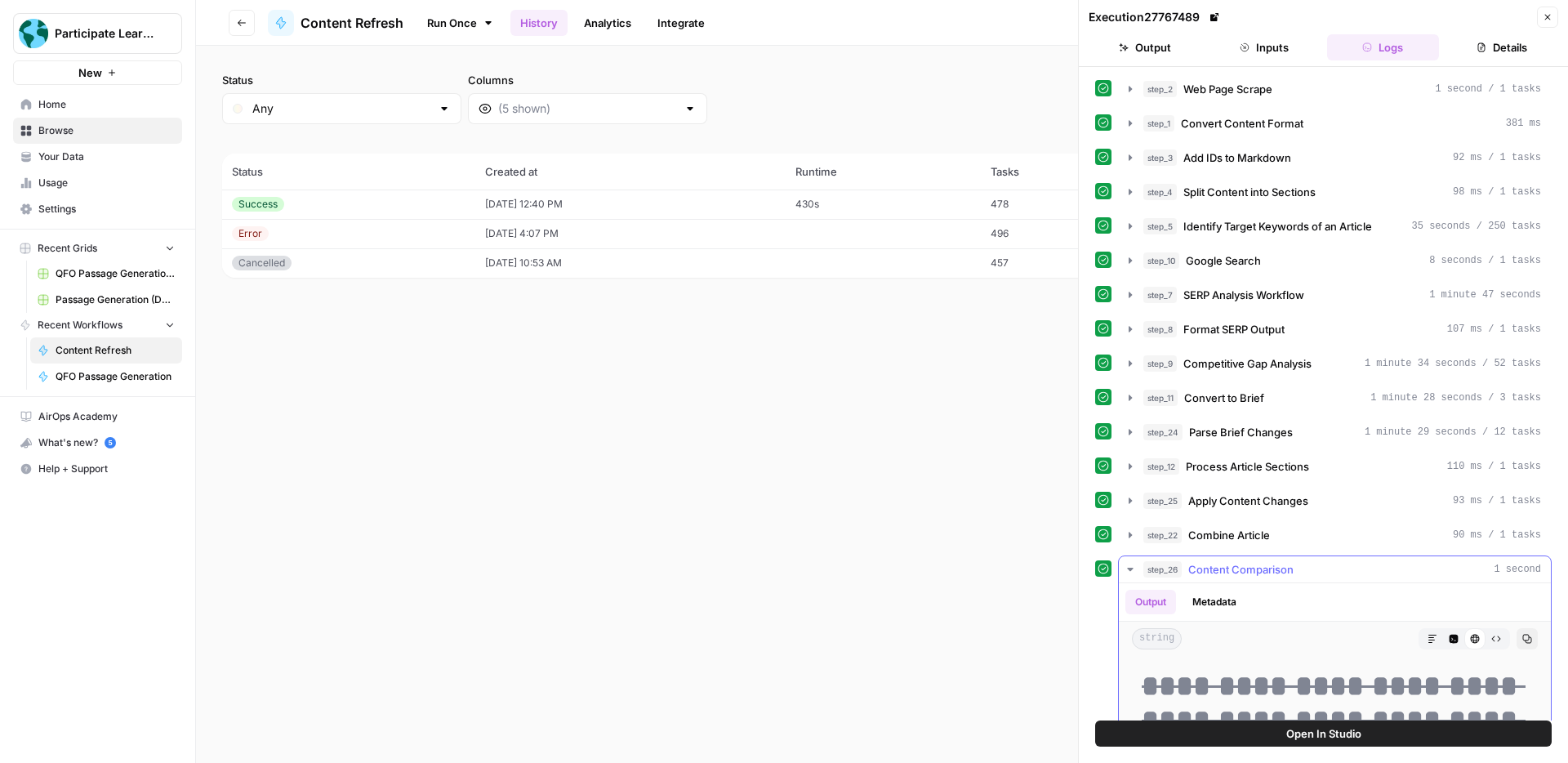
click at [1125, 568] on icon "button" at bounding box center [1130, 570] width 13 height 13
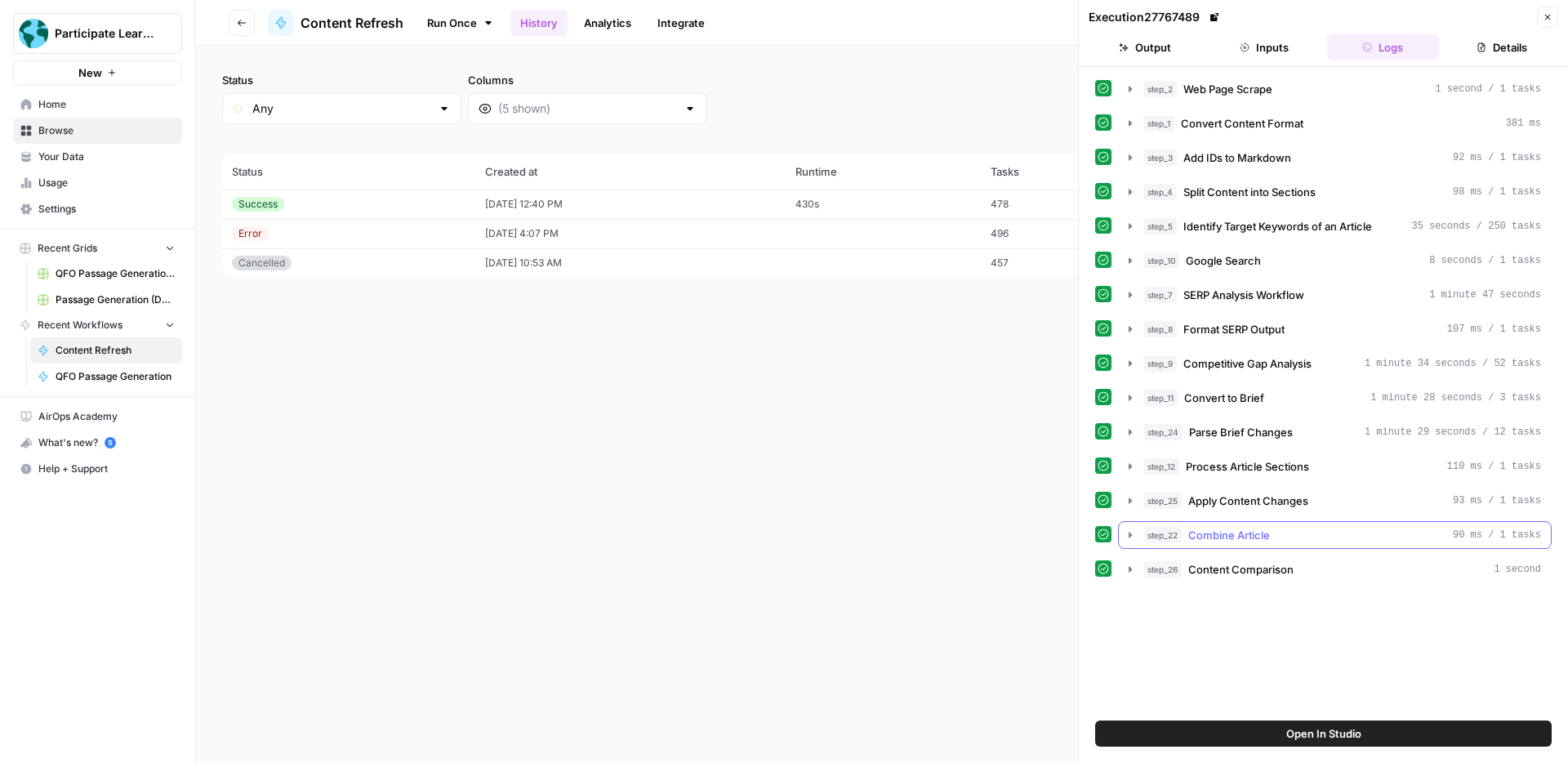
click at [1212, 536] on span "Combine Article" at bounding box center [1228, 535] width 82 height 16
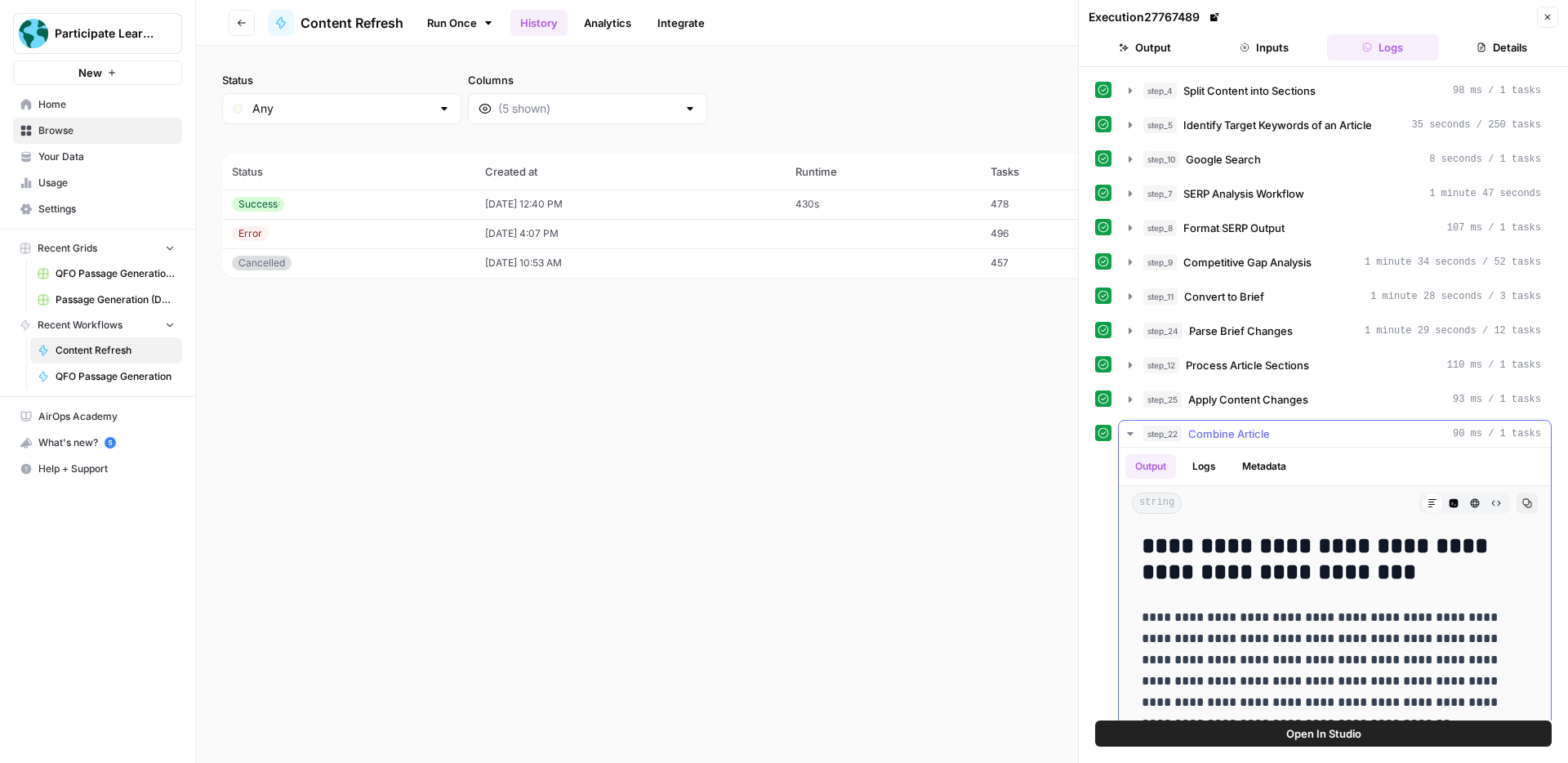
scroll to position [125, 0]
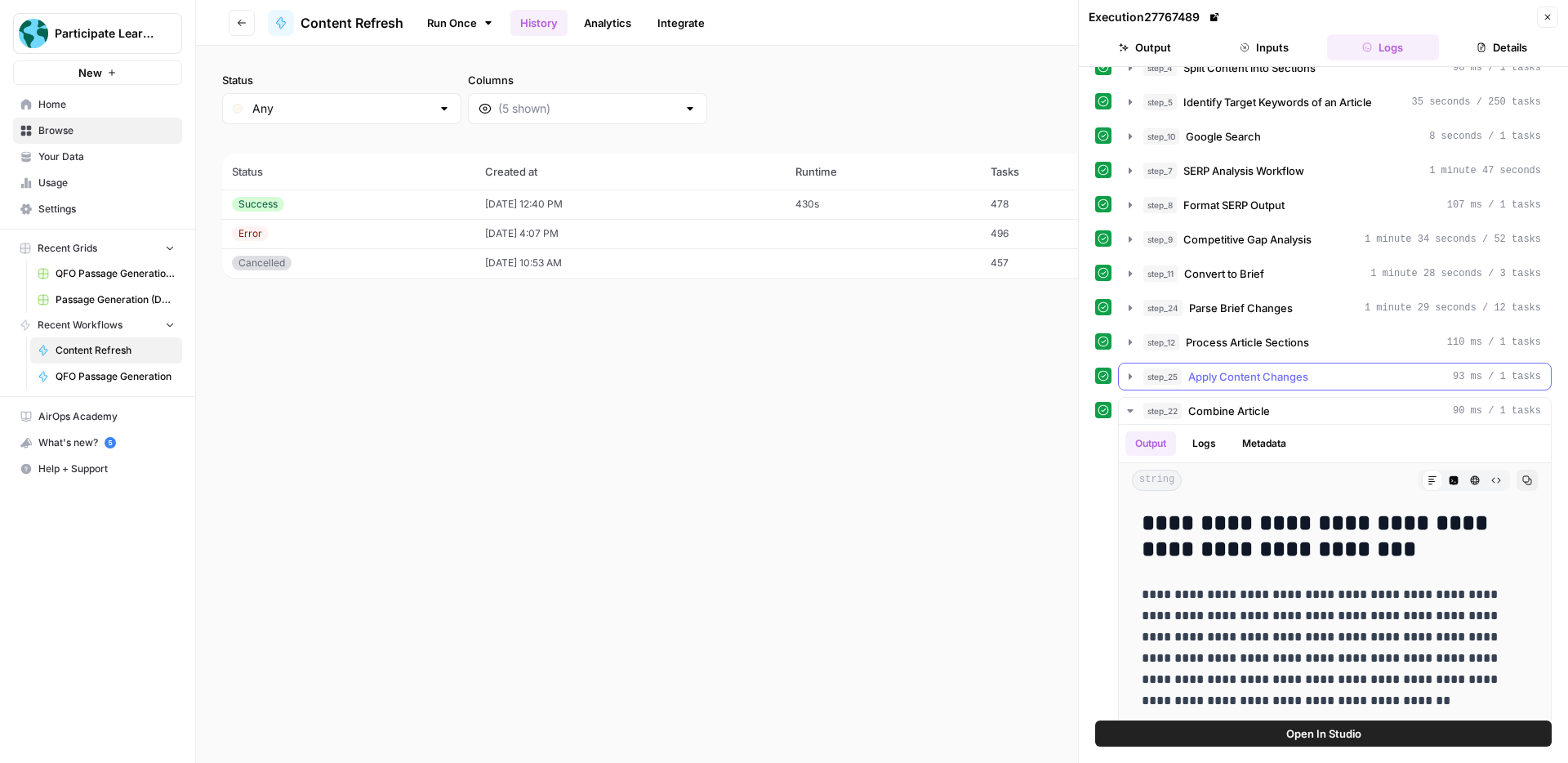
click at [1213, 374] on span "Apply Content Changes" at bounding box center [1248, 377] width 120 height 16
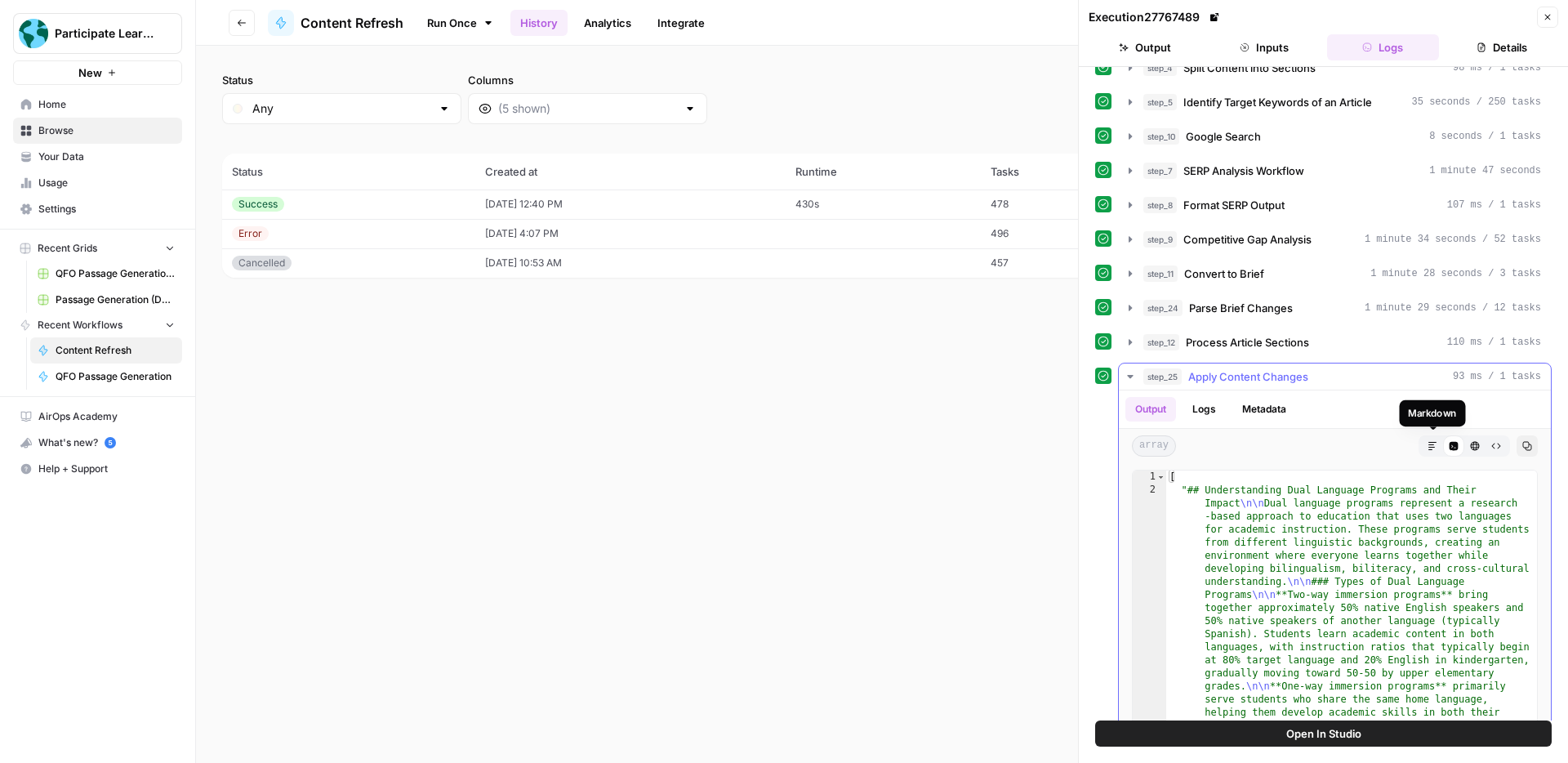
click at [1426, 443] on button "Markdown" at bounding box center [1433, 446] width 21 height 21
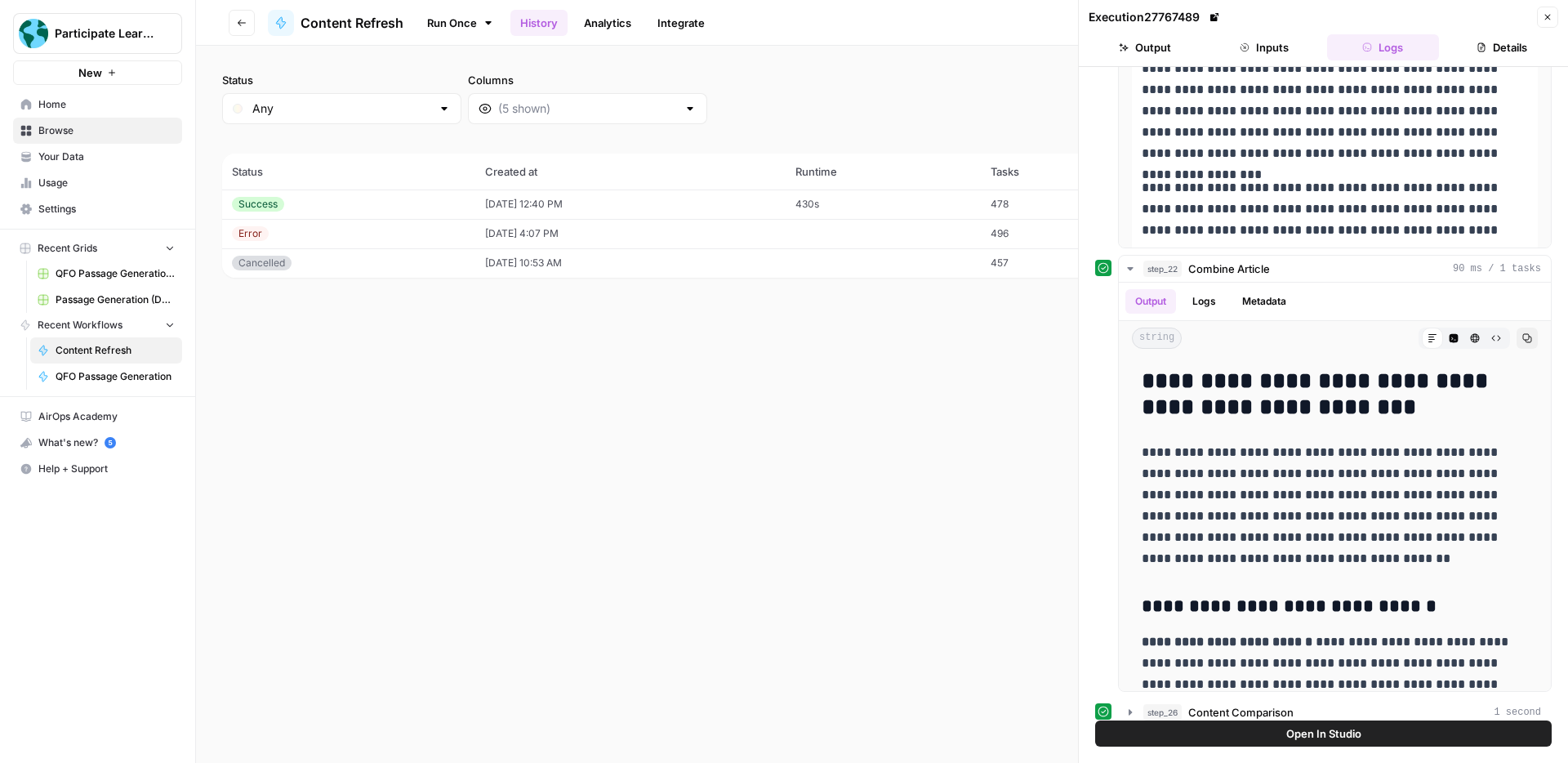
scroll to position [690, 0]
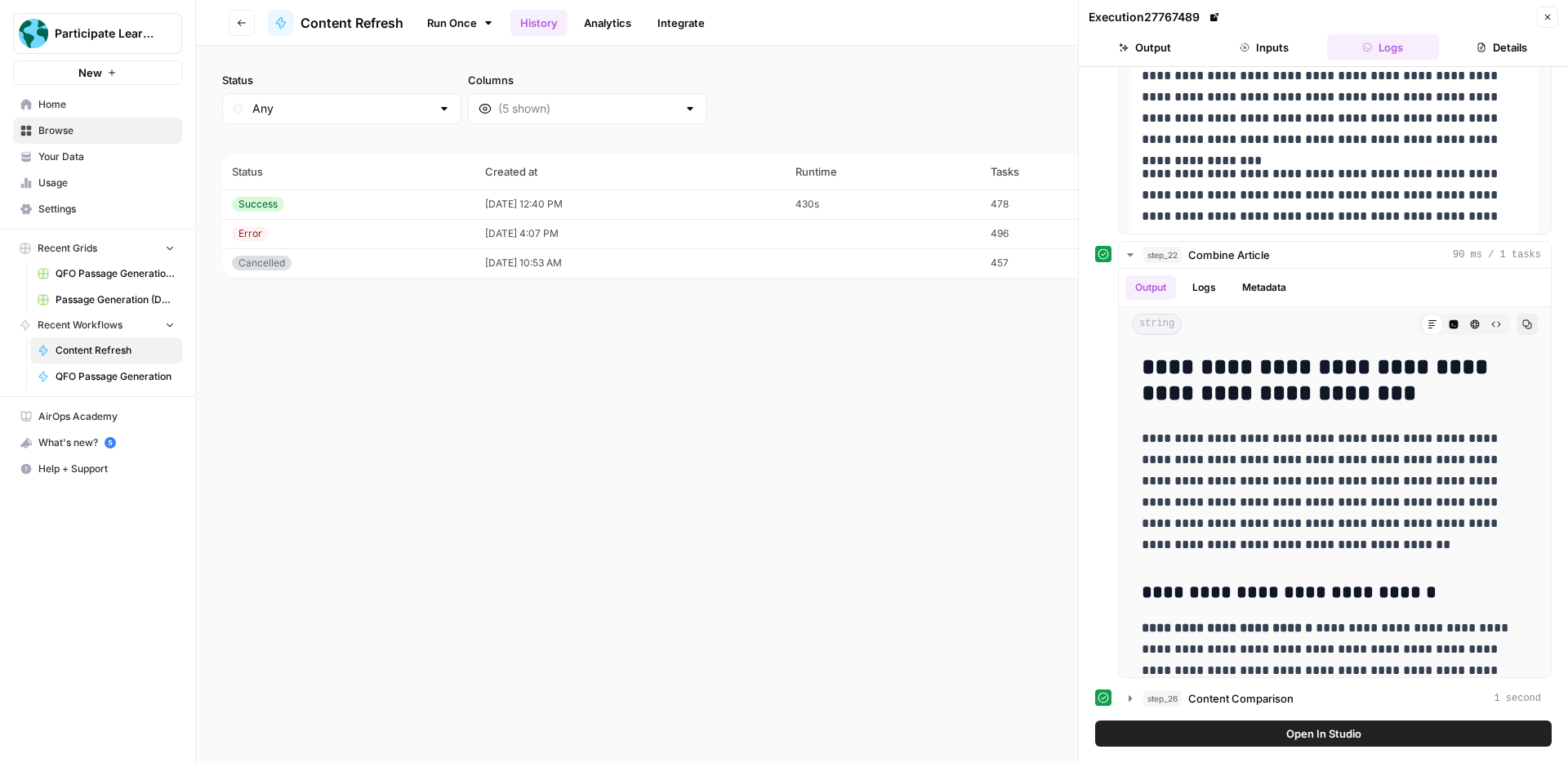
click at [1440, 732] on button "Open In Studio" at bounding box center [1323, 734] width 457 height 26
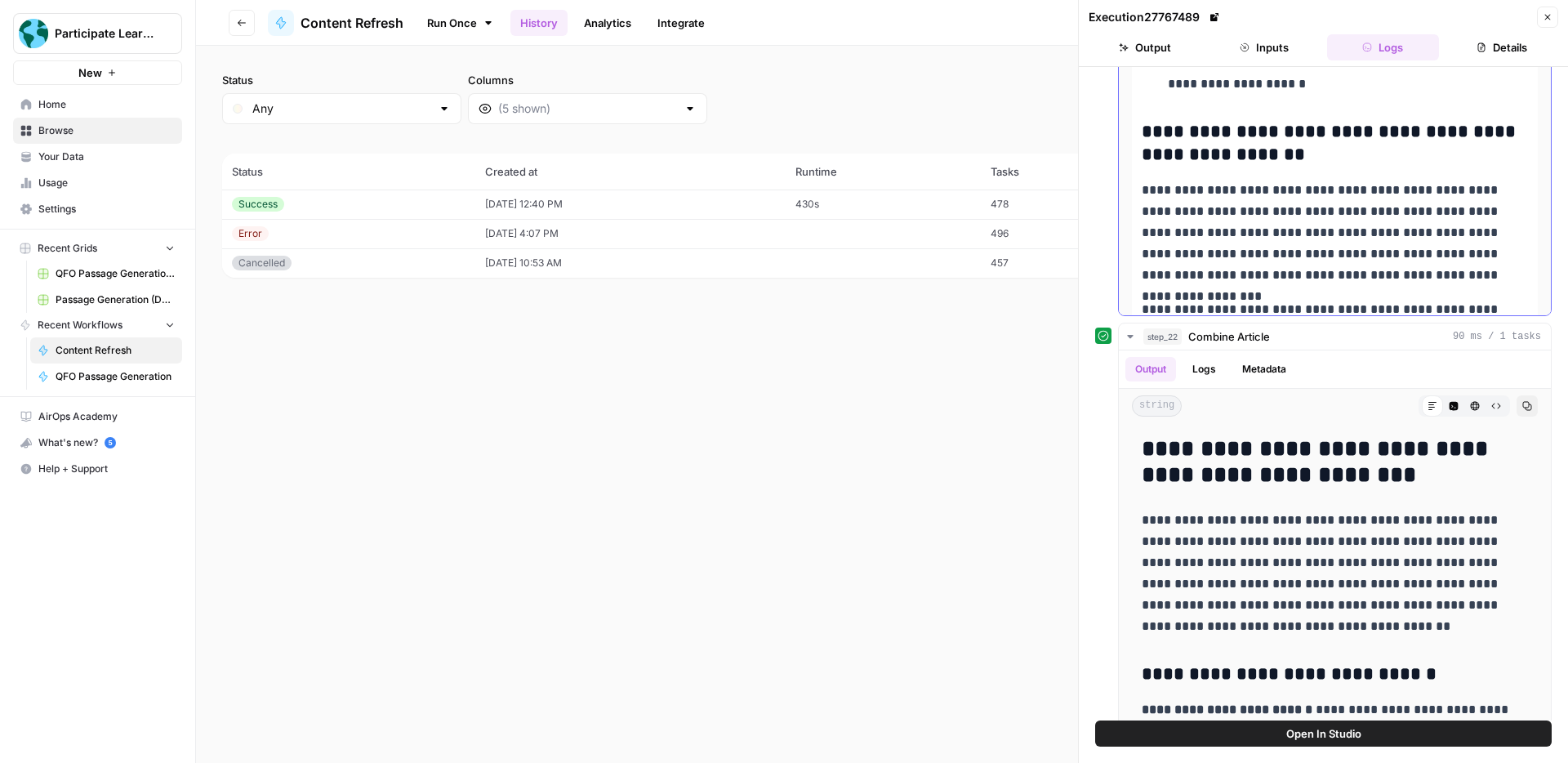
scroll to position [2766, 0]
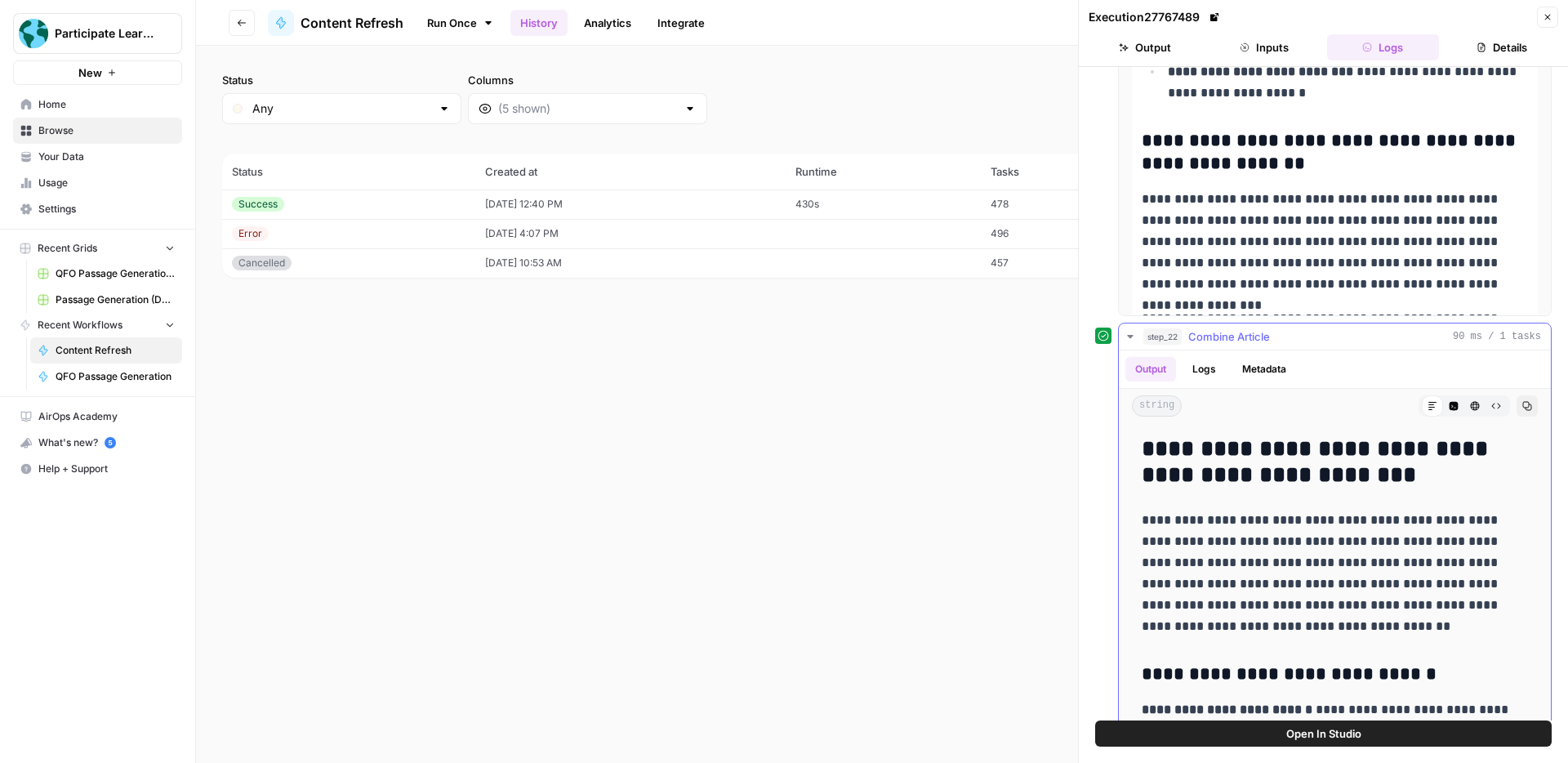
click at [1129, 336] on icon "button" at bounding box center [1129, 337] width 6 height 3
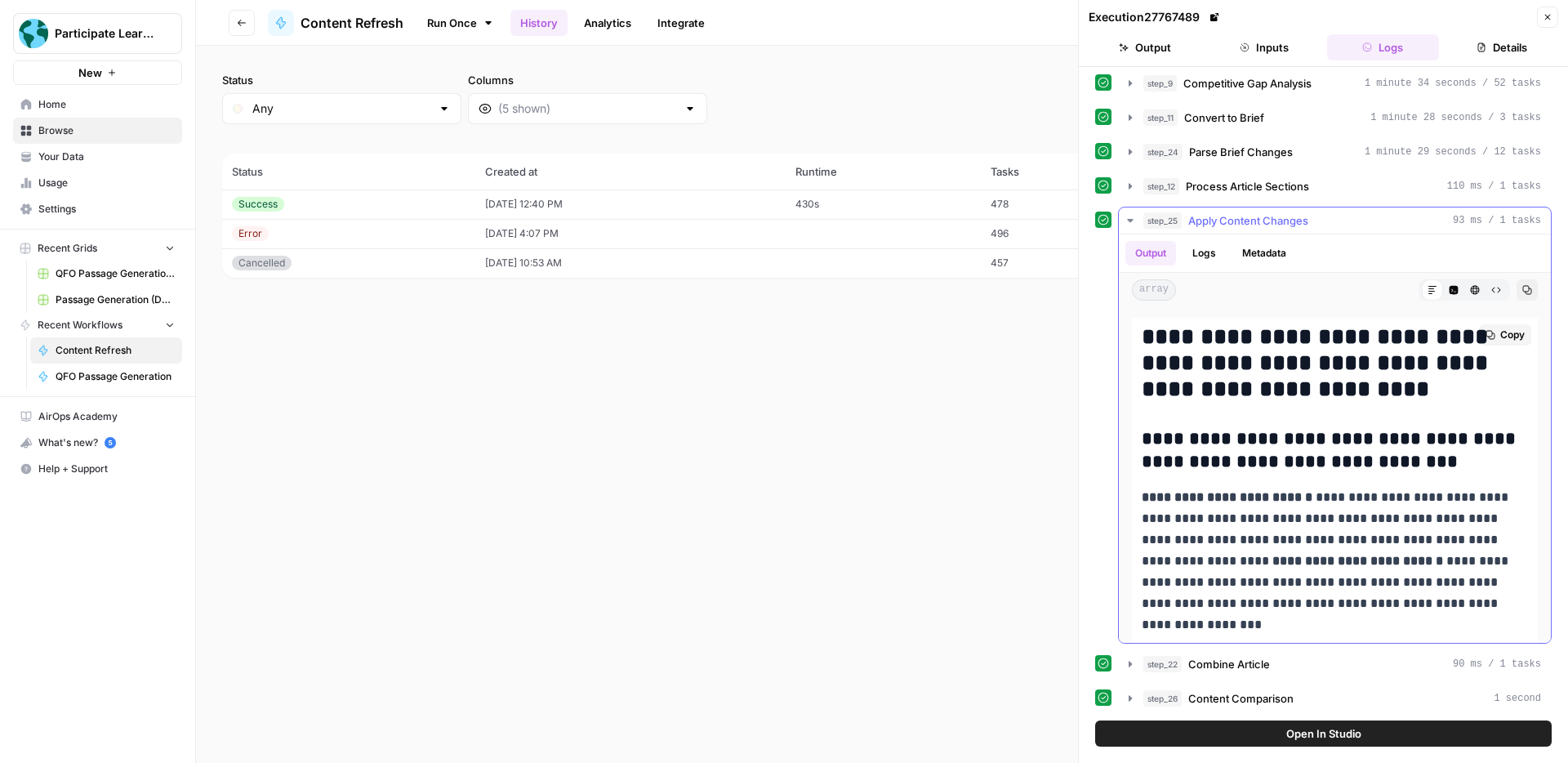
scroll to position [5259, 0]
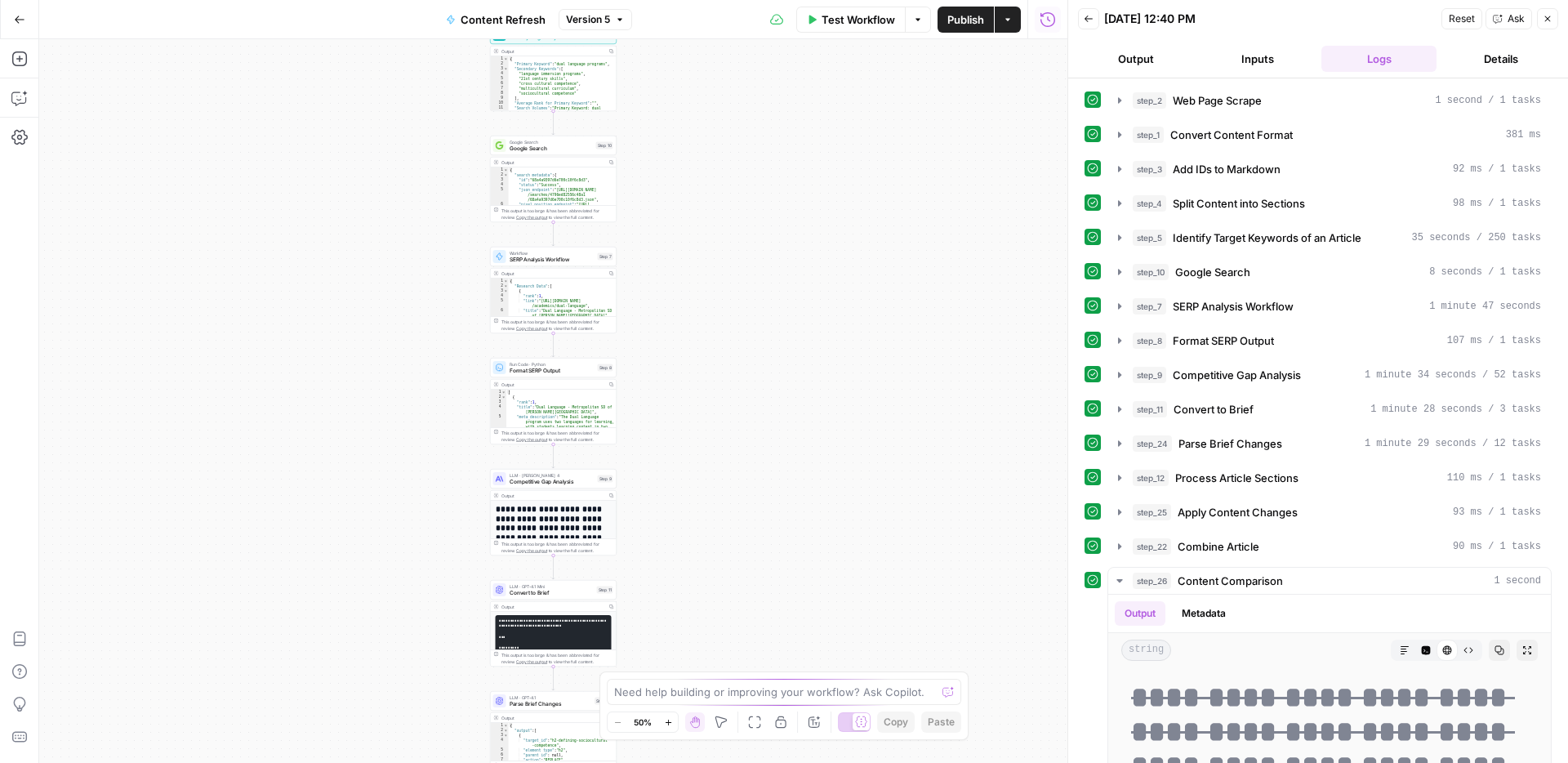
click at [667, 720] on icon "button" at bounding box center [668, 723] width 9 height 9
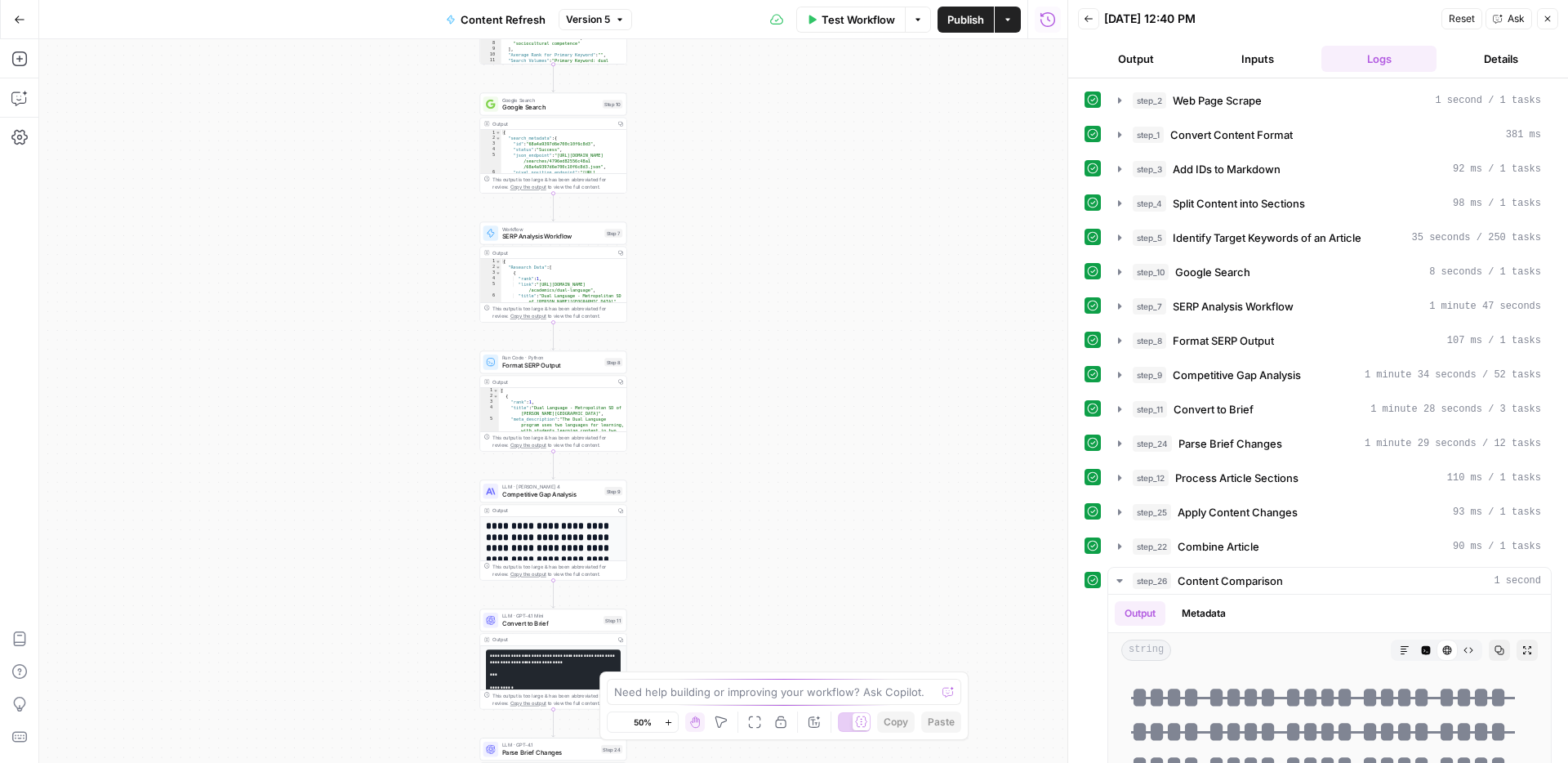
click at [667, 720] on icon "button" at bounding box center [668, 723] width 9 height 9
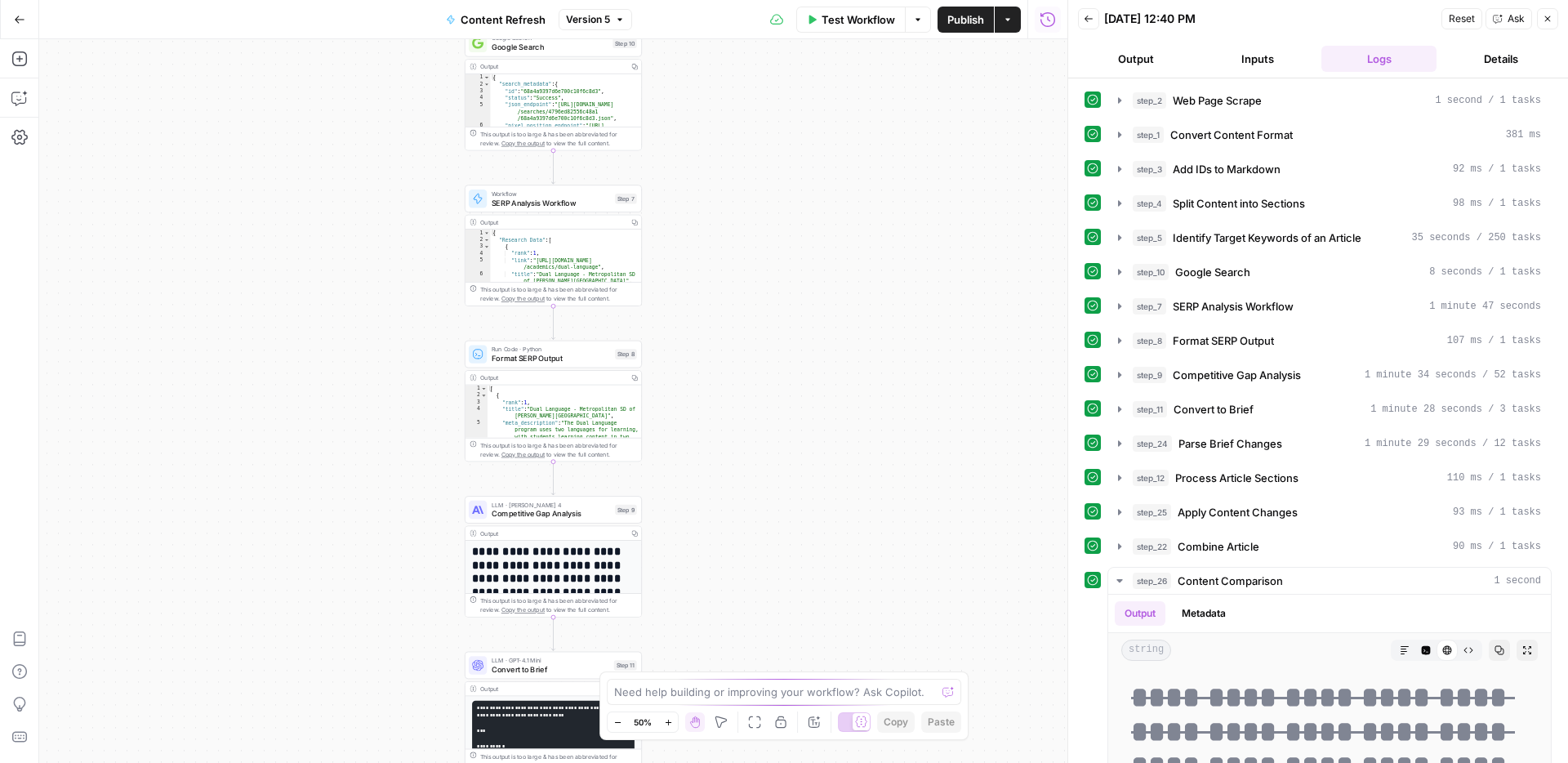
click at [667, 720] on icon "button" at bounding box center [668, 723] width 9 height 9
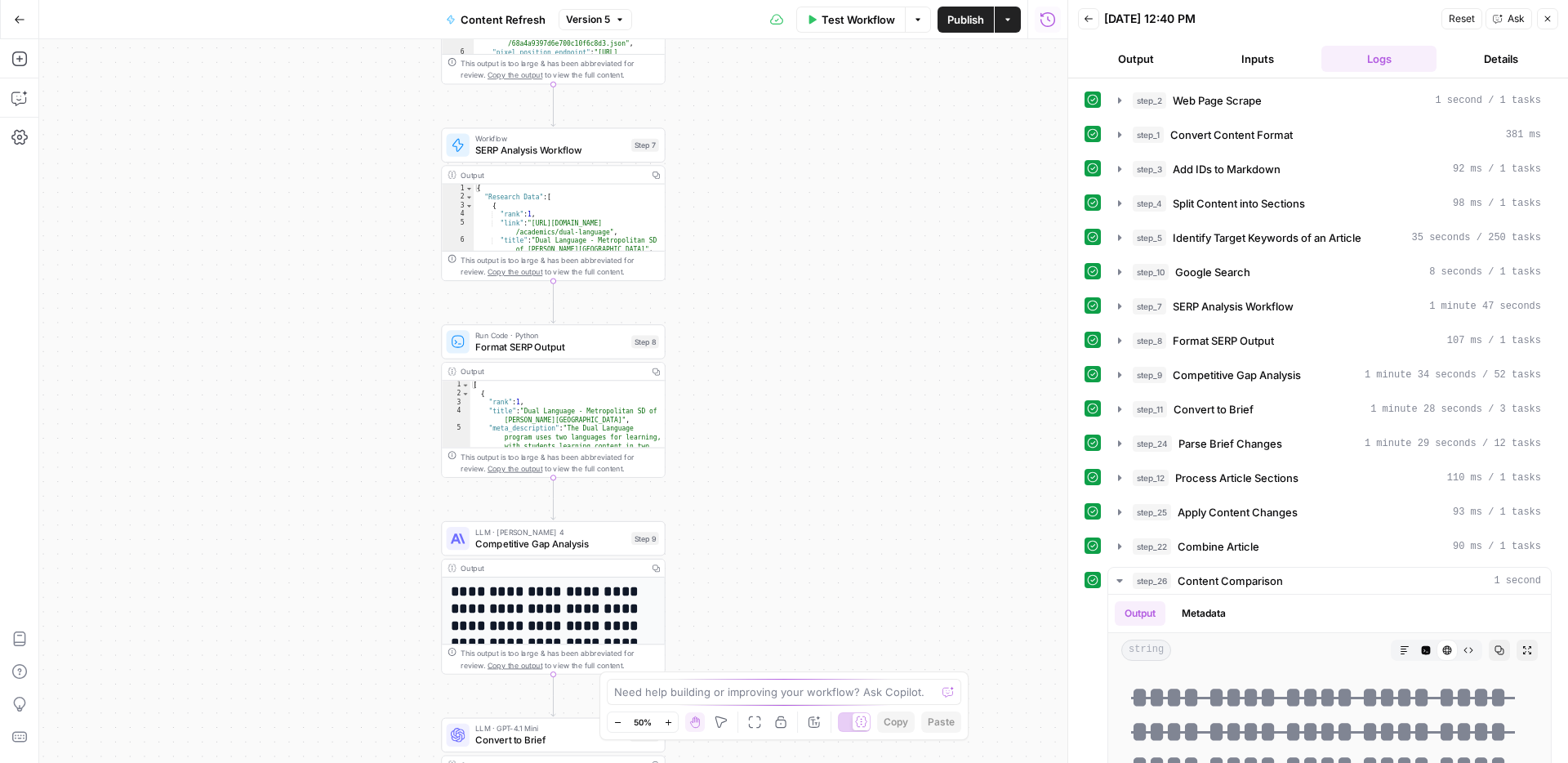
click at [667, 720] on icon "button" at bounding box center [668, 723] width 9 height 9
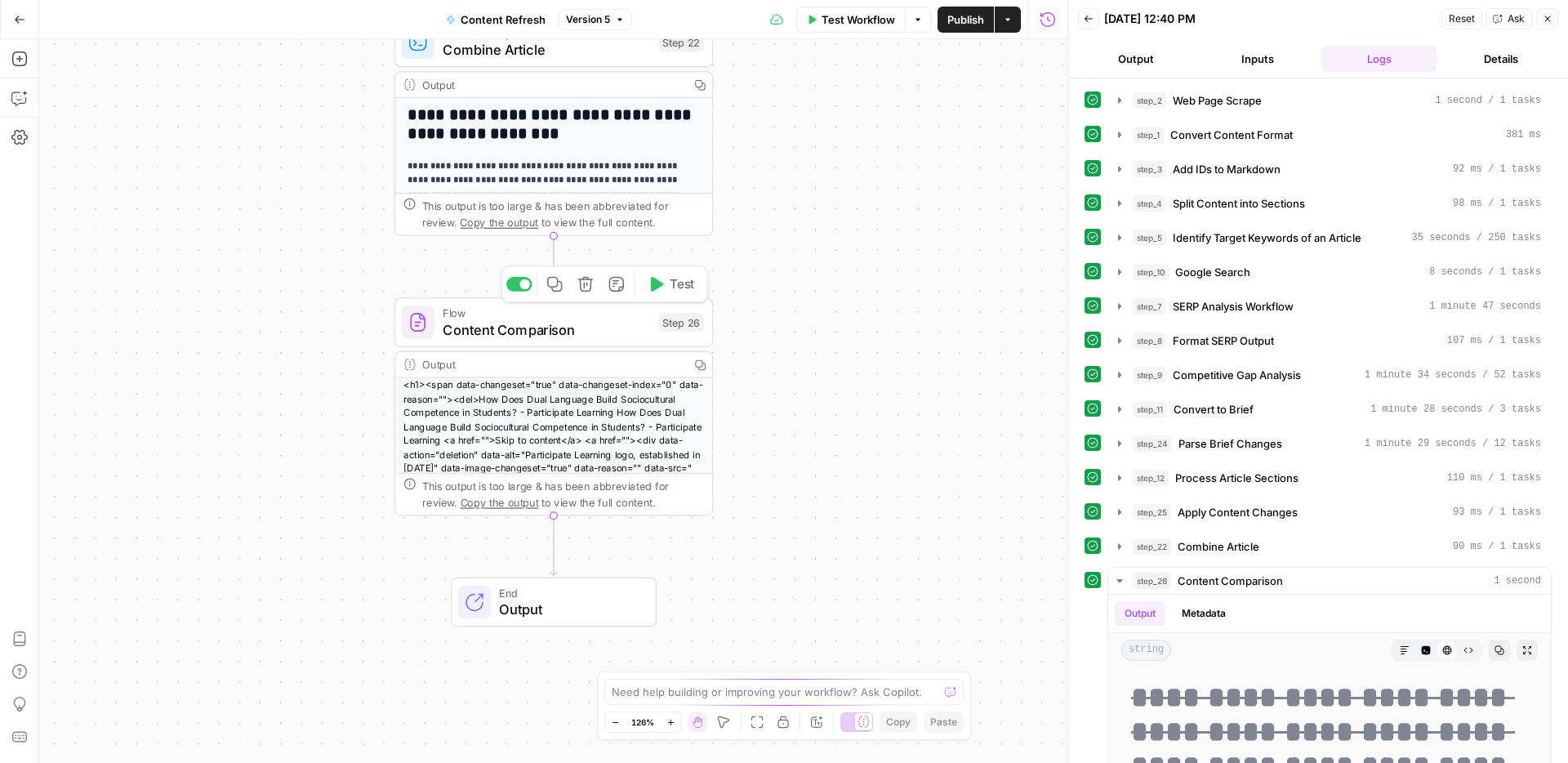
click at [598, 326] on span "Content Comparison" at bounding box center [547, 329] width 208 height 21
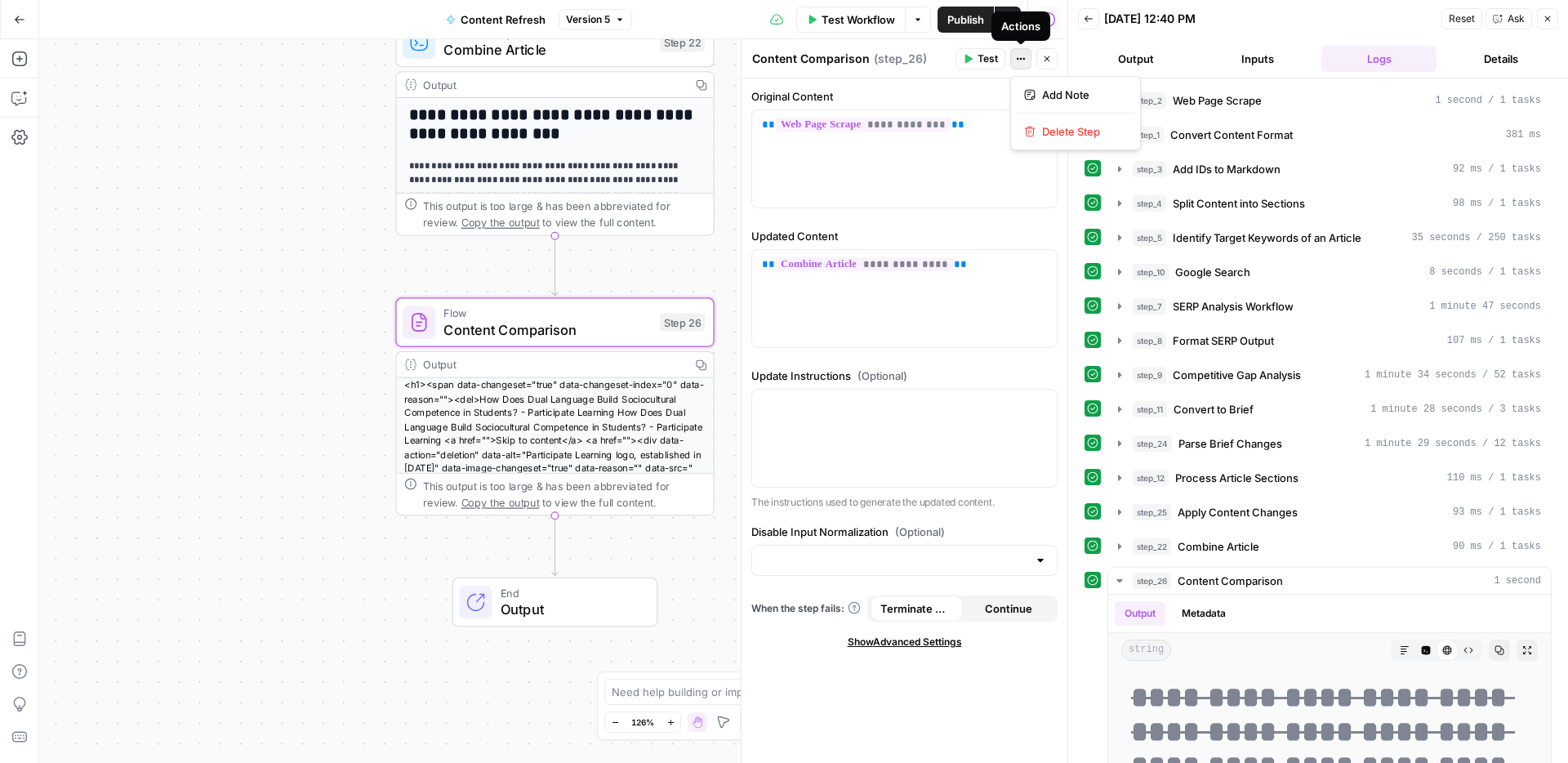
click at [1025, 59] on span "Actions" at bounding box center [1025, 59] width 1 height 1
click at [967, 90] on label "Original Content" at bounding box center [904, 97] width 306 height 16
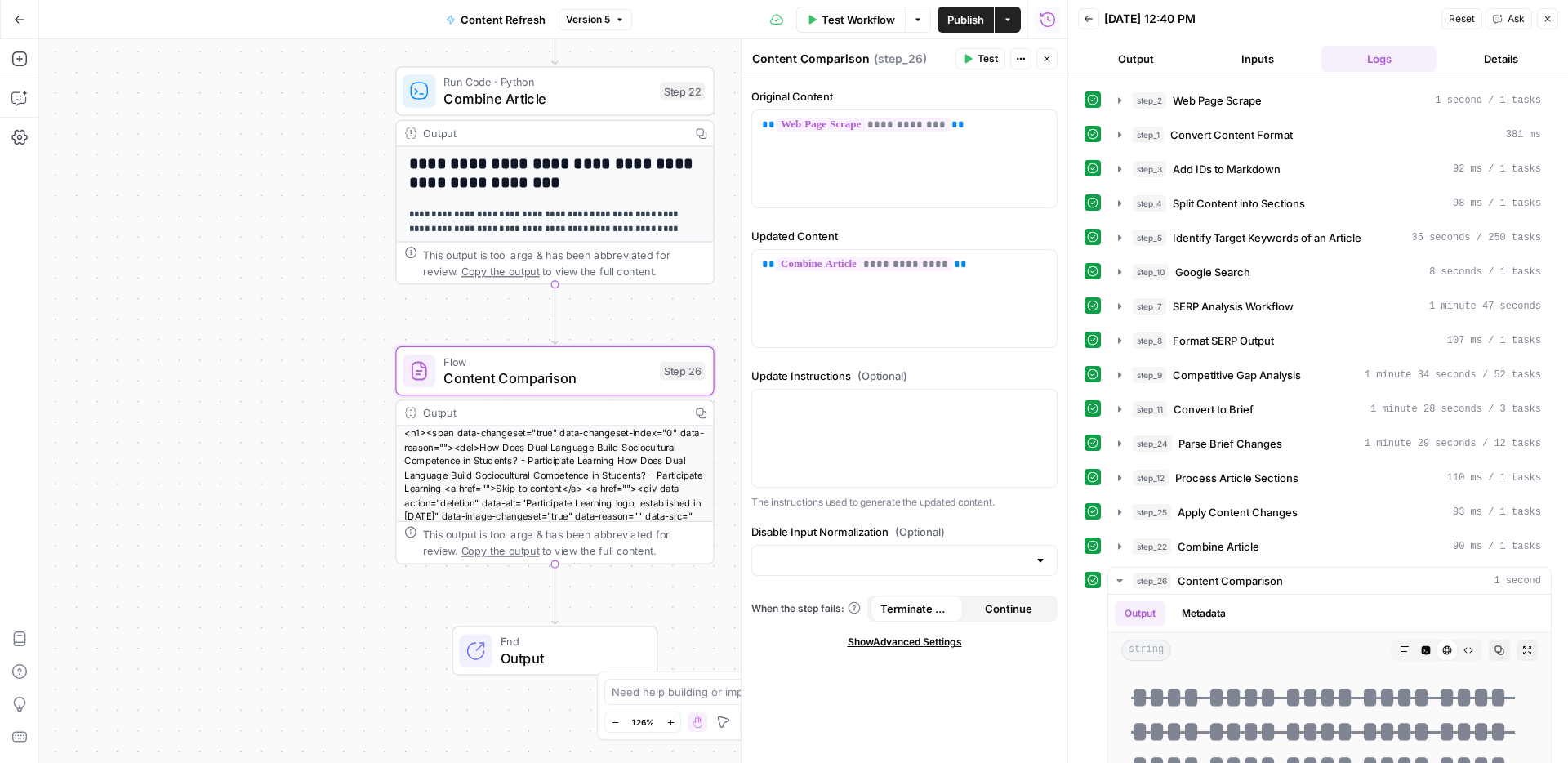
click at [584, 97] on span "Combine Article" at bounding box center [547, 98] width 208 height 21
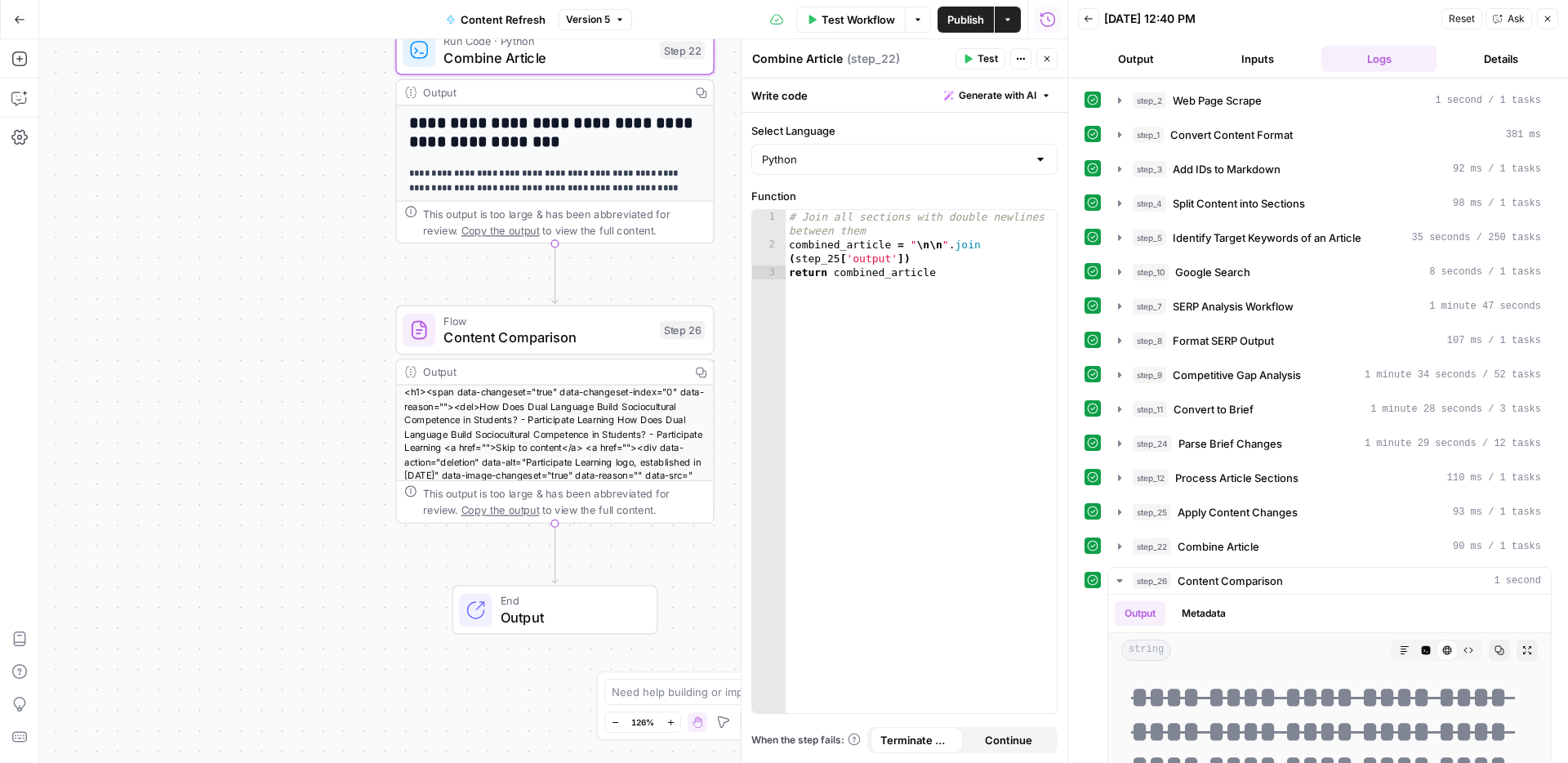
click at [1047, 63] on icon "button" at bounding box center [1047, 59] width 10 height 10
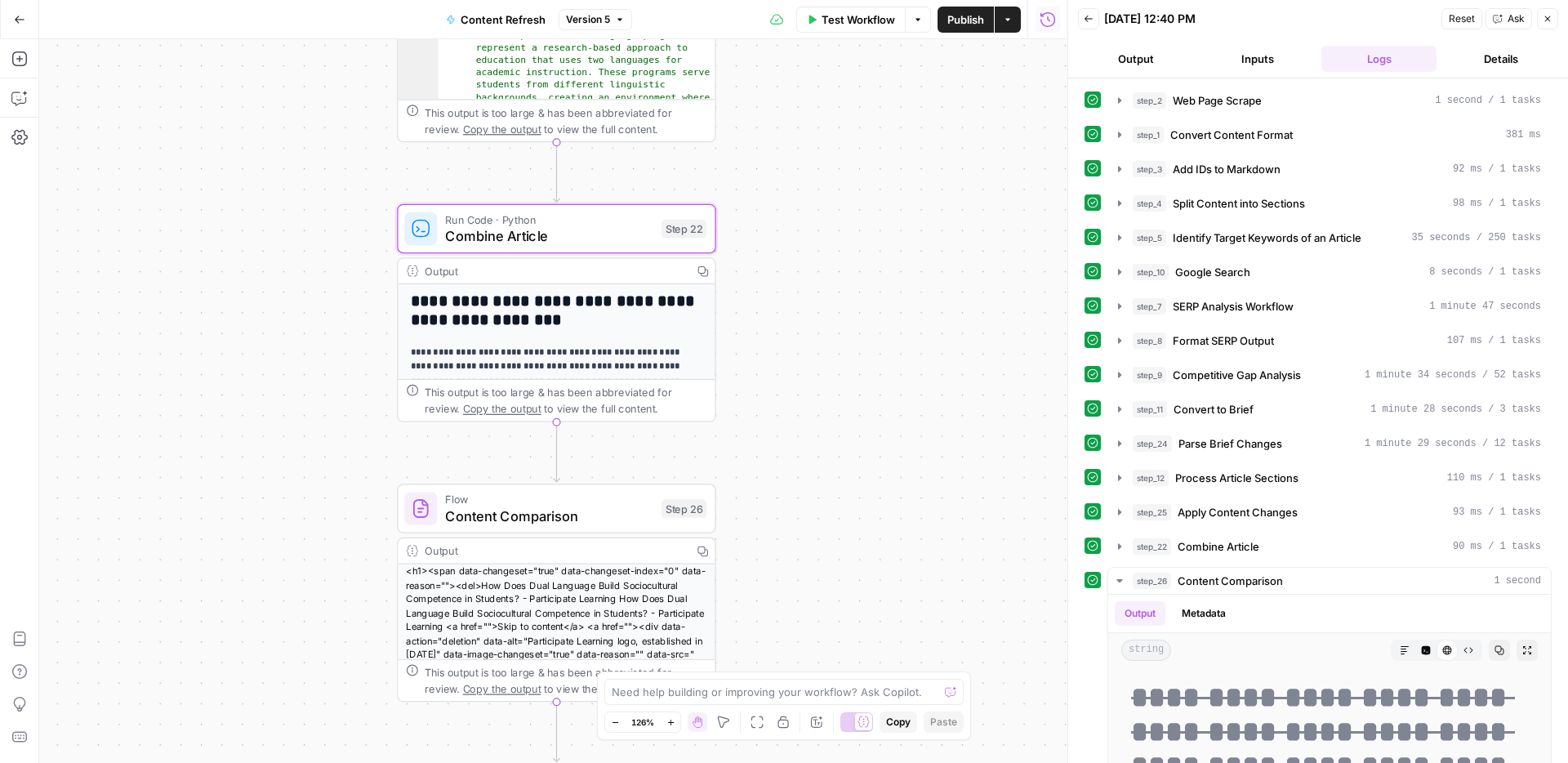
drag, startPoint x: 786, startPoint y: 215, endPoint x: 799, endPoint y: 436, distance: 221.4
click at [800, 436] on div "**********" at bounding box center [553, 402] width 1028 height 724
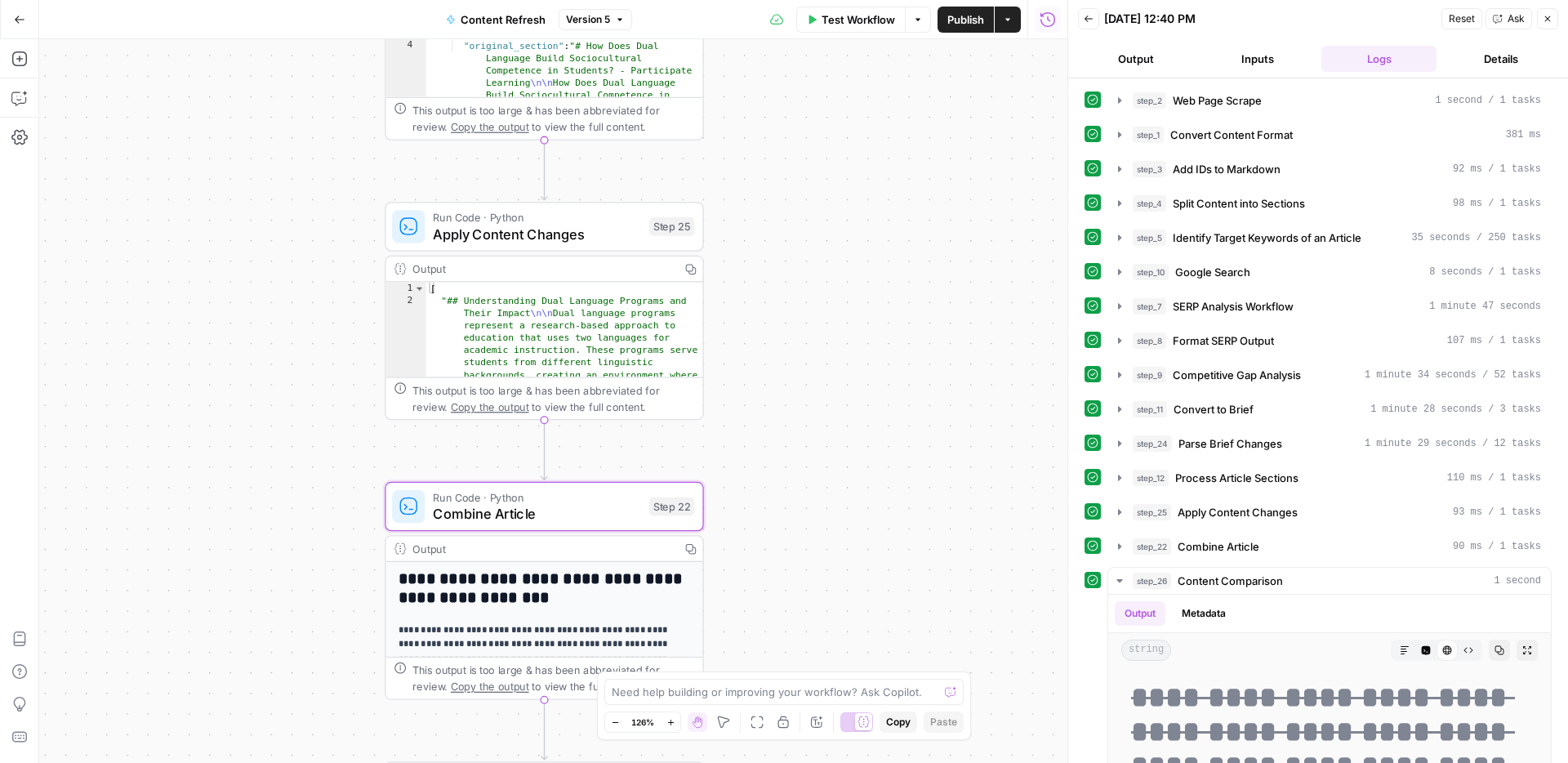
drag, startPoint x: 845, startPoint y: 289, endPoint x: 825, endPoint y: 390, distance: 103.0
click at [825, 390] on div "**********" at bounding box center [553, 402] width 1028 height 724
click at [599, 228] on span "Apply Content Changes" at bounding box center [537, 233] width 208 height 21
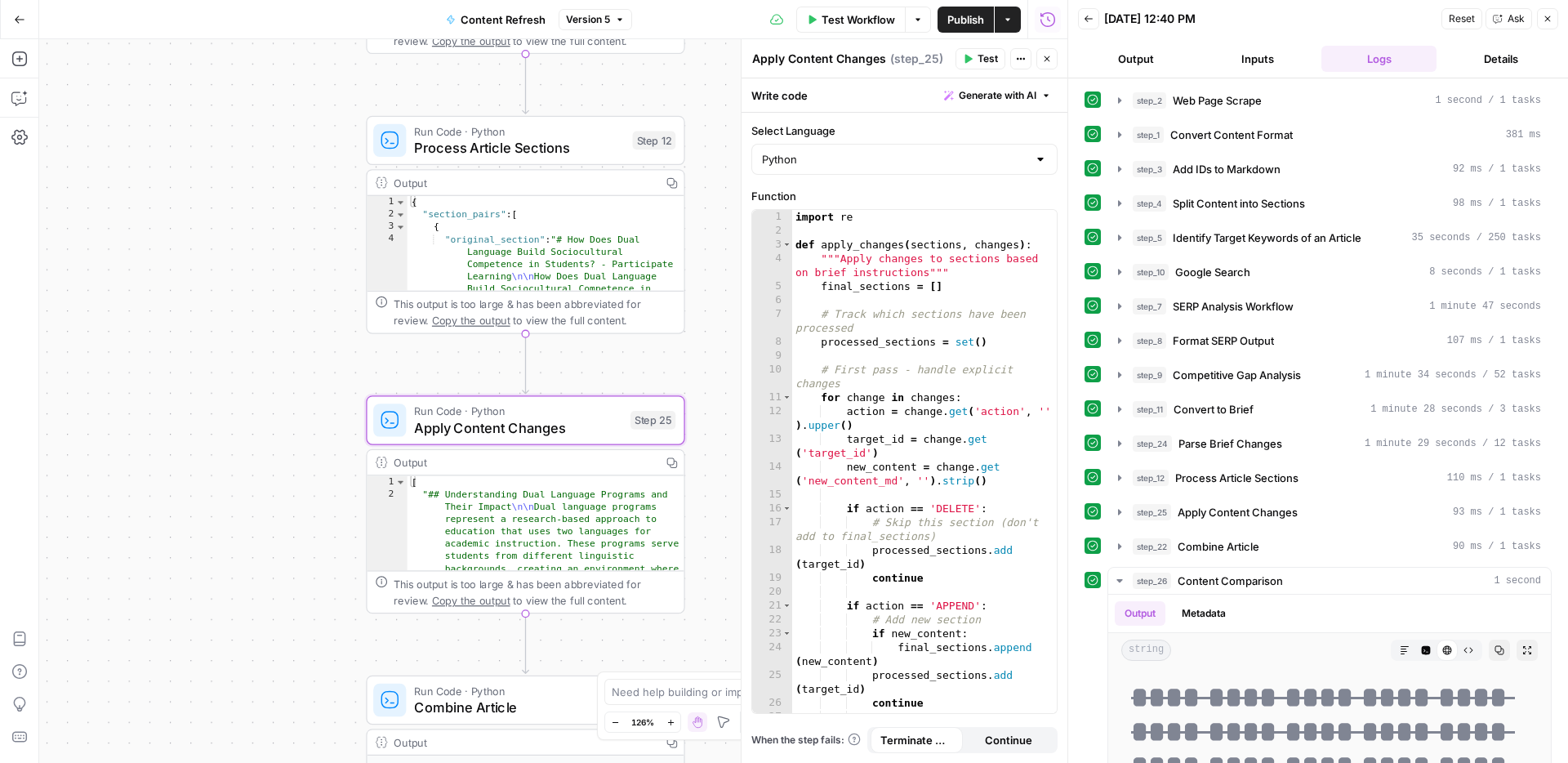
drag, startPoint x: 725, startPoint y: 142, endPoint x: 703, endPoint y: 339, distance: 198.2
click at [704, 339] on div "**********" at bounding box center [553, 402] width 1028 height 724
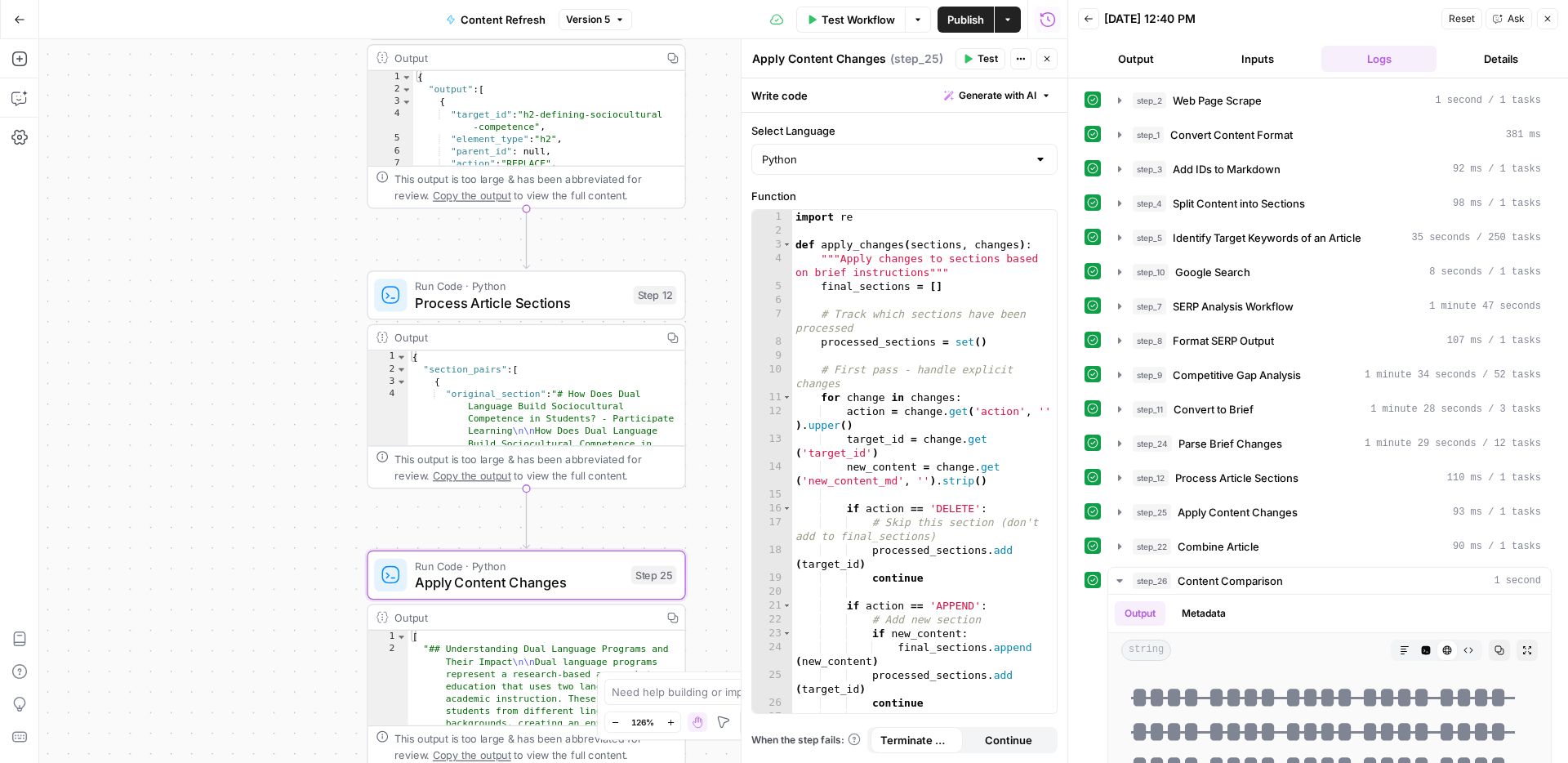
drag, startPoint x: 701, startPoint y: 182, endPoint x: 700, endPoint y: 361, distance: 179.0
click at [700, 361] on div "**********" at bounding box center [553, 402] width 1028 height 724
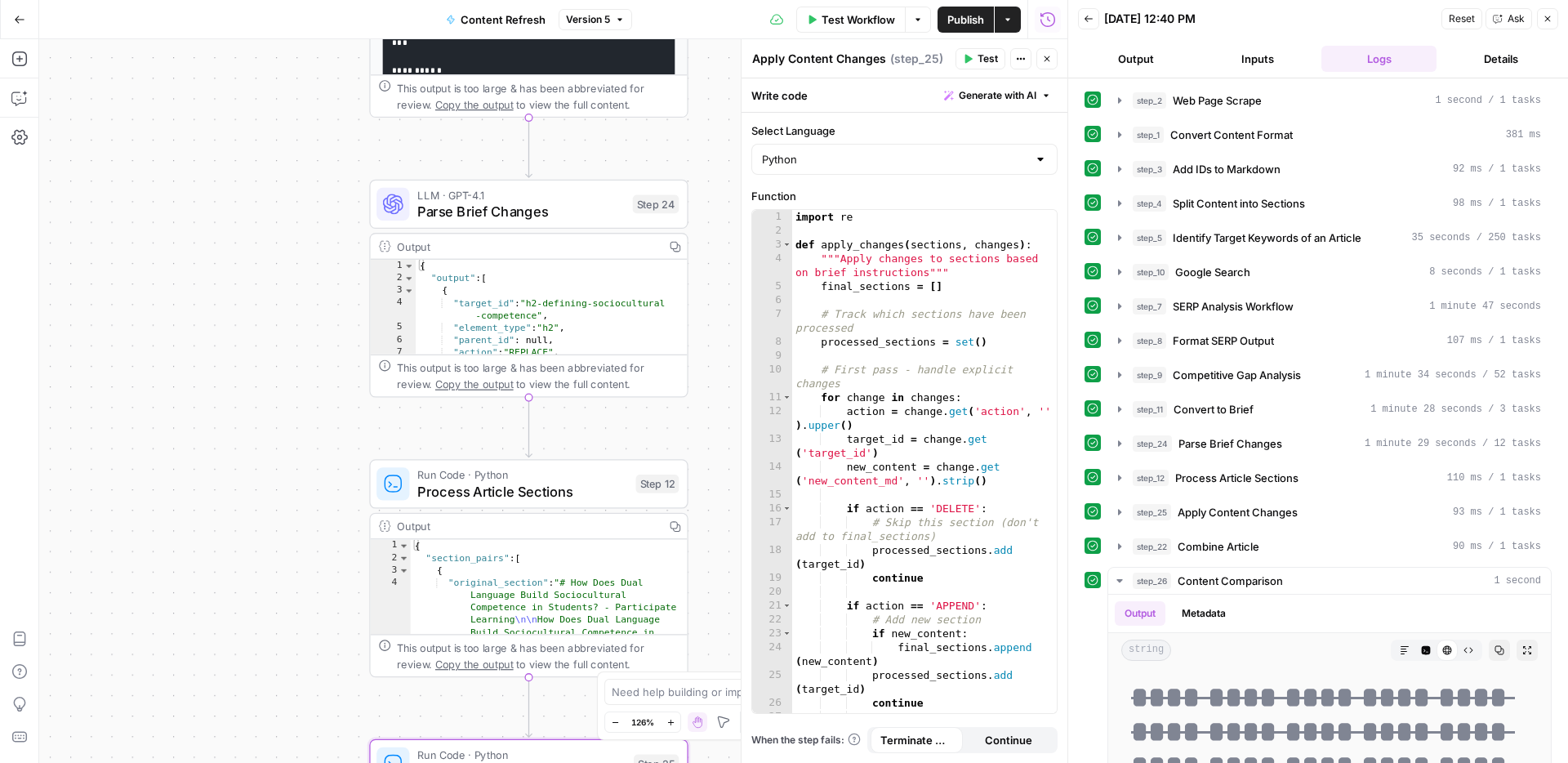
drag, startPoint x: 711, startPoint y: 202, endPoint x: 714, endPoint y: 364, distance: 162.0
click at [714, 364] on div "**********" at bounding box center [553, 402] width 1028 height 724
click at [576, 211] on span "Parse Brief Changes" at bounding box center [521, 211] width 207 height 21
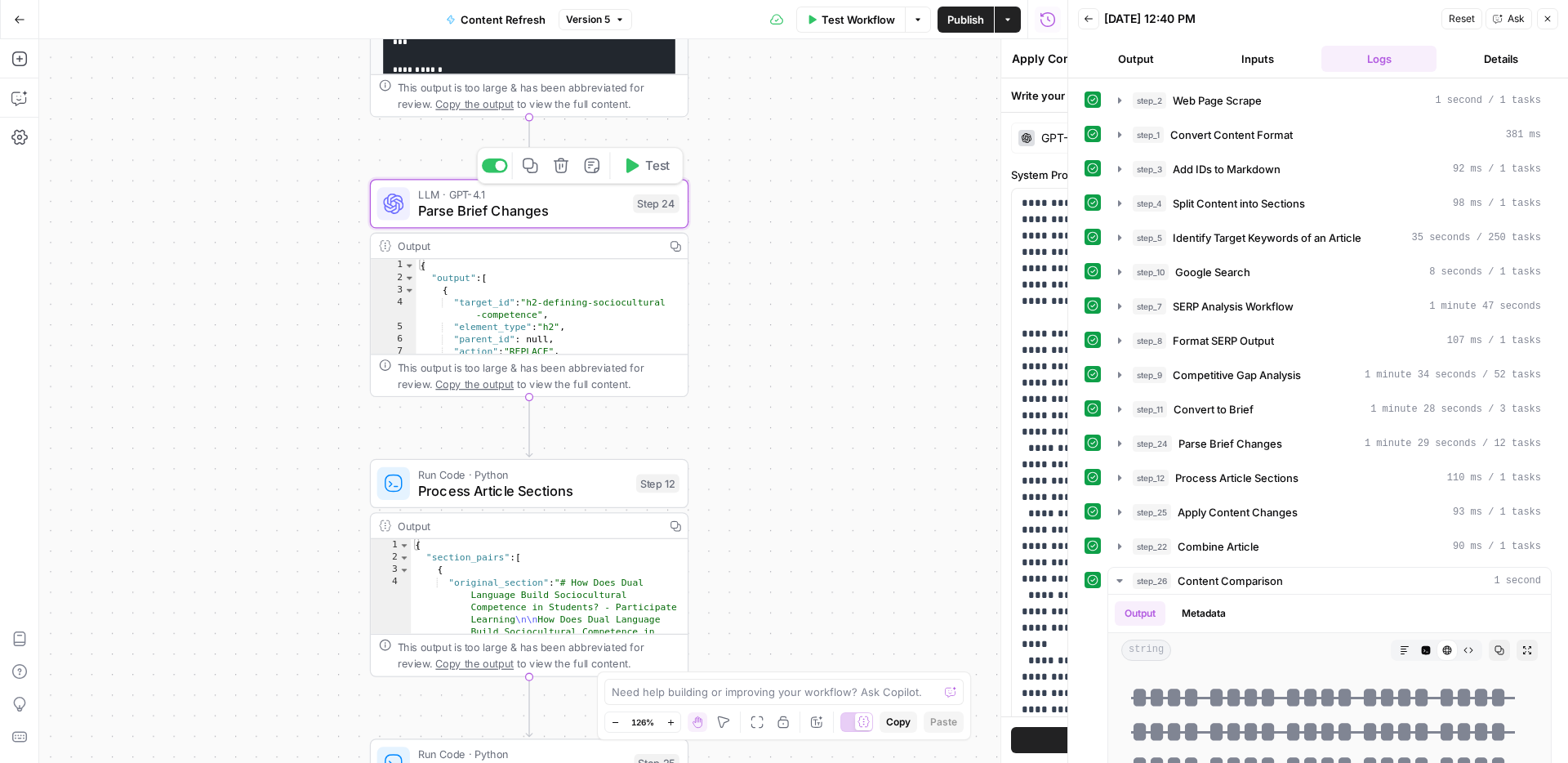
type textarea "Parse Brief Changes"
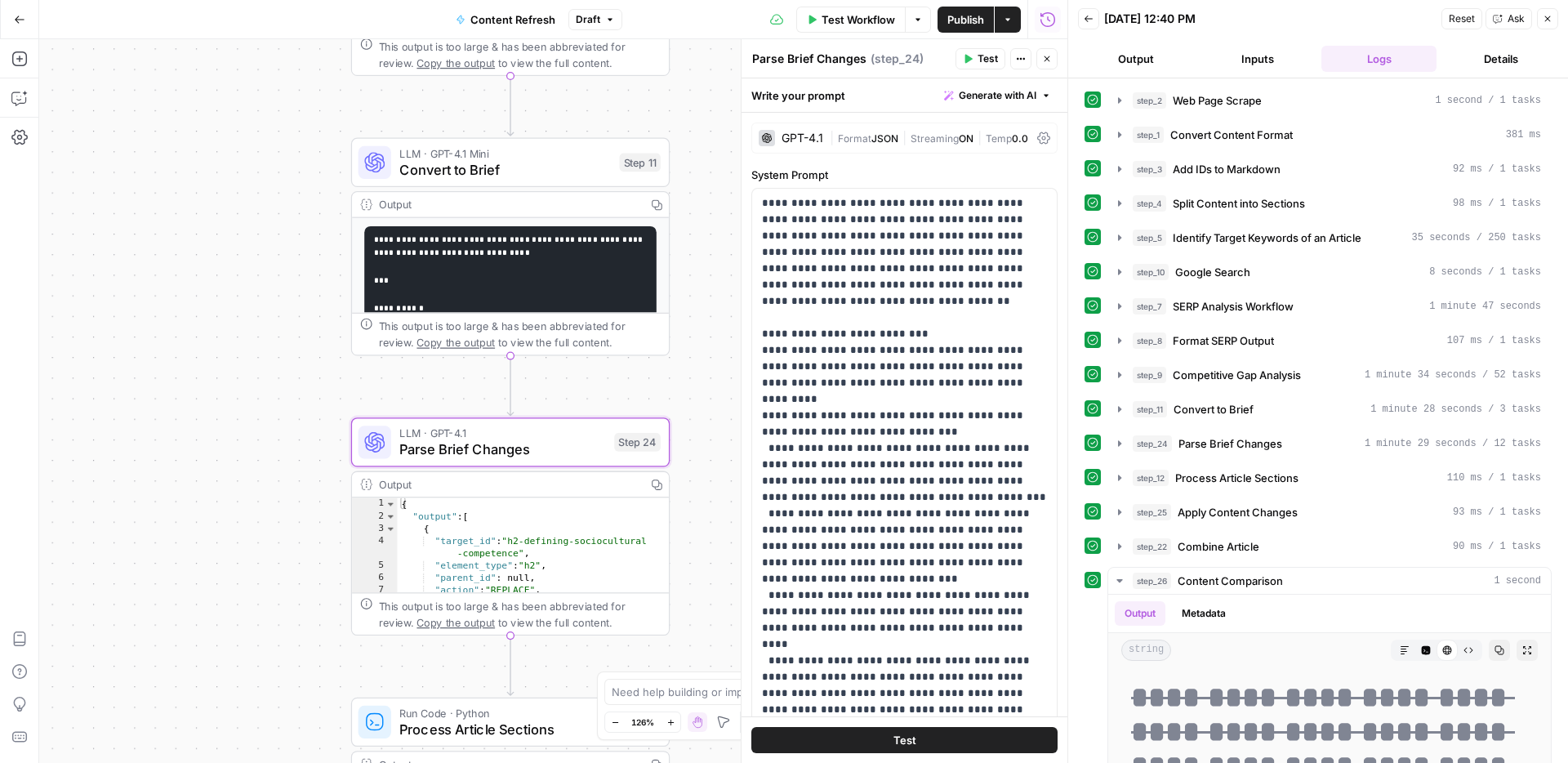
drag, startPoint x: 709, startPoint y: 130, endPoint x: 686, endPoint y: 379, distance: 250.1
click at [686, 379] on div "**********" at bounding box center [553, 402] width 1028 height 724
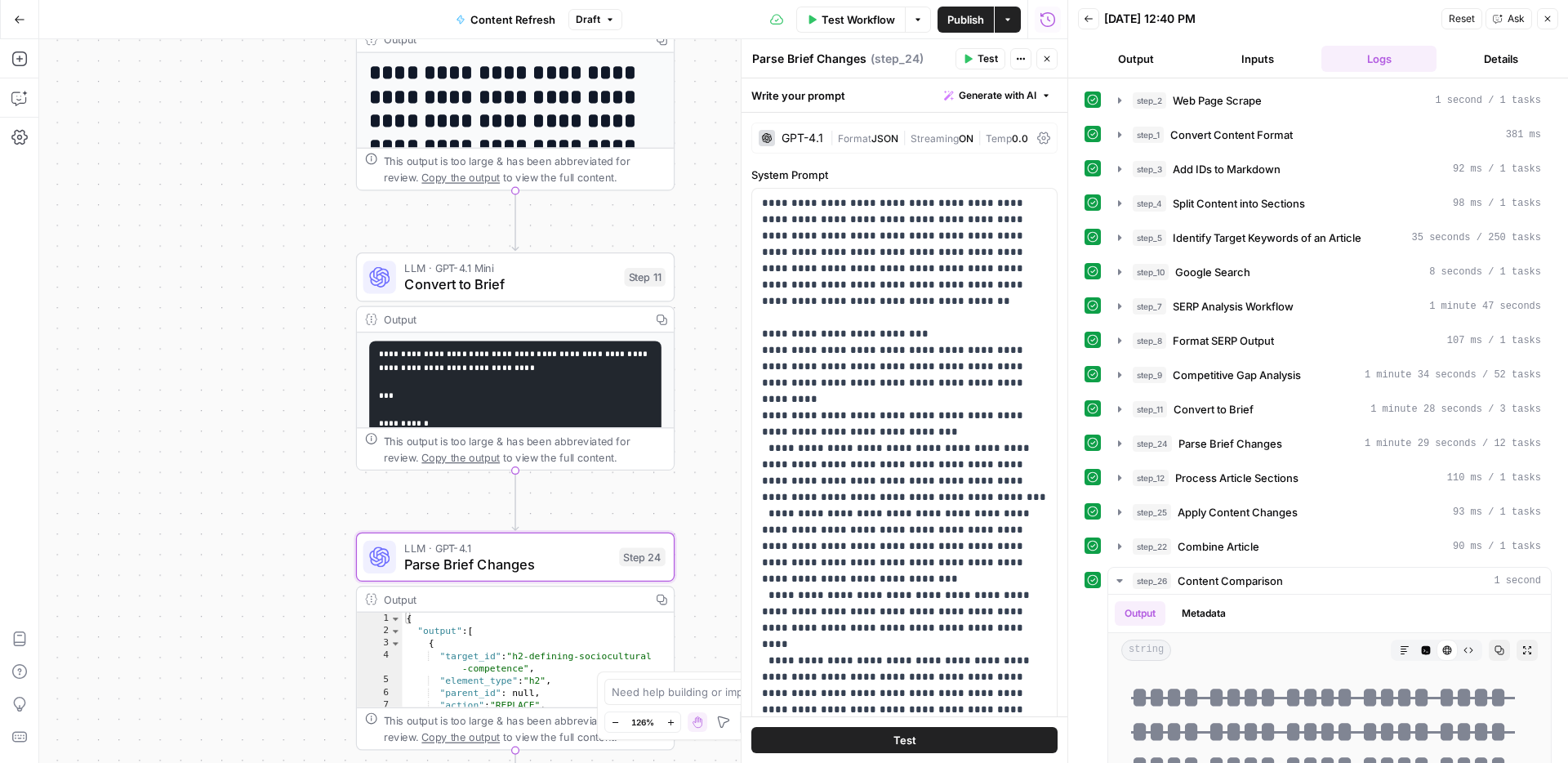
drag, startPoint x: 707, startPoint y: 226, endPoint x: 716, endPoint y: 330, distance: 104.4
click at [716, 330] on div "**********" at bounding box center [553, 402] width 1028 height 724
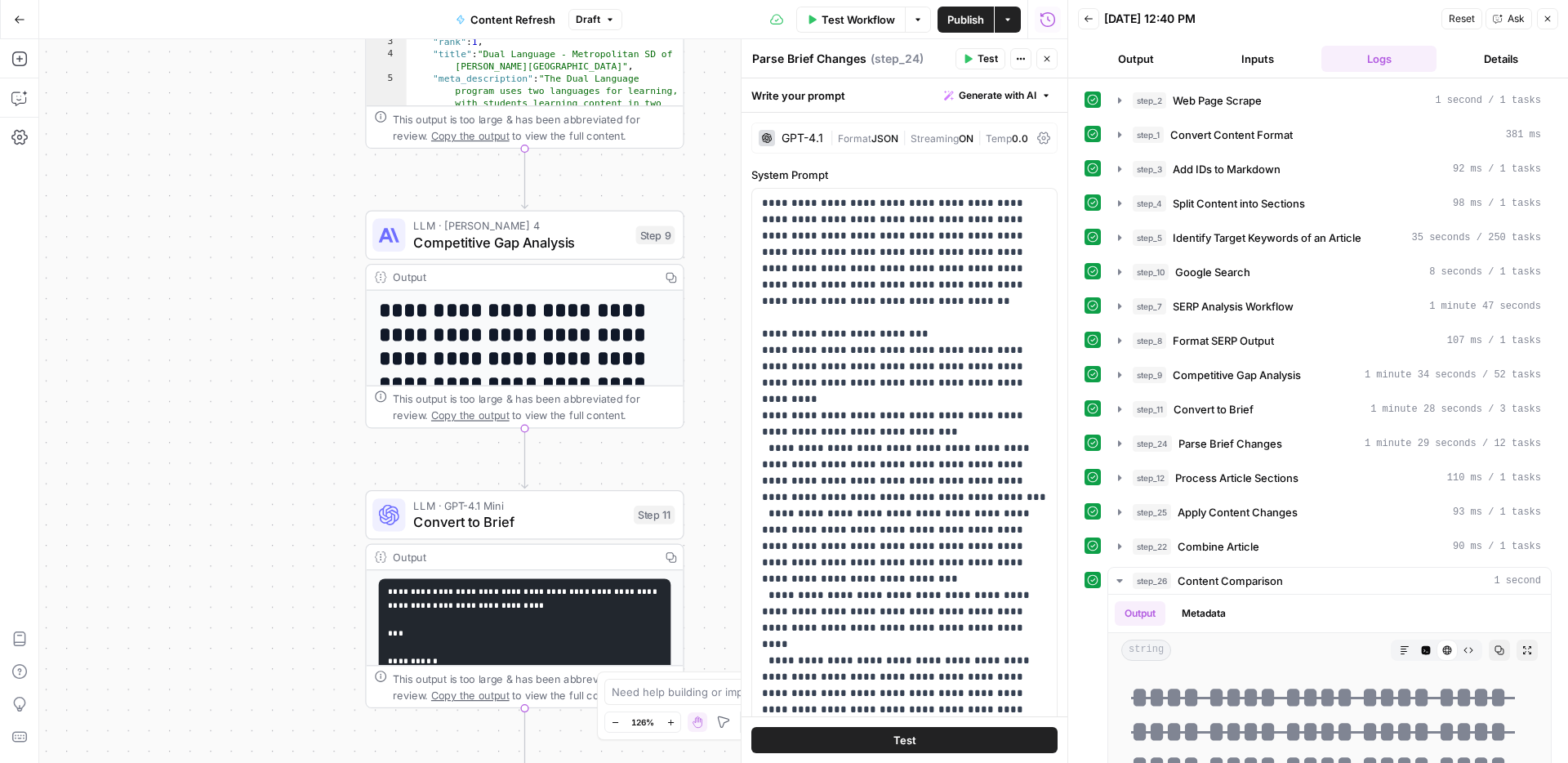
drag, startPoint x: 714, startPoint y: 237, endPoint x: 711, endPoint y: 499, distance: 262.0
click at [711, 499] on div "**********" at bounding box center [553, 402] width 1028 height 724
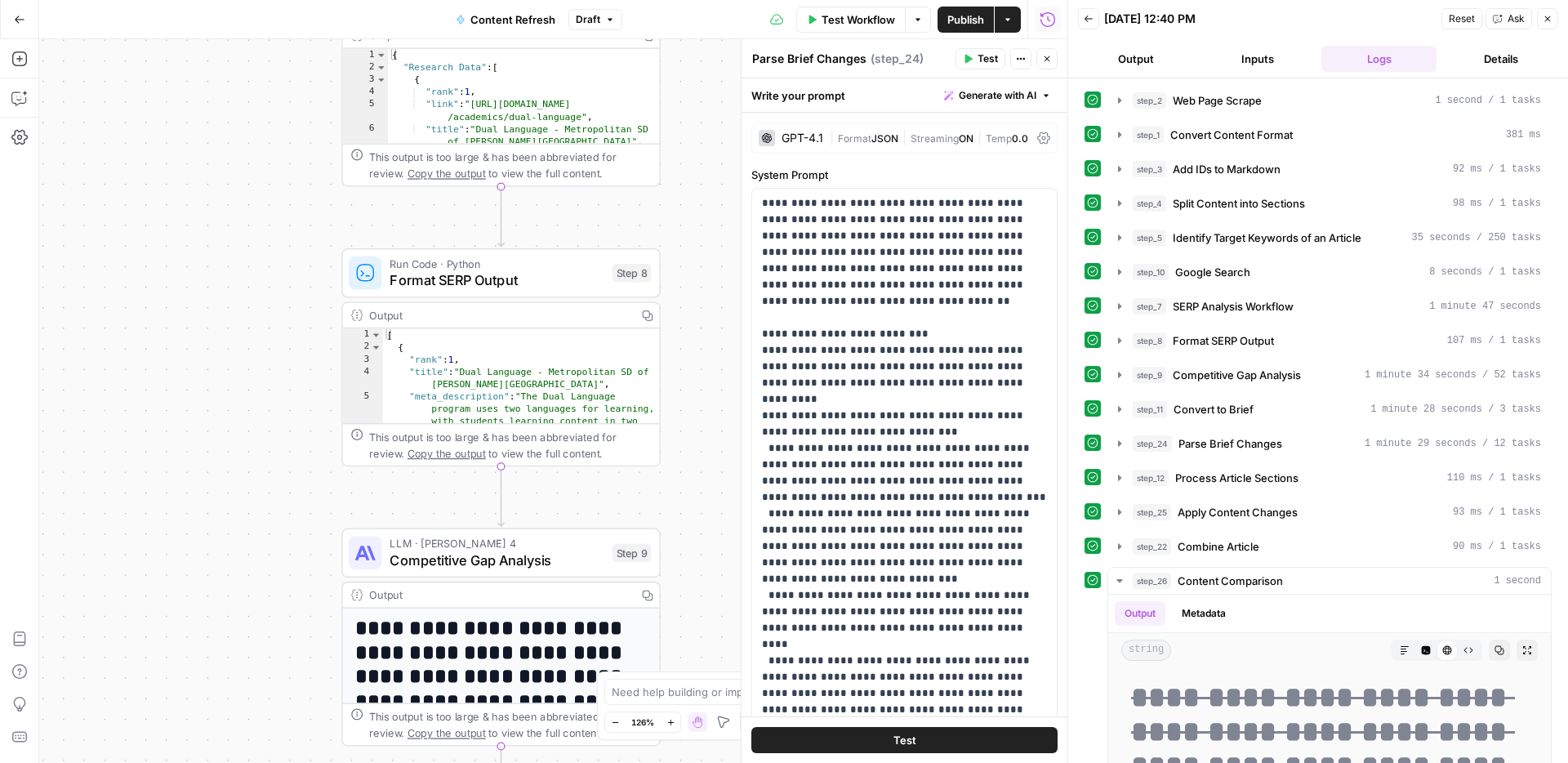
drag, startPoint x: 707, startPoint y: 245, endPoint x: 683, endPoint y: 563, distance: 318.9
click at [683, 563] on div "**********" at bounding box center [553, 402] width 1028 height 724
click at [1054, 59] on button "Close" at bounding box center [1047, 59] width 21 height 21
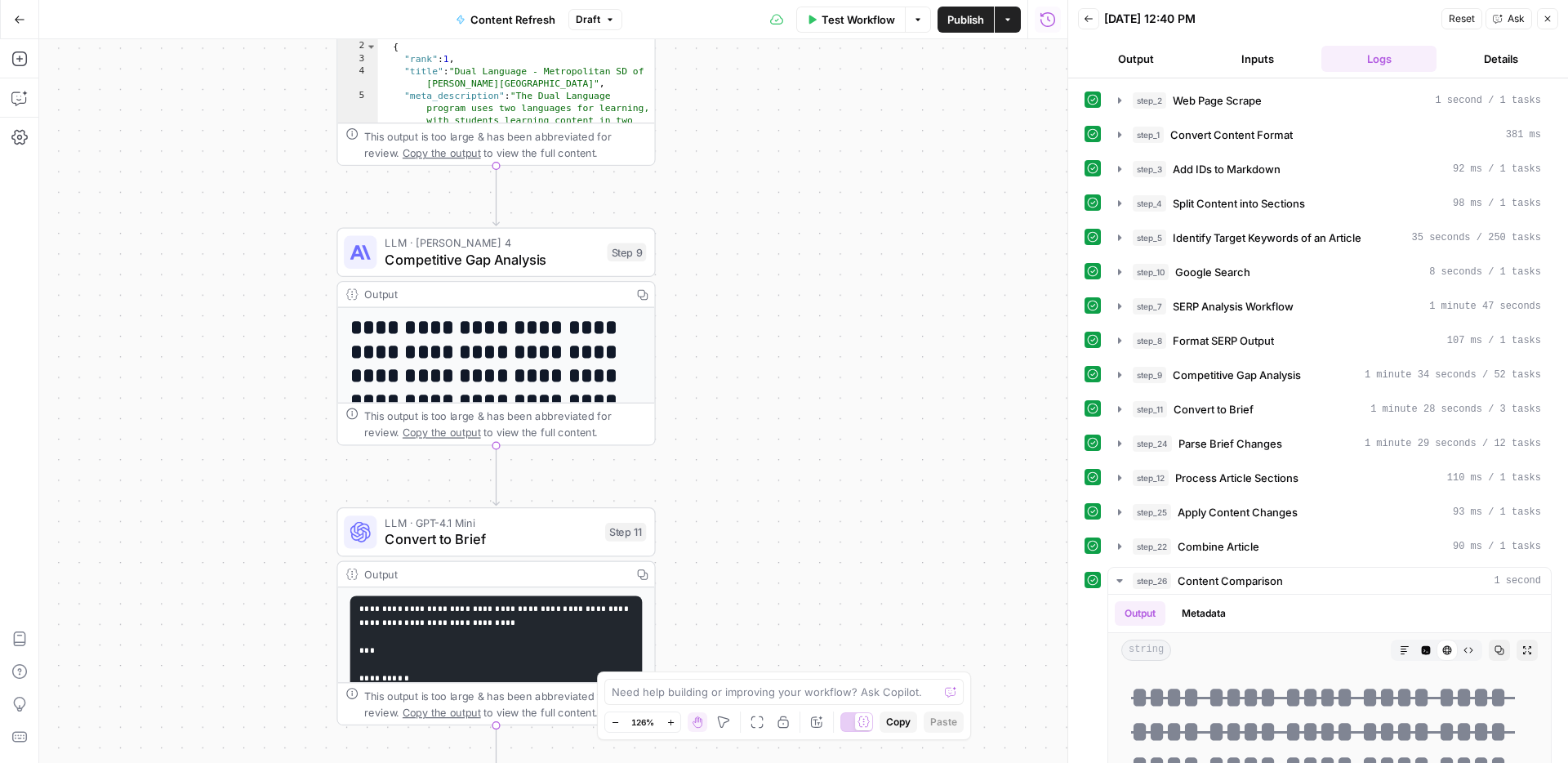
drag, startPoint x: 844, startPoint y: 532, endPoint x: 836, endPoint y: 233, distance: 299.1
click at [836, 233] on div "**********" at bounding box center [553, 402] width 1028 height 724
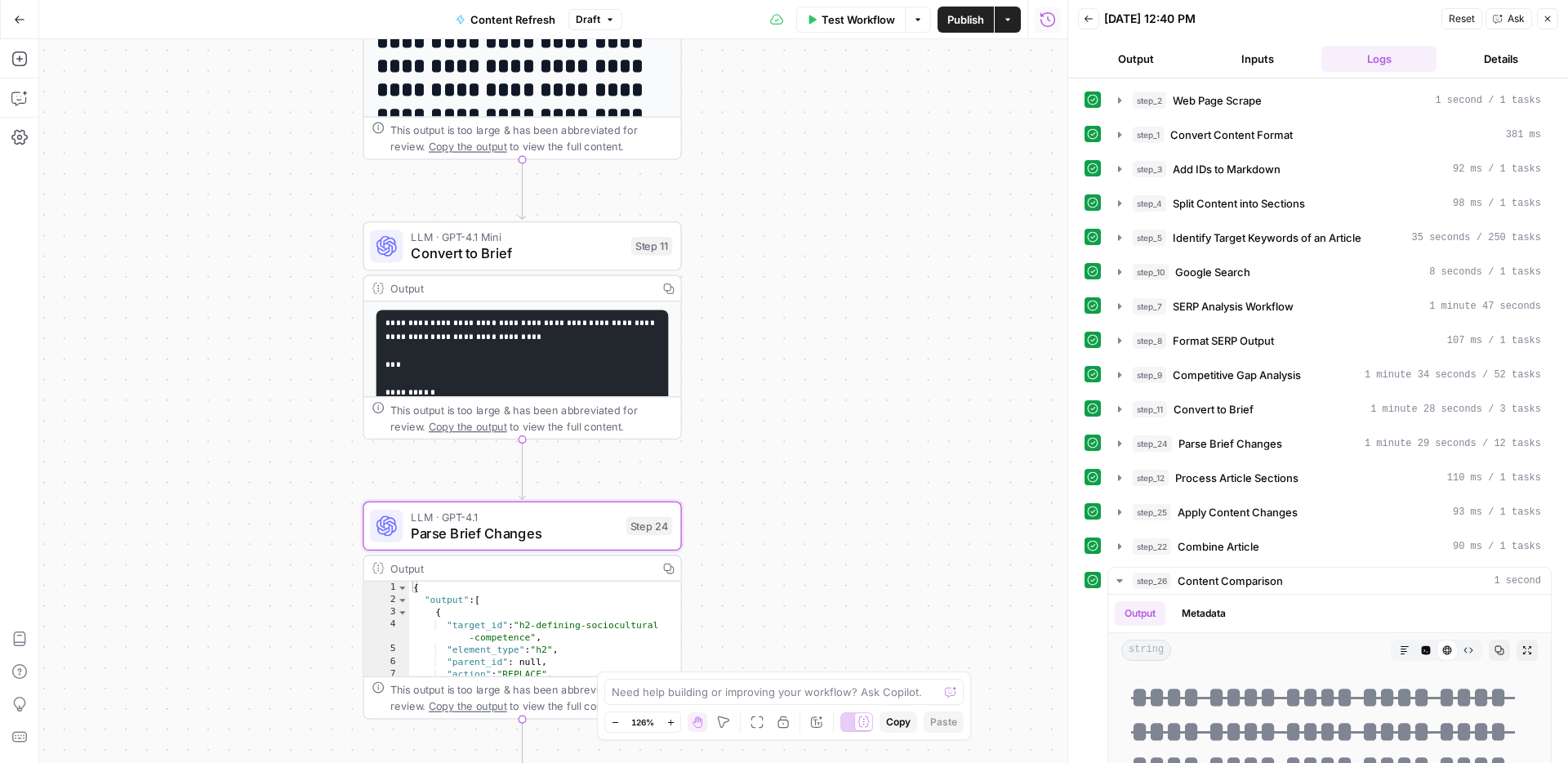
drag, startPoint x: 823, startPoint y: 535, endPoint x: 850, endPoint y: 233, distance: 303.2
click at [850, 233] on div "**********" at bounding box center [553, 402] width 1028 height 724
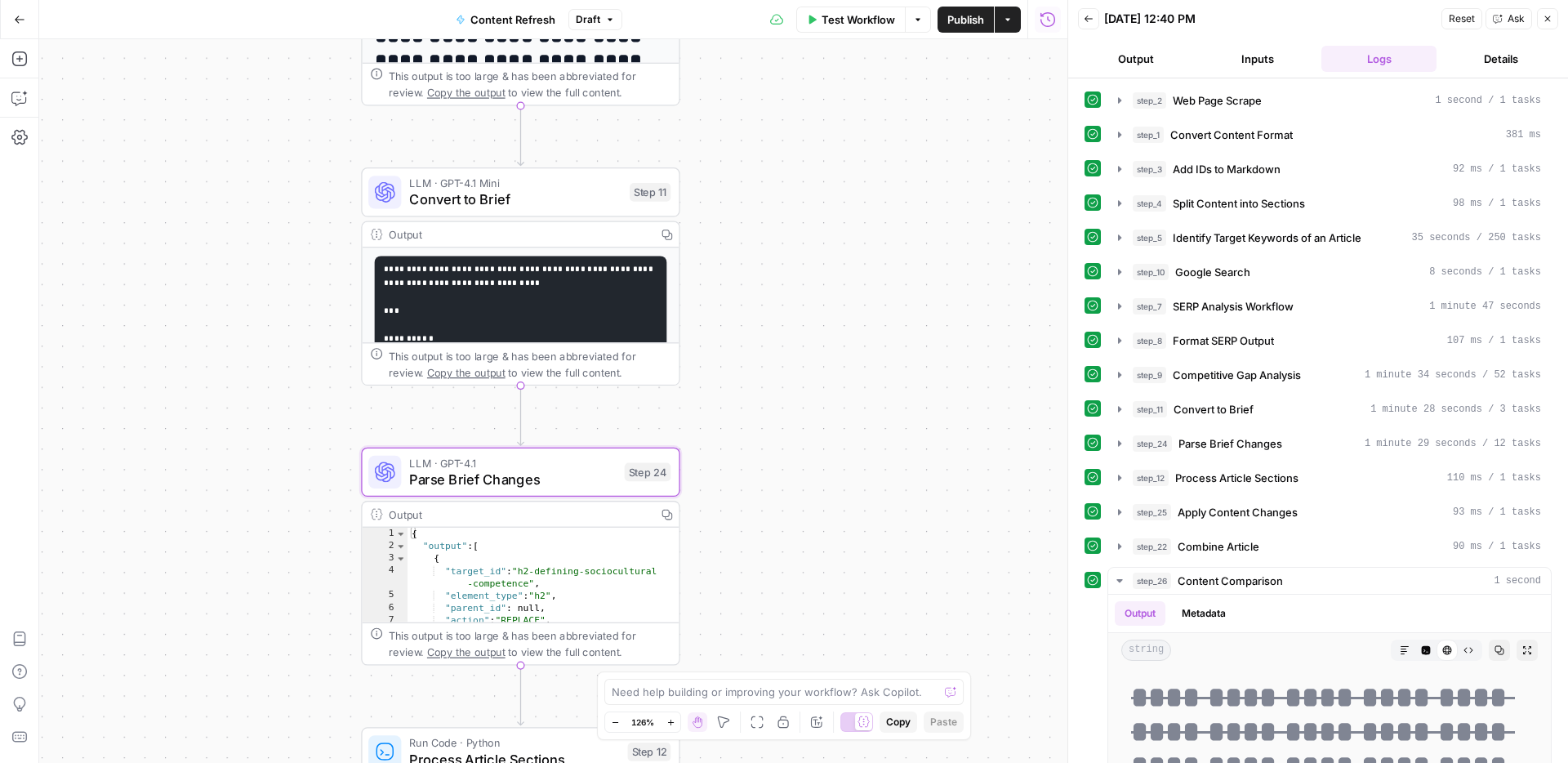
drag, startPoint x: 844, startPoint y: 461, endPoint x: 861, endPoint y: 241, distance: 220.7
click at [861, 240] on div "**********" at bounding box center [553, 402] width 1028 height 724
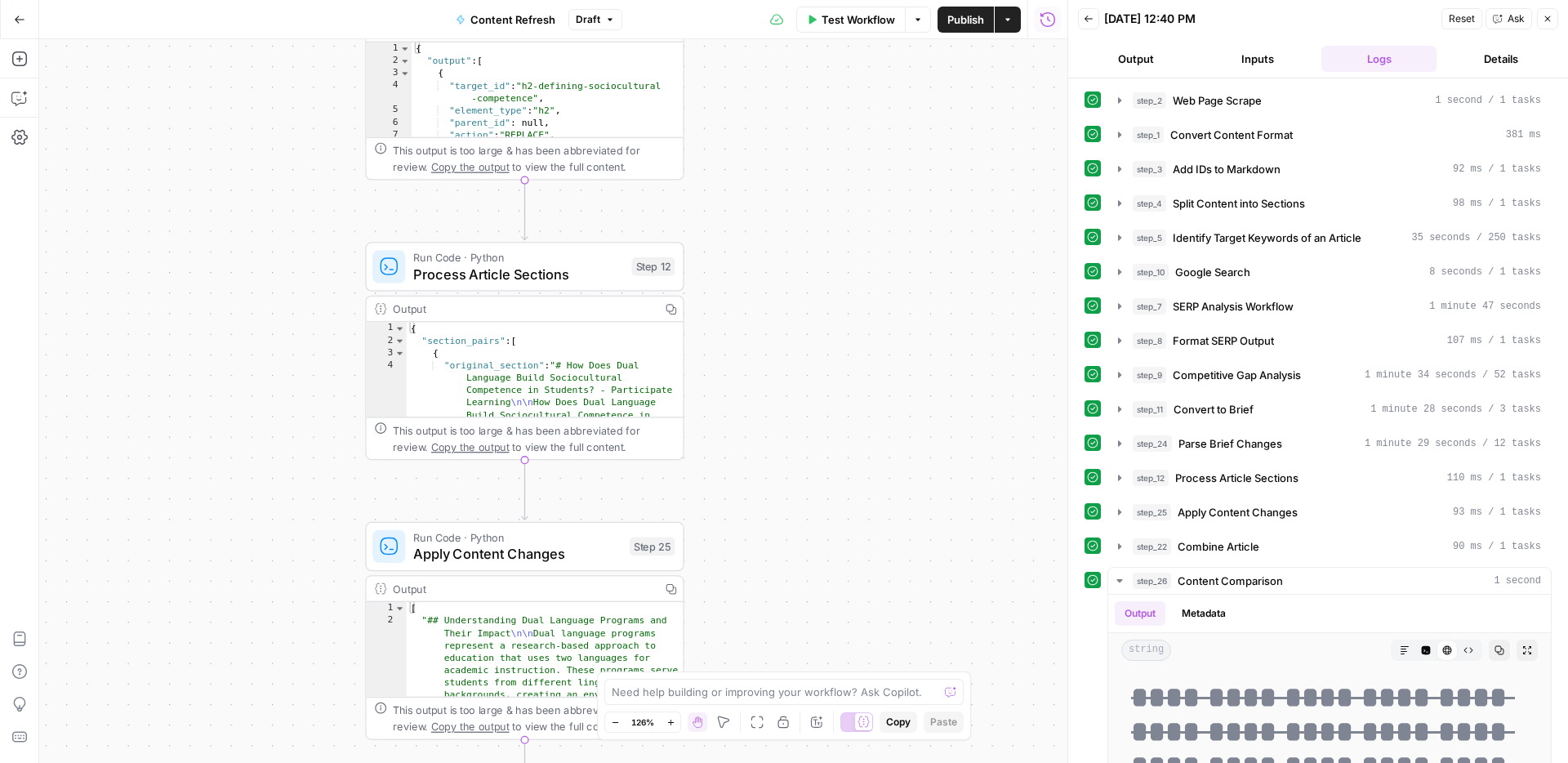
drag, startPoint x: 851, startPoint y: 489, endPoint x: 839, endPoint y: 219, distance: 270.3
click at [838, 219] on div "**********" at bounding box center [553, 402] width 1028 height 724
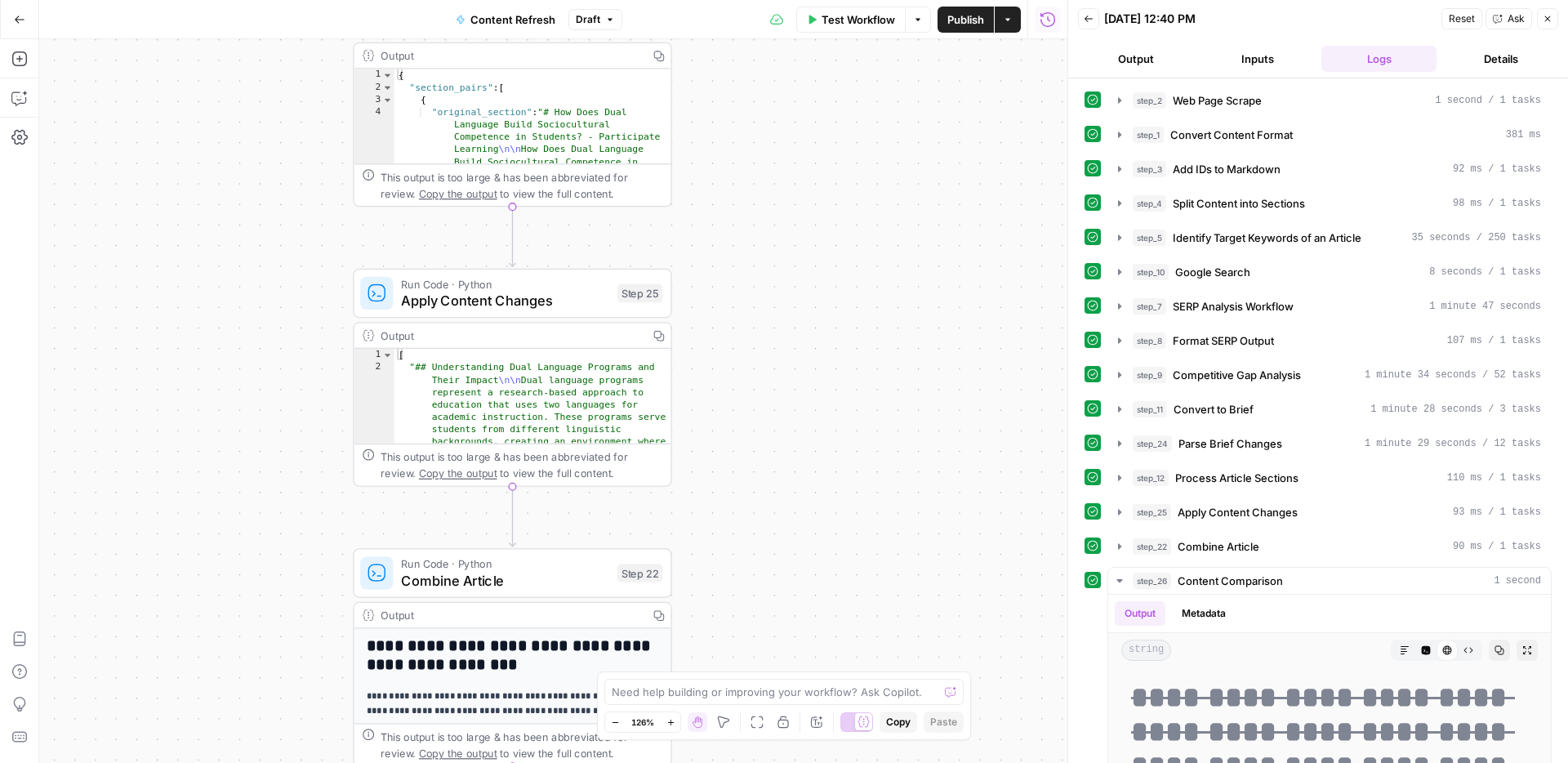
drag, startPoint x: 830, startPoint y: 504, endPoint x: 819, endPoint y: 271, distance: 233.3
click at [819, 271] on div "**********" at bounding box center [553, 402] width 1028 height 724
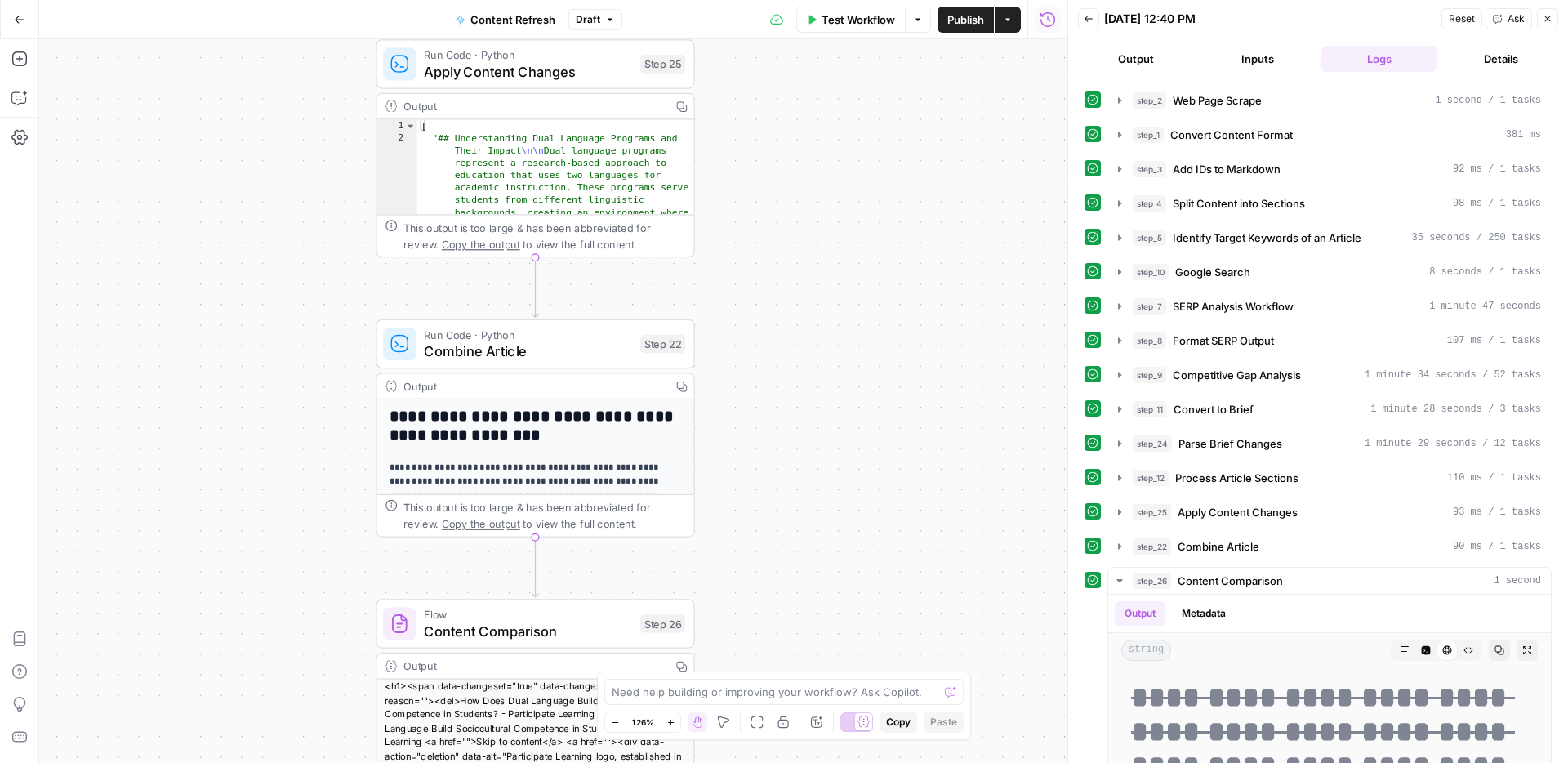
drag, startPoint x: 851, startPoint y: 520, endPoint x: 874, endPoint y: 290, distance: 231.1
click at [874, 290] on div "**********" at bounding box center [553, 402] width 1028 height 724
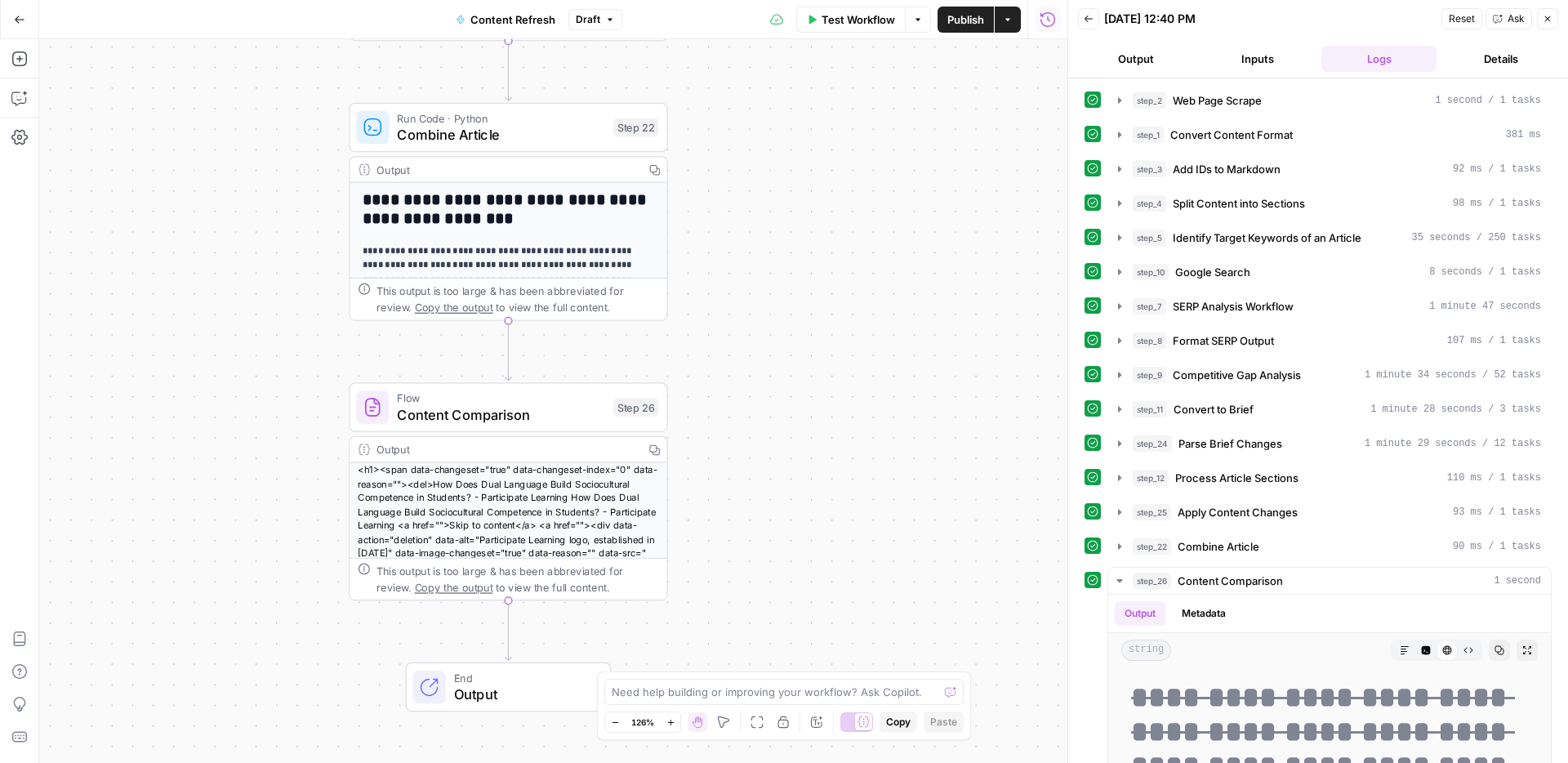
drag, startPoint x: 889, startPoint y: 436, endPoint x: 854, endPoint y: 277, distance: 162.8
click at [854, 277] on div "**********" at bounding box center [553, 402] width 1028 height 724
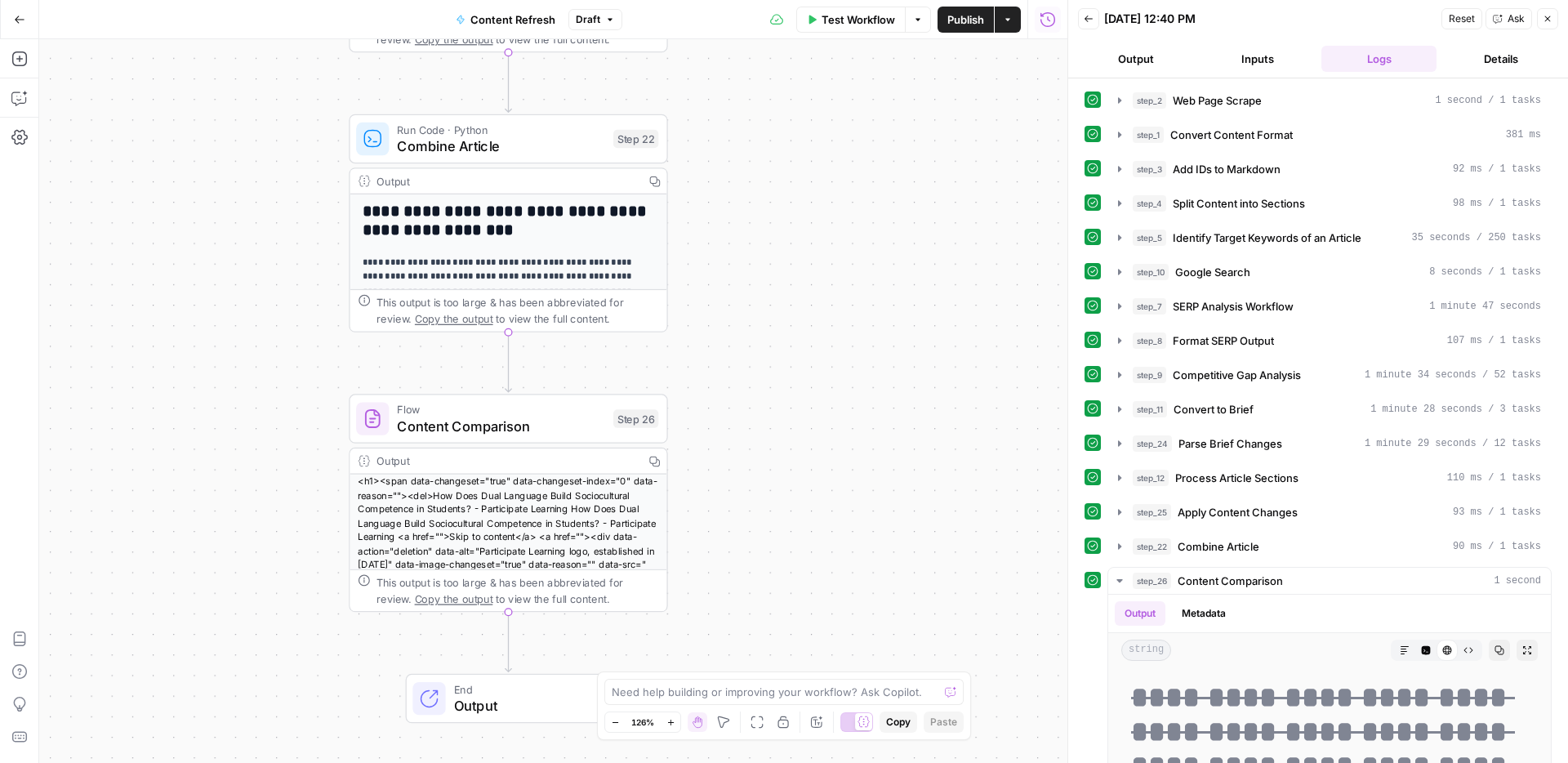
drag, startPoint x: 854, startPoint y: 277, endPoint x: 854, endPoint y: 289, distance: 12.0
click at [854, 289] on div "**********" at bounding box center [553, 402] width 1028 height 724
click at [1115, 577] on icon "button" at bounding box center [1120, 581] width 13 height 13
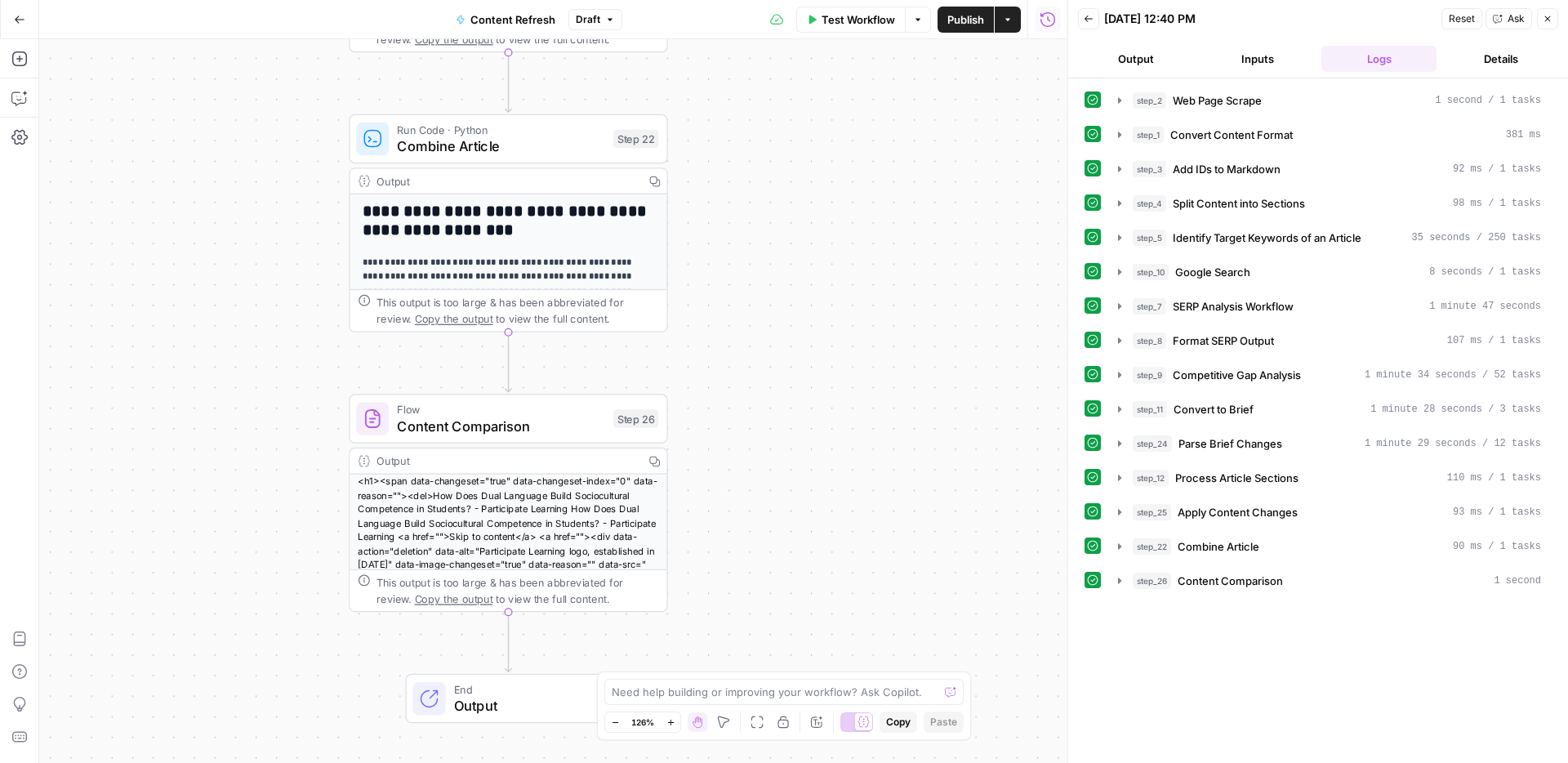
drag, startPoint x: 1340, startPoint y: 581, endPoint x: 1337, endPoint y: 566, distance: 15.3
click at [1337, 566] on div "step_2 Web Page Scrape 1 second / 1 tasks step_1 Convert Content Format 381 ms …" at bounding box center [1318, 341] width 467 height 508
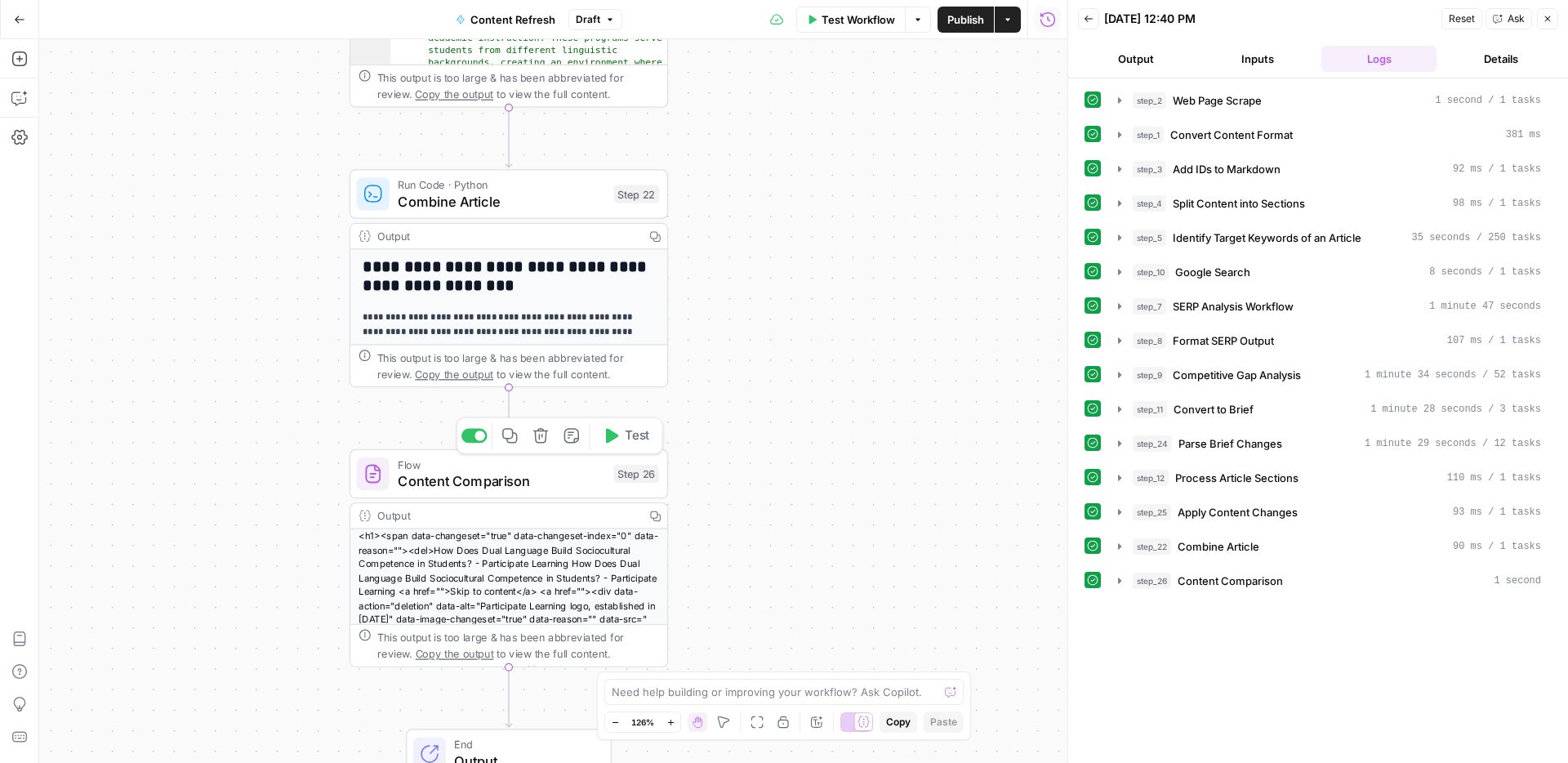
click at [545, 477] on span "Content Comparison" at bounding box center [501, 481] width 208 height 21
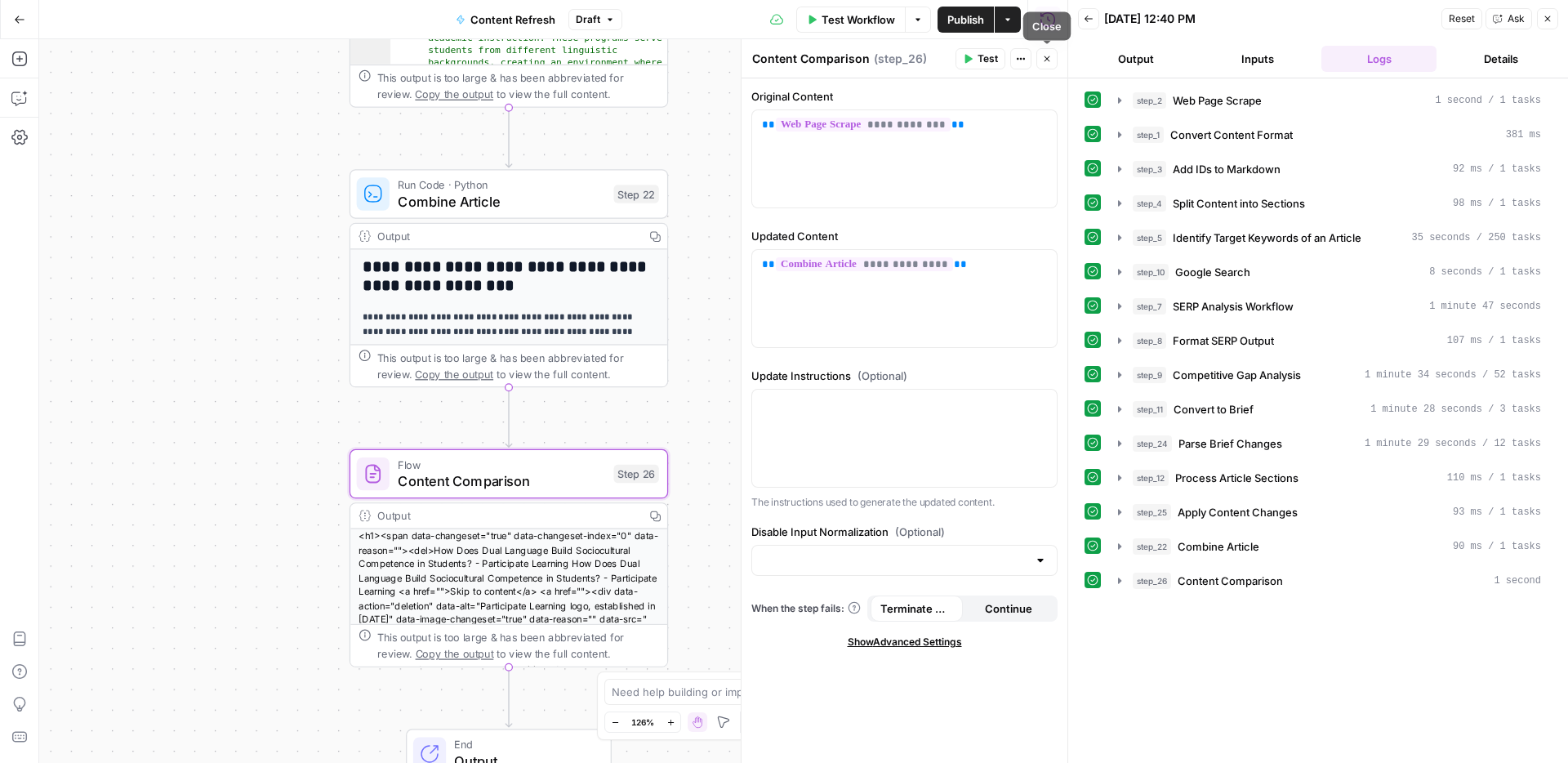
click at [1052, 57] on button "Close" at bounding box center [1047, 59] width 21 height 21
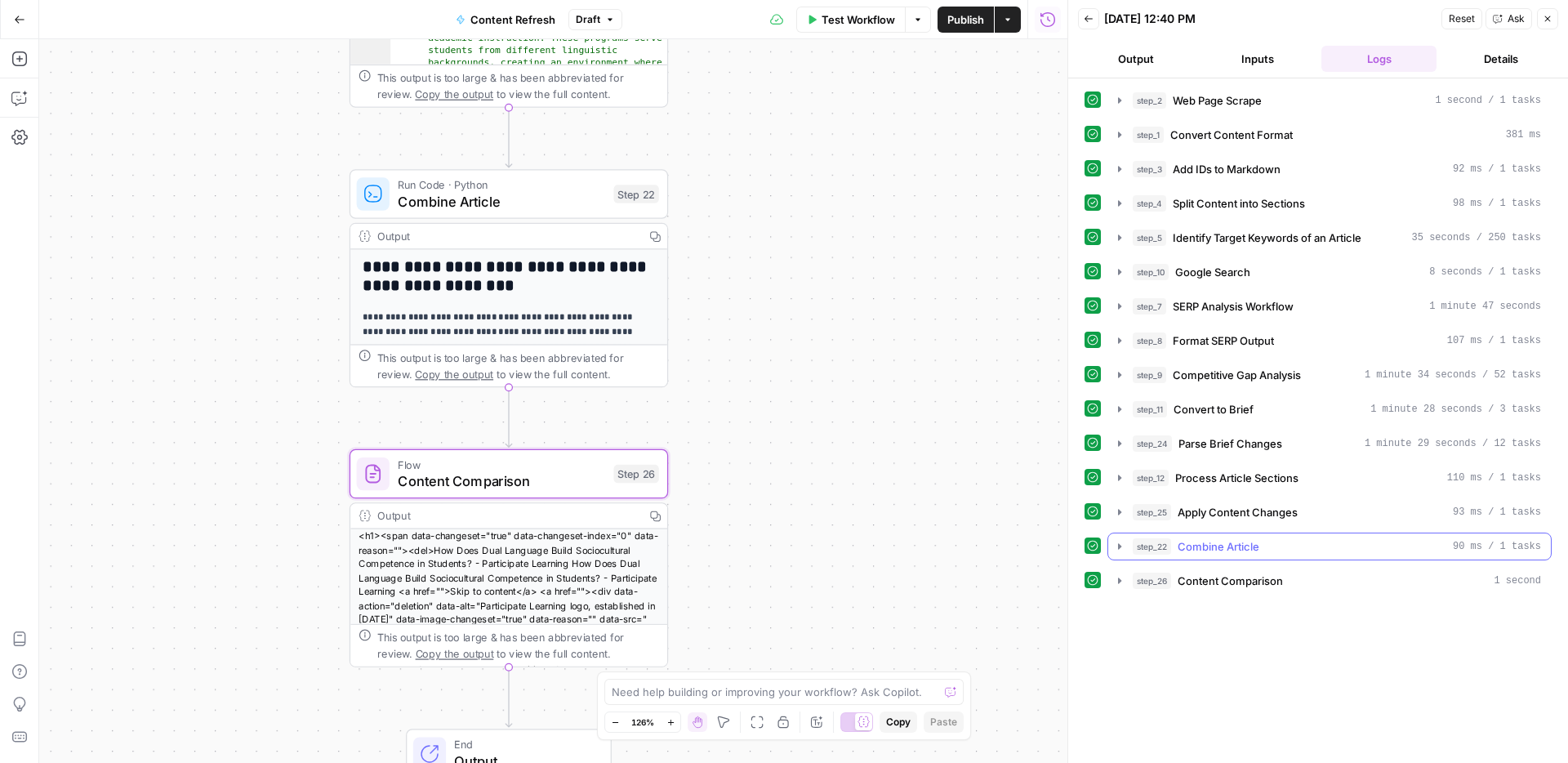
click at [1231, 546] on span "Combine Article" at bounding box center [1218, 547] width 82 height 16
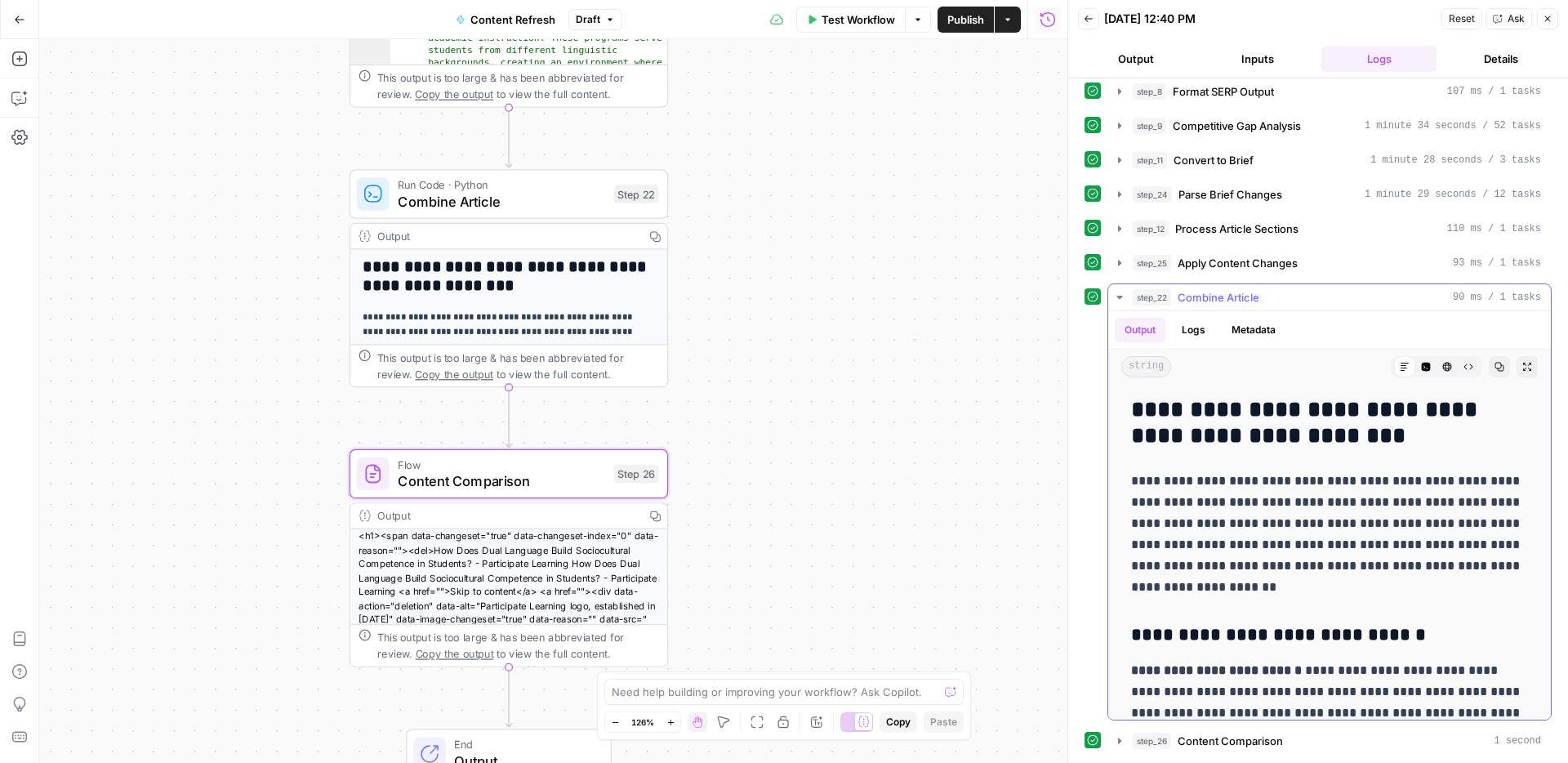
click at [1528, 367] on icon "button" at bounding box center [1528, 367] width 10 height 10
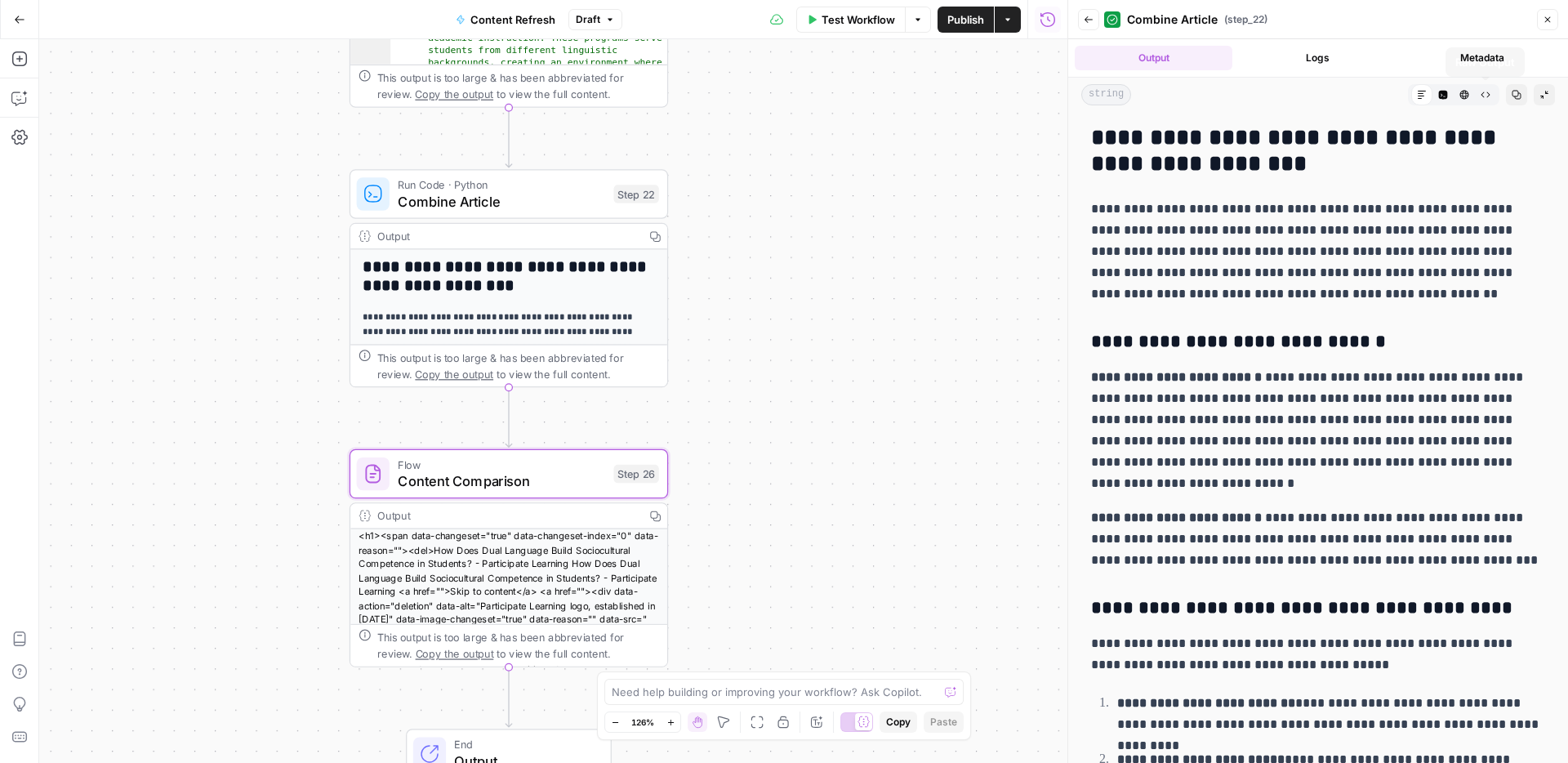
click at [1523, 97] on button "Copy" at bounding box center [1517, 95] width 21 height 21
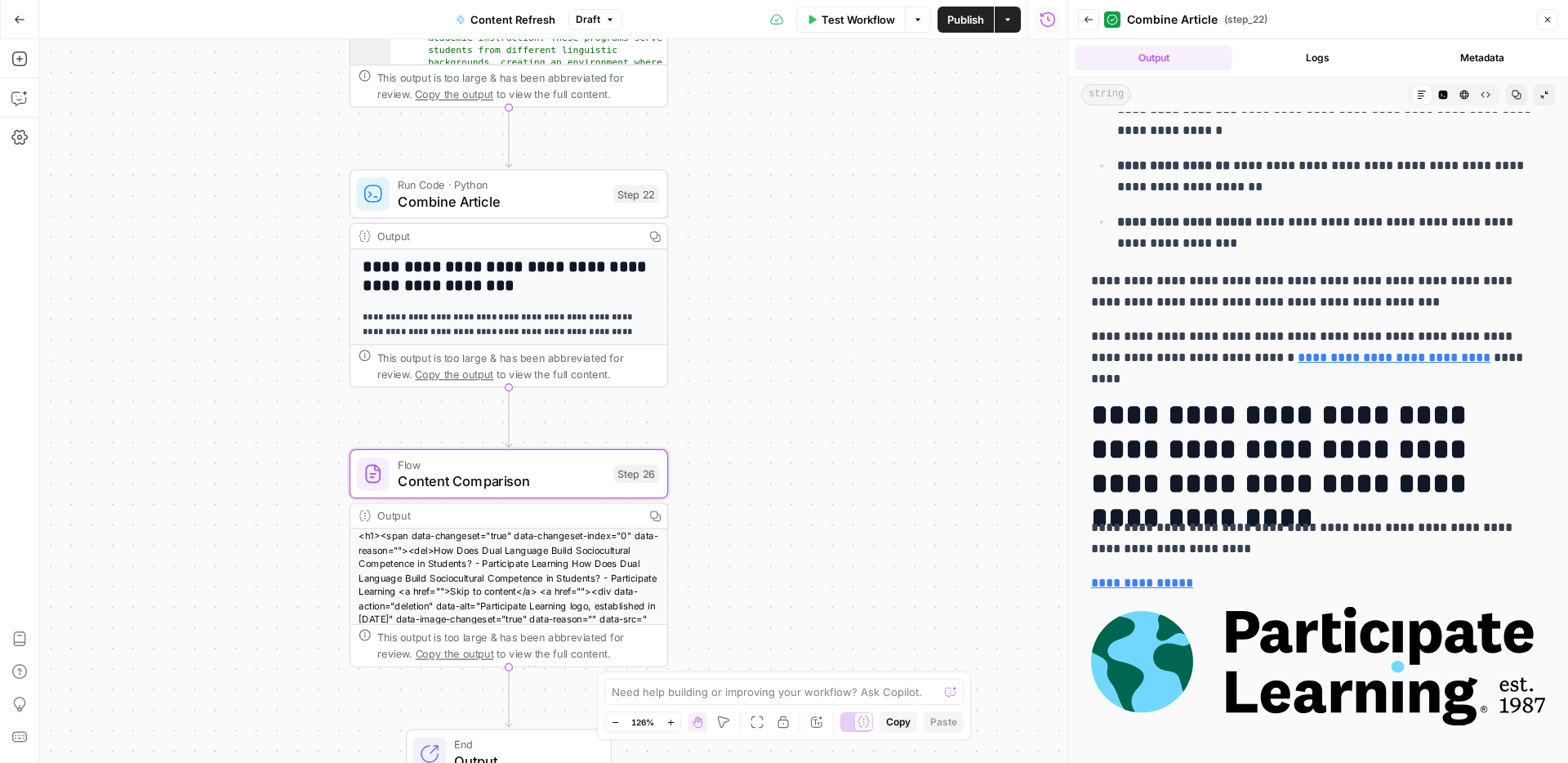
scroll to position [5877, 0]
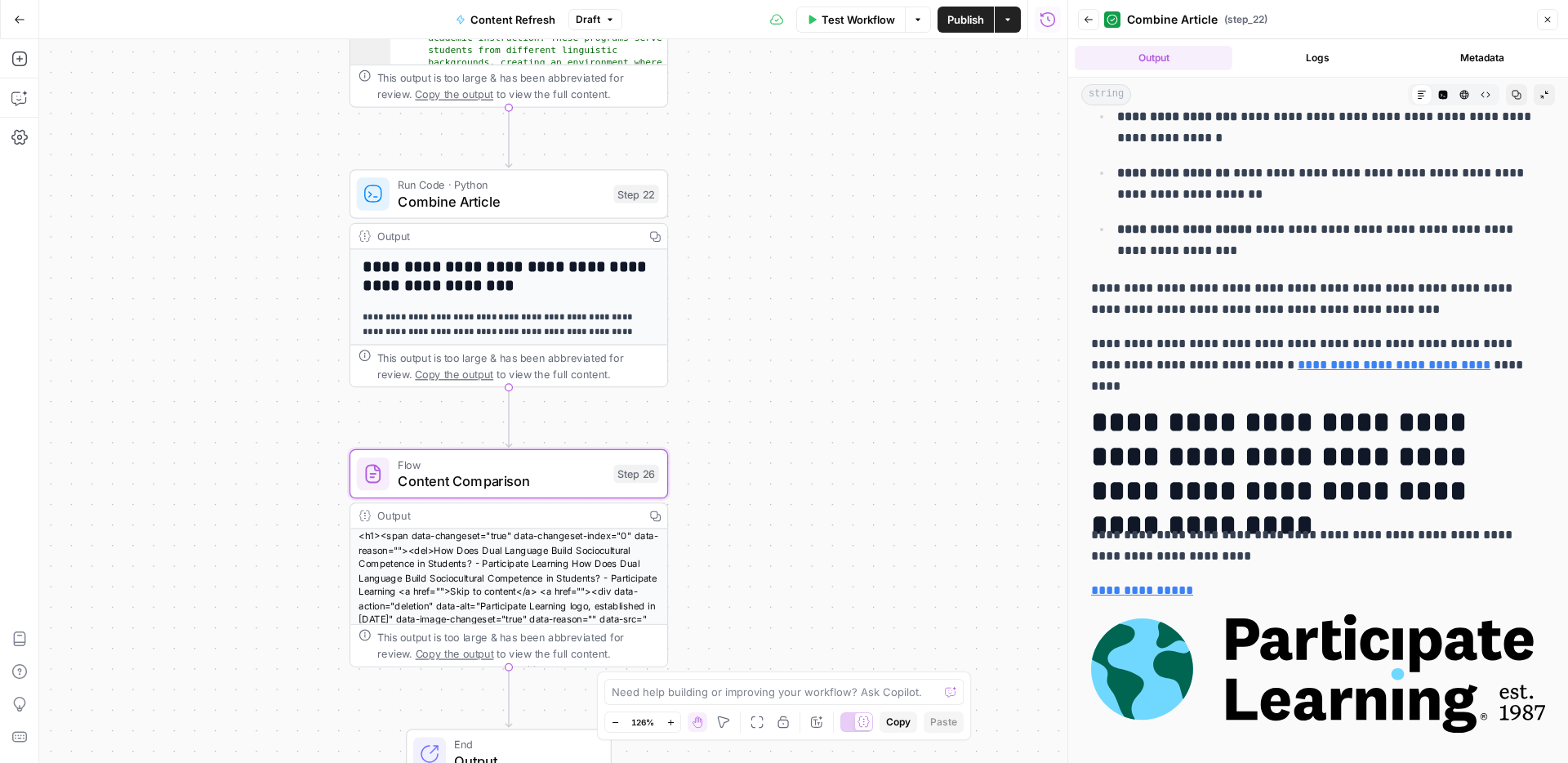
drag, startPoint x: 1105, startPoint y: 139, endPoint x: 1509, endPoint y: 312, distance: 439.5
copy div "**********"
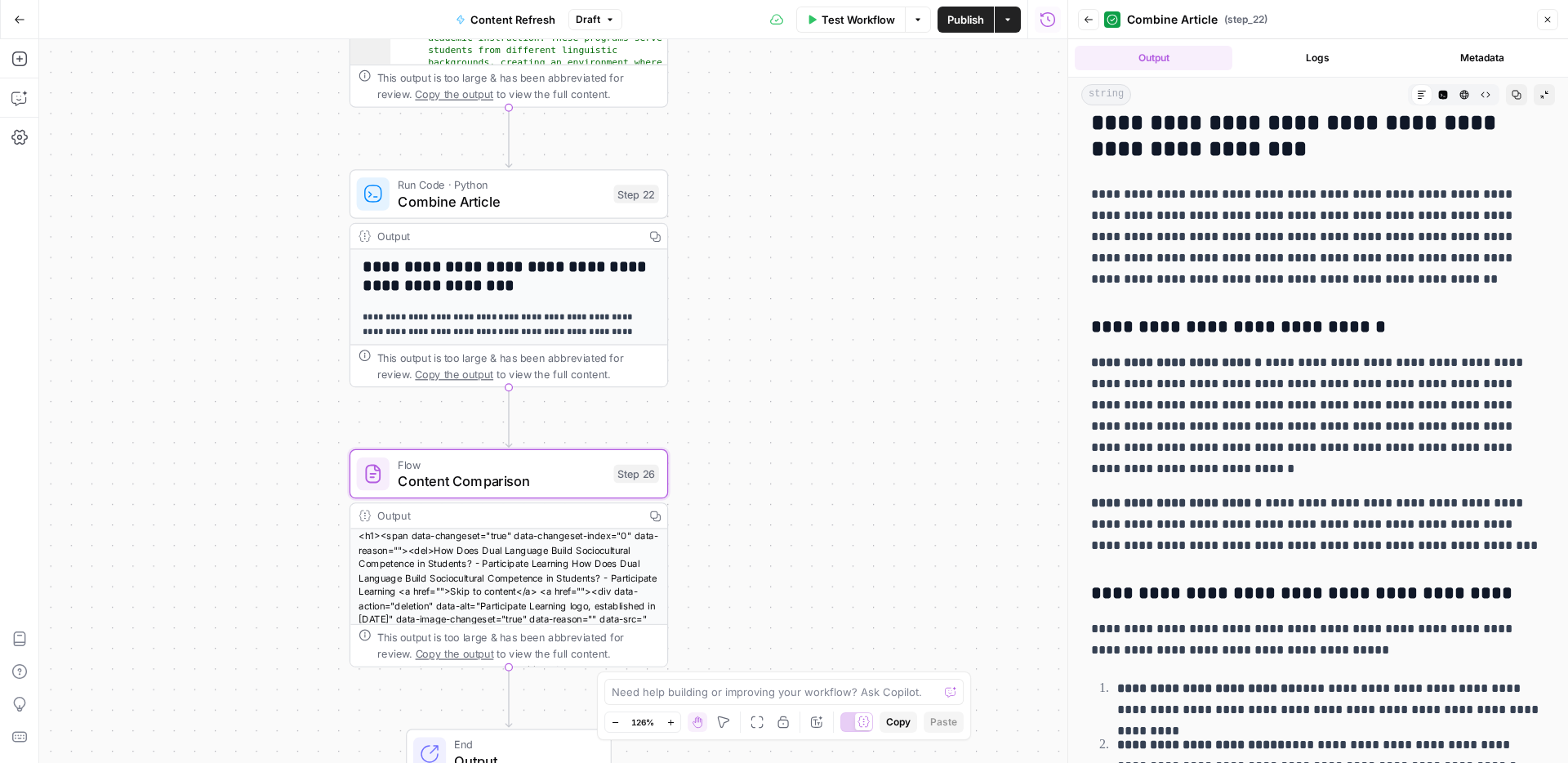
scroll to position [0, 0]
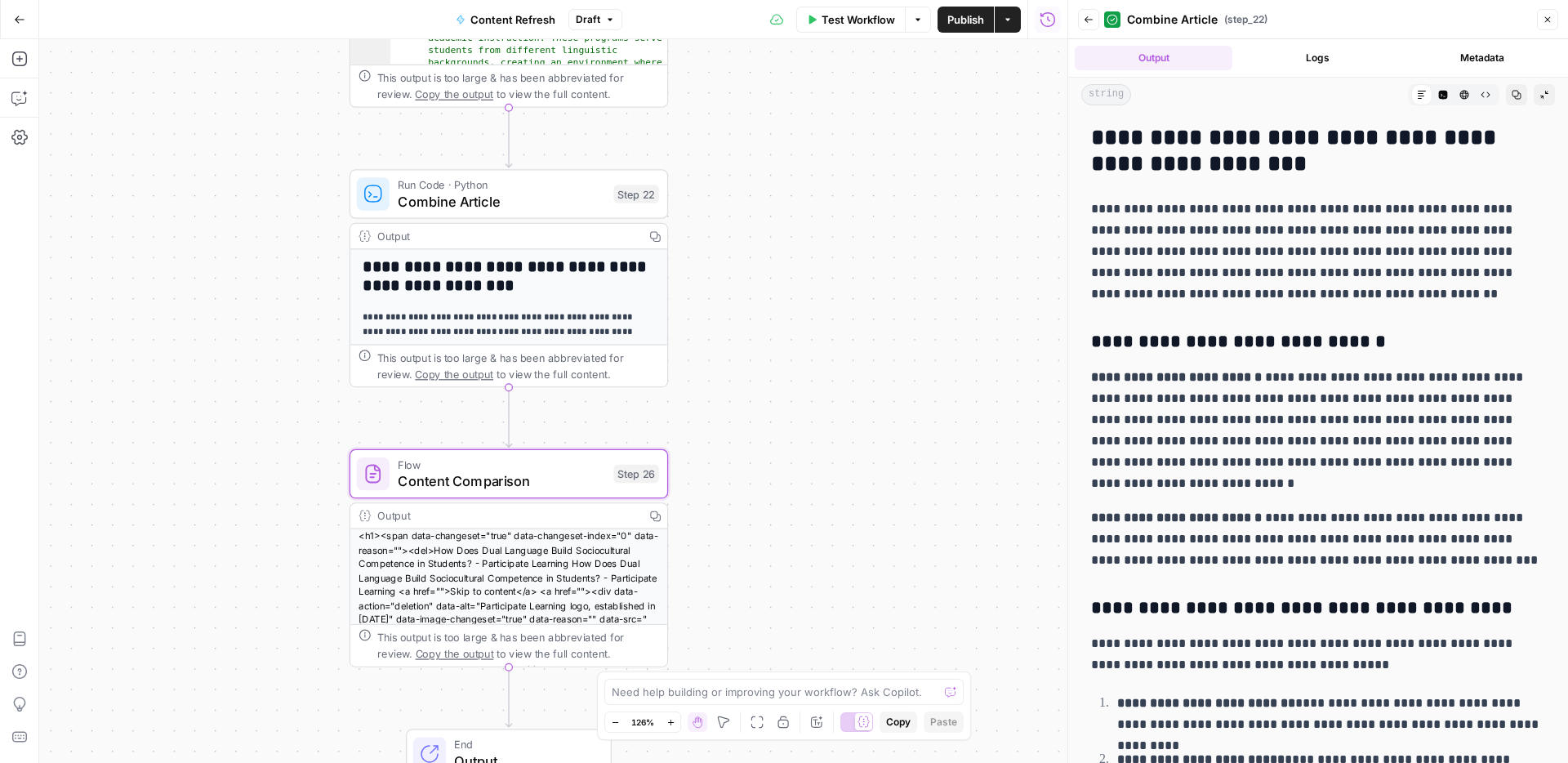
click at [1467, 342] on h3 "**********" at bounding box center [1318, 342] width 454 height 23
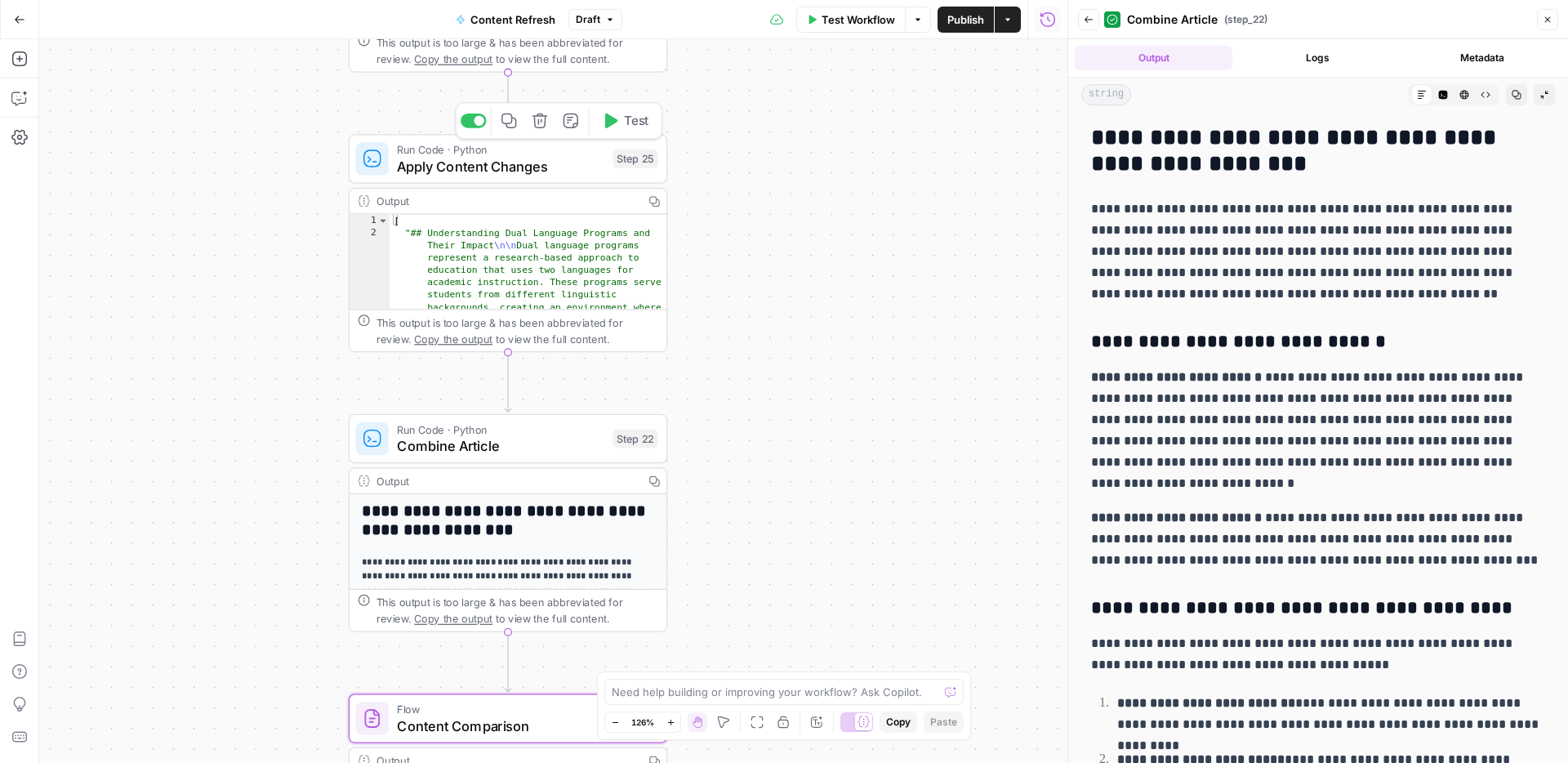
click at [572, 169] on span "Apply Content Changes" at bounding box center [500, 166] width 208 height 21
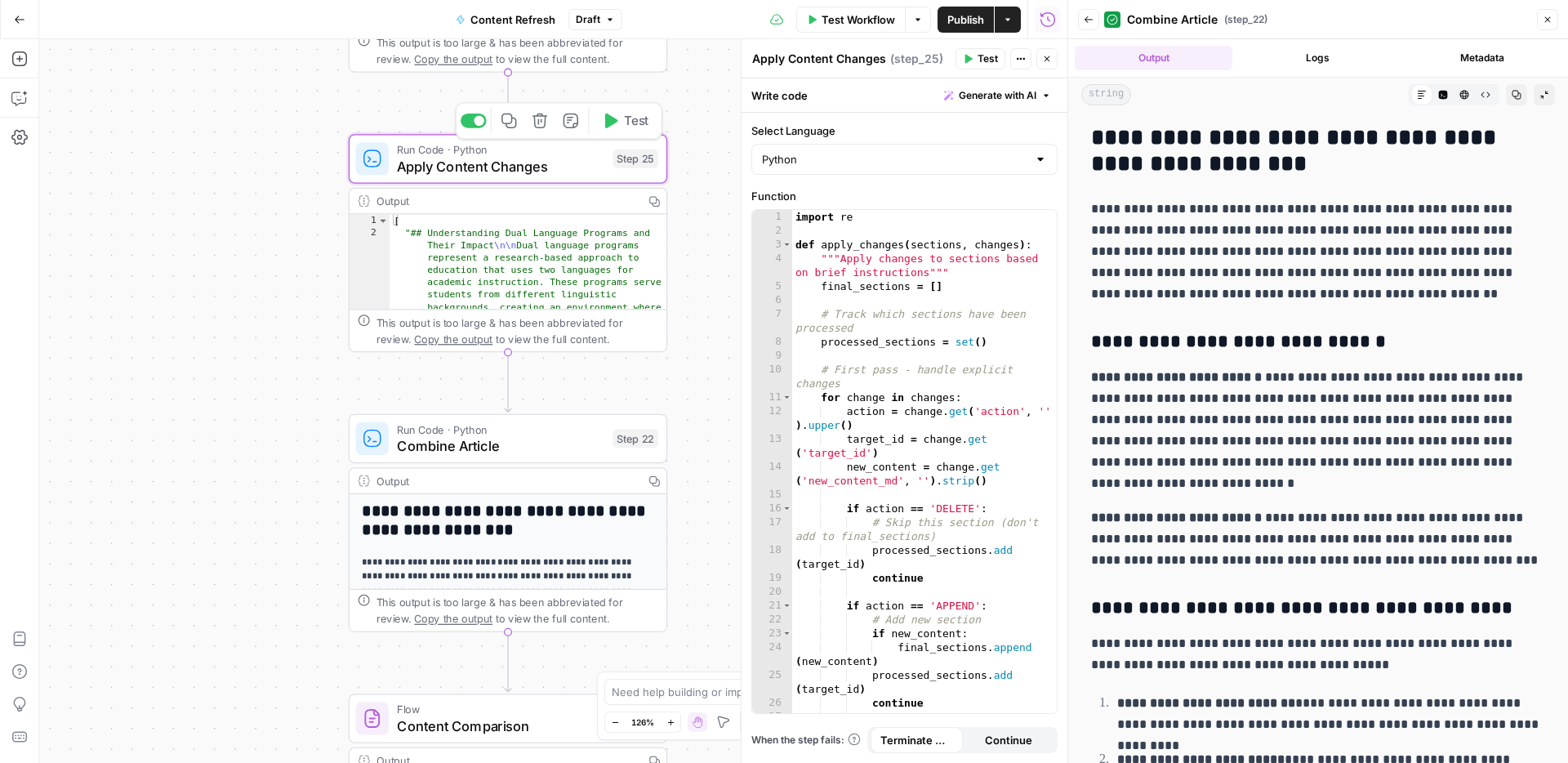
click at [575, 163] on span "Apply Content Changes" at bounding box center [500, 166] width 208 height 21
click at [1547, 20] on icon "button" at bounding box center [1547, 20] width 6 height 6
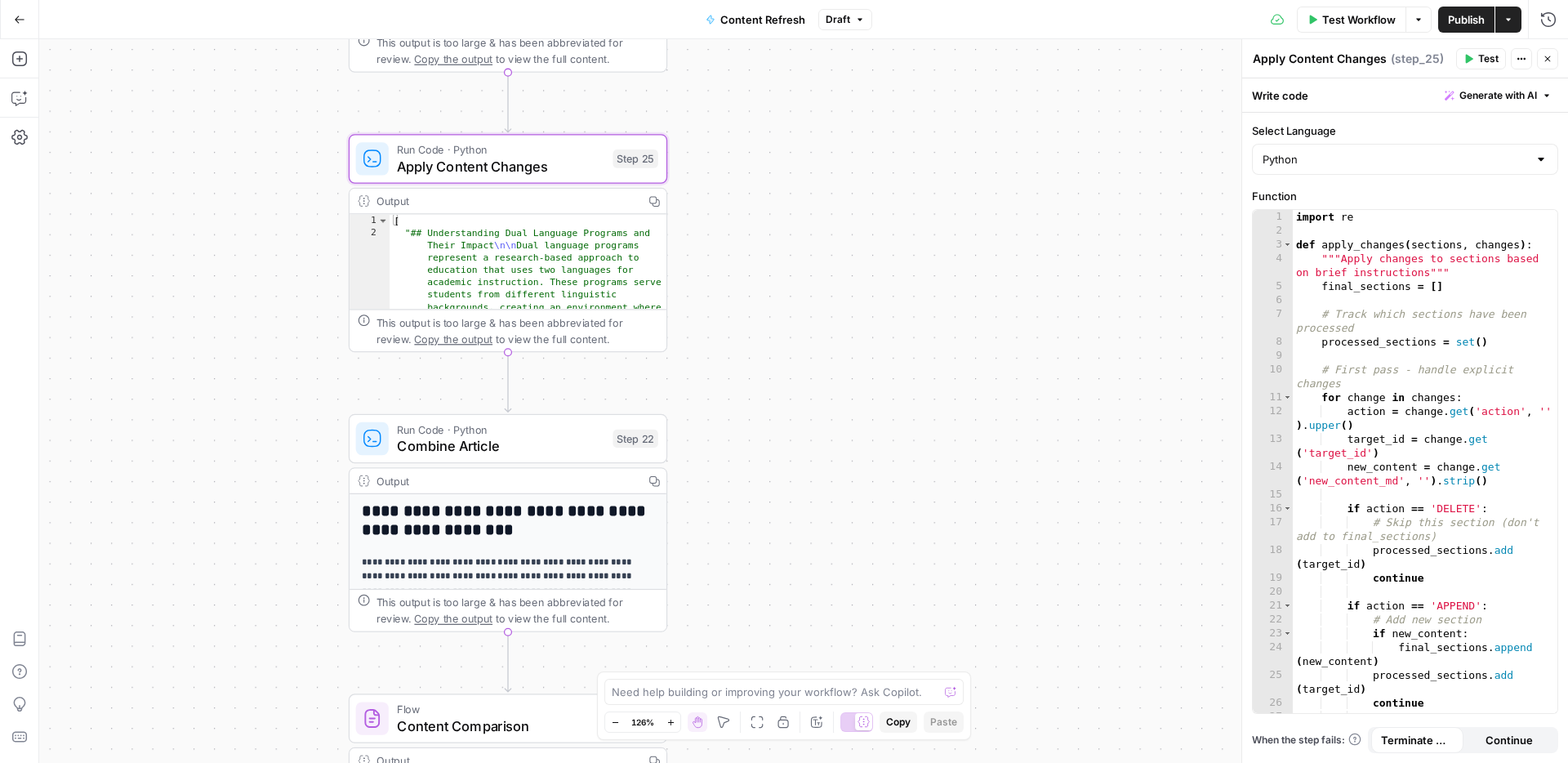
click at [558, 203] on div "Output" at bounding box center [506, 201] width 259 height 16
click at [396, 199] on div "Output" at bounding box center [506, 201] width 259 height 16
click at [990, 423] on div "**********" at bounding box center [804, 402] width 1529 height 724
click at [624, 343] on div "This output is too large & has been abbreviated for review. Copy the output to …" at bounding box center [518, 331] width 282 height 33
